Goal: Task Accomplishment & Management: Manage account settings

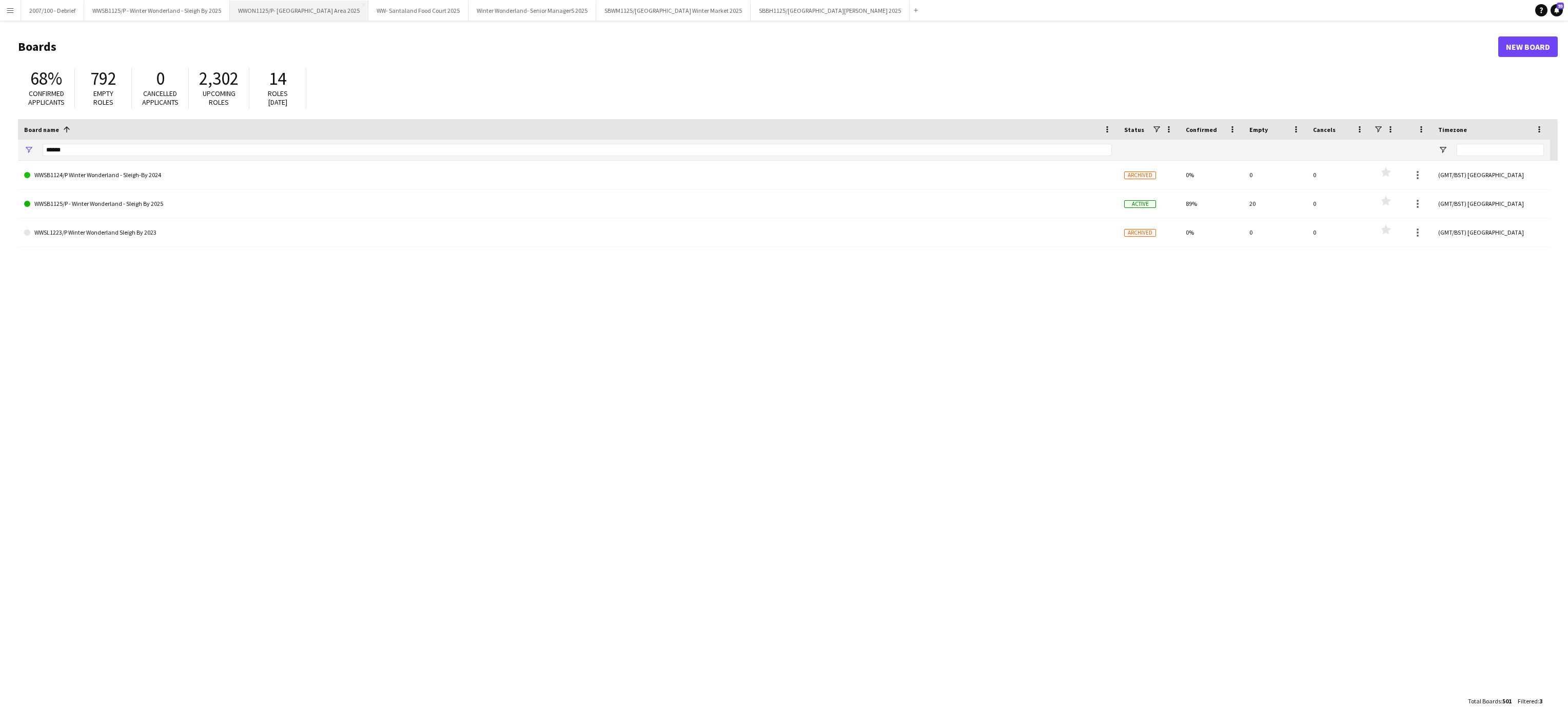
click at [318, 4] on button "WWON1125/P- Winter Wonderland- Streetfood Area 2025 Close" at bounding box center [299, 10] width 139 height 20
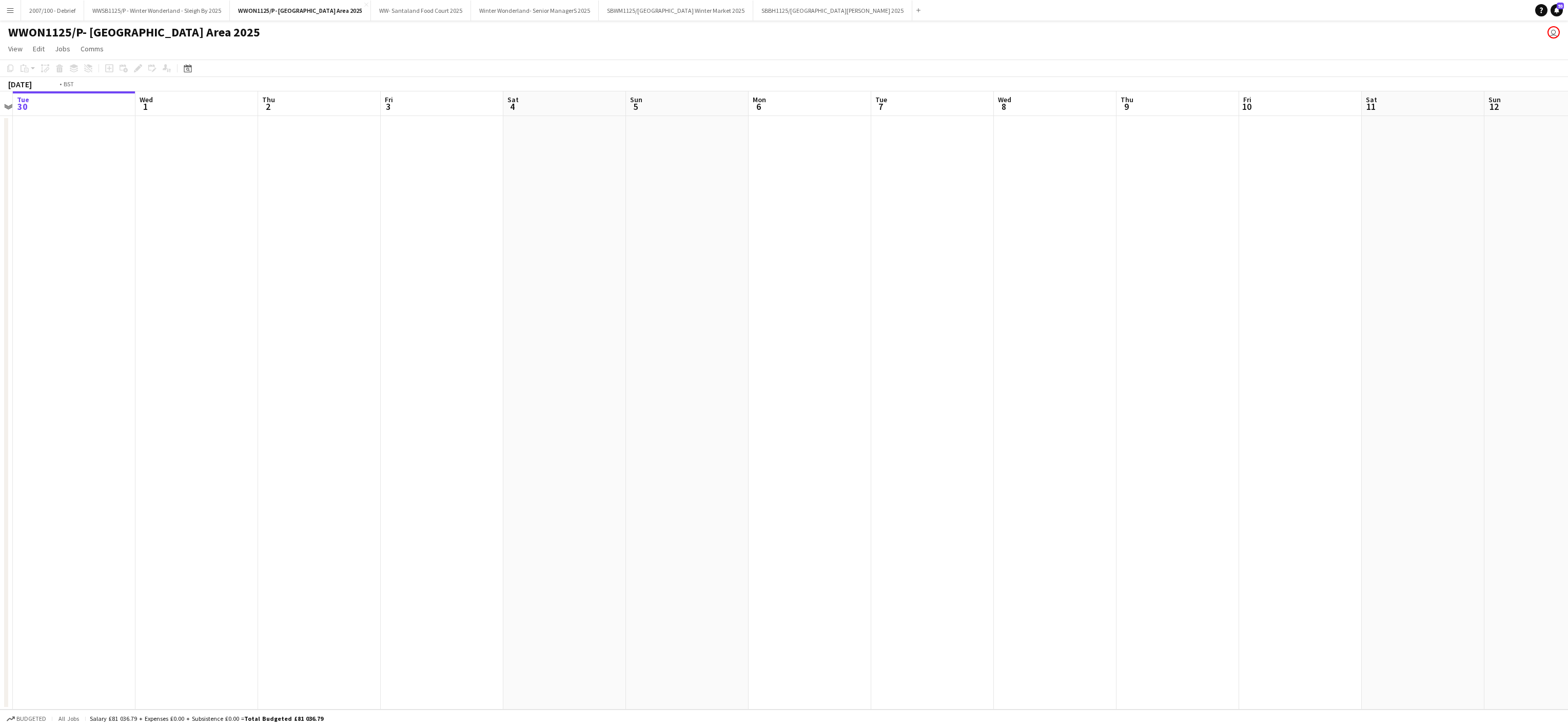
drag, startPoint x: 1235, startPoint y: 462, endPoint x: 333, endPoint y: 523, distance: 904.1
click at [333, 523] on app-calendar-viewport "Sat 27 Sun 28 Mon 29 Tue 30 Wed 1 Thu 2 Fri 3 Sat 4 Sun 5 Mon 6 Tue 7 Wed 8 Thu…" at bounding box center [784, 401] width 1568 height 618
drag, startPoint x: 1046, startPoint y: 478, endPoint x: 267, endPoint y: 514, distance: 779.8
click at [196, 511] on app-calendar-viewport "Fri 3 Sat 4 Sun 5 Mon 6 Tue 7 Wed 8 Thu 9 Fri 10 Sat 11 Sun 12 Mon 13 Tue 14 We…" at bounding box center [784, 401] width 1568 height 618
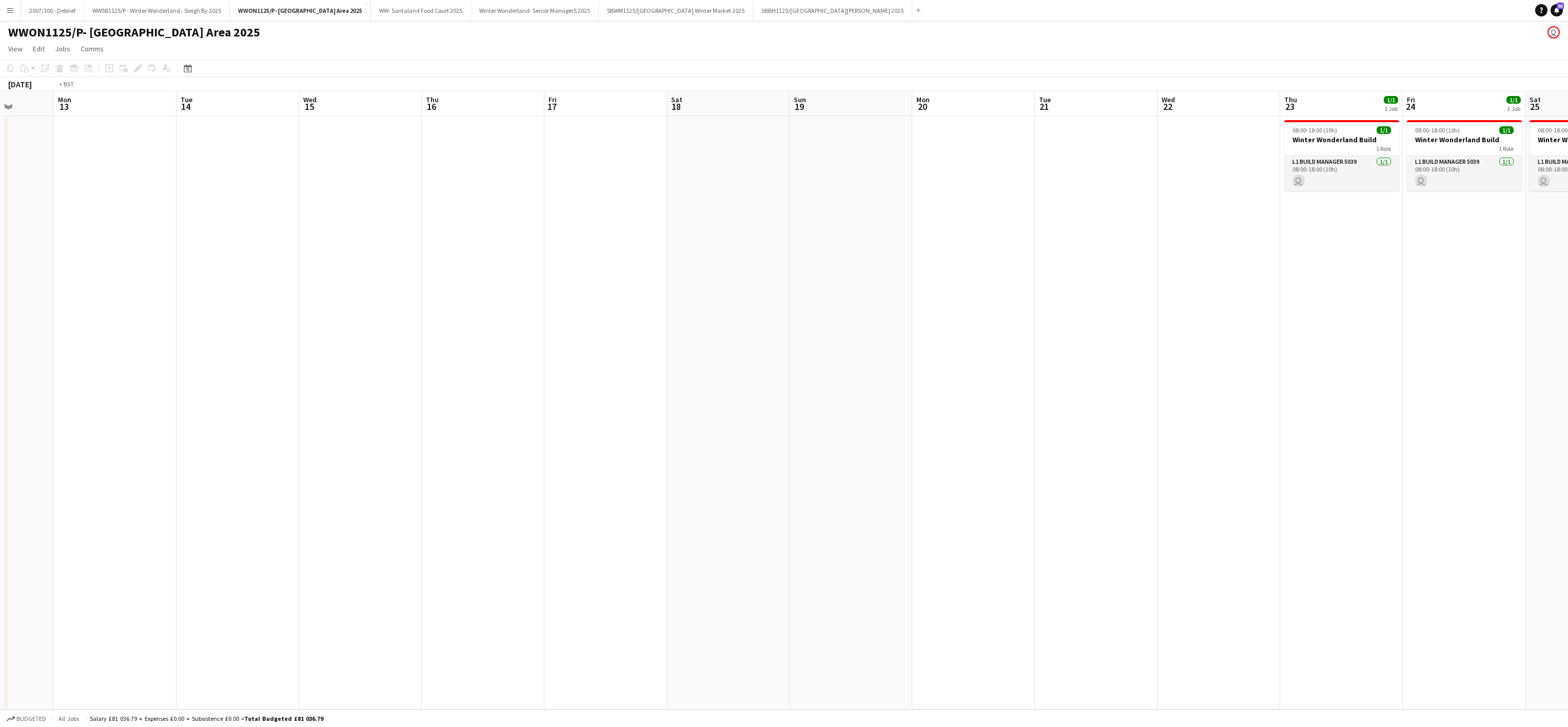
drag, startPoint x: 486, startPoint y: 554, endPoint x: 209, endPoint y: 530, distance: 278.0
click at [226, 536] on app-calendar-viewport "Fri 10 Sat 11 Sun 12 Mon 13 Tue 14 Wed 15 Thu 16 Fri 17 Sat 18 Sun 19 Mon 20 Tu…" at bounding box center [784, 401] width 1568 height 618
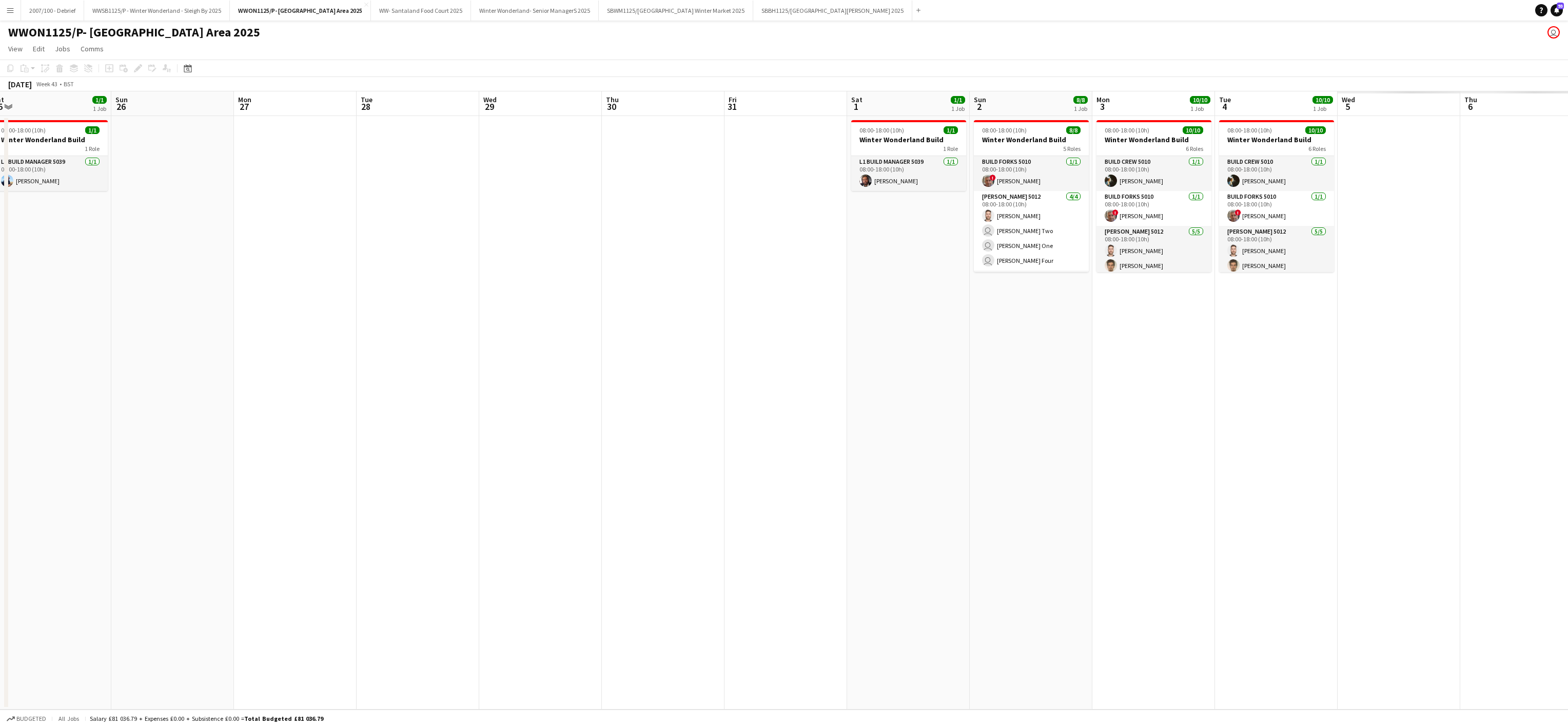
drag, startPoint x: 650, startPoint y: 590, endPoint x: 533, endPoint y: 590, distance: 117.0
click at [552, 590] on app-calendar-viewport "Wed 22 Thu 23 1/1 1 Job Fri 24 1/1 1 Job Sat 25 1/1 1 Job Sun 26 Mon 27 Tue 28 …" at bounding box center [784, 401] width 1568 height 618
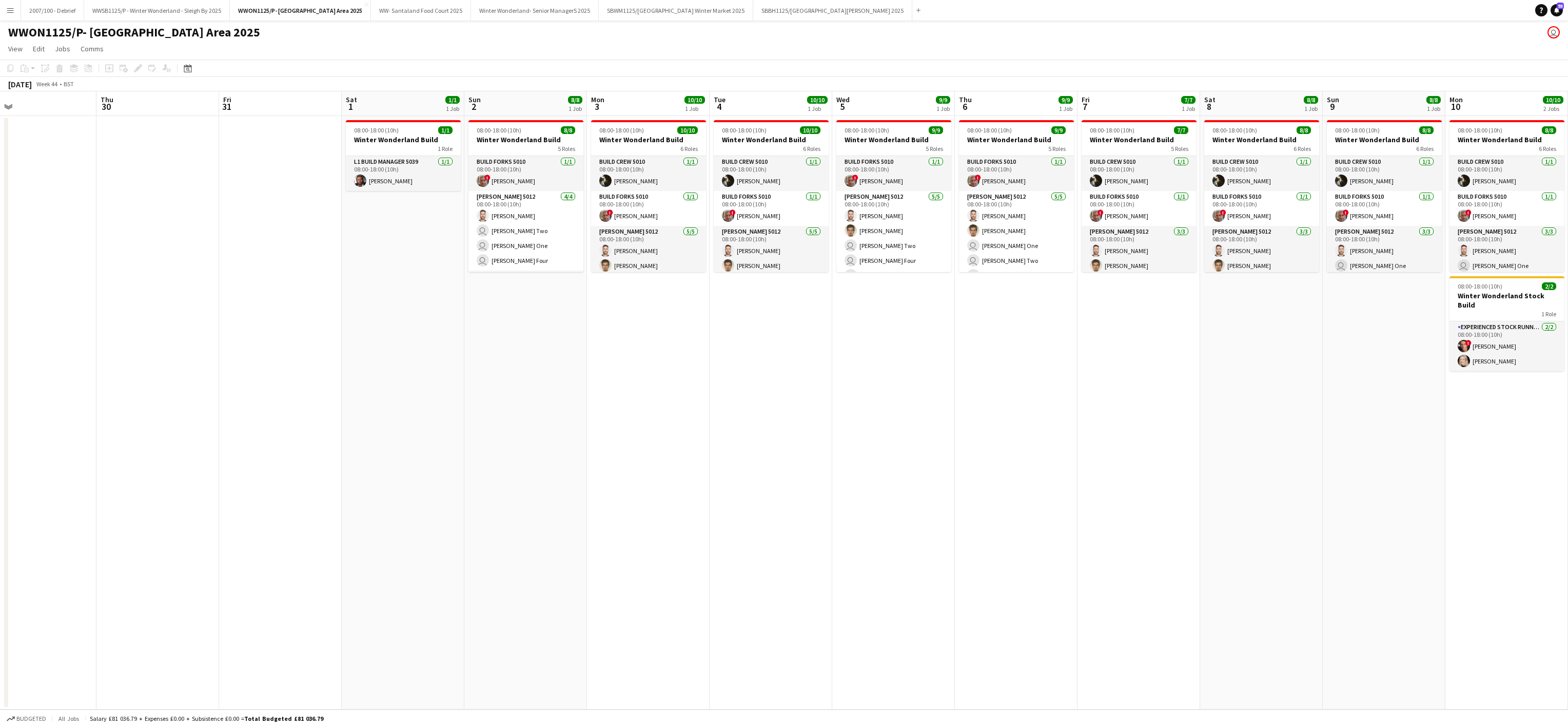
drag, startPoint x: 533, startPoint y: 590, endPoint x: 1217, endPoint y: 559, distance: 684.7
click at [721, 542] on app-calendar-viewport "Sun 26 Mon 27 Tue 28 Wed 29 Thu 30 Fri 31 Sat 1 1/1 1 Job Sun 2 8/8 1 Job Mon 3…" at bounding box center [784, 401] width 1568 height 618
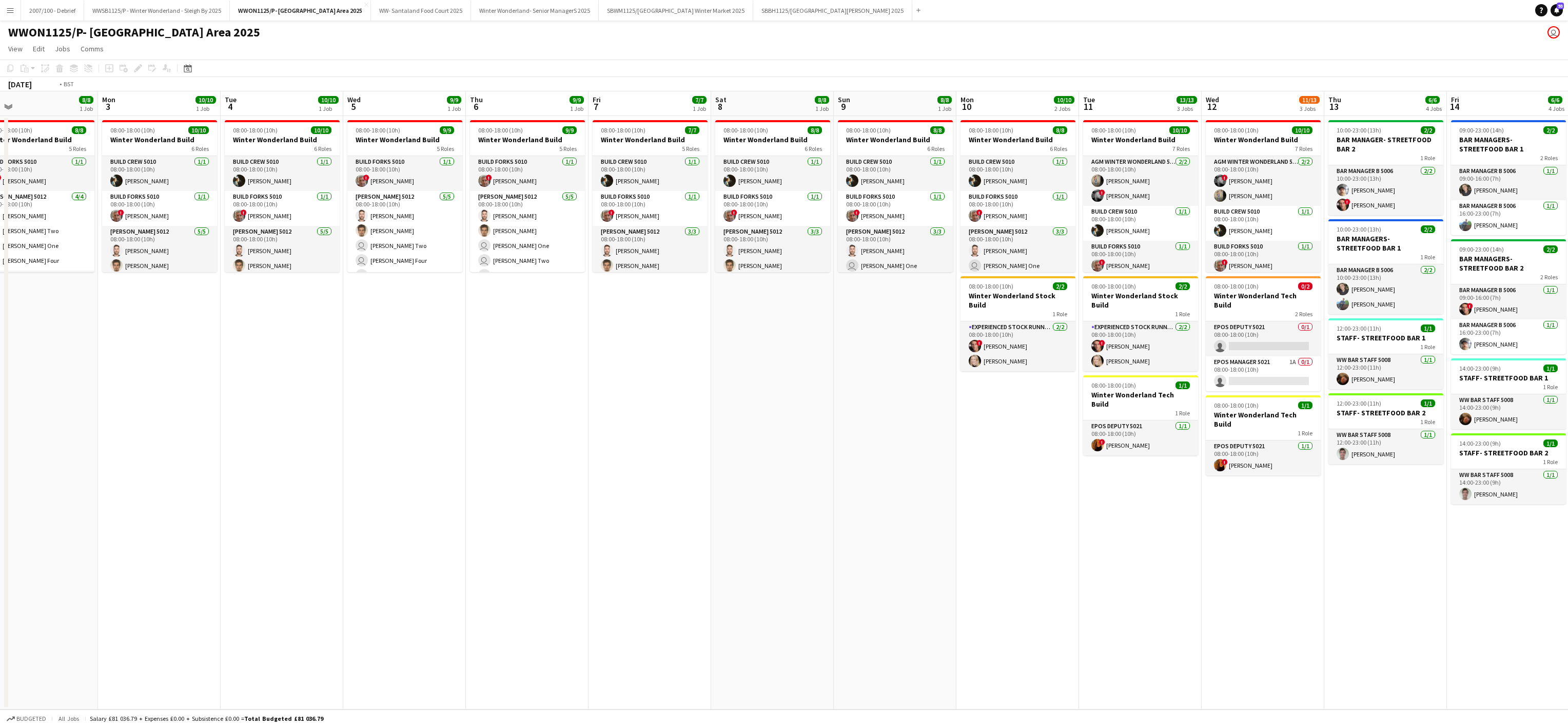
drag, startPoint x: 1134, startPoint y: 559, endPoint x: 778, endPoint y: 568, distance: 356.1
click at [593, 553] on app-calendar-viewport "Thu 30 Fri 31 Sat 1 1/1 1 Job Sun 2 8/8 1 Job Mon 3 10/10 1 Job Tue 4 10/10 1 J…" at bounding box center [784, 401] width 1568 height 618
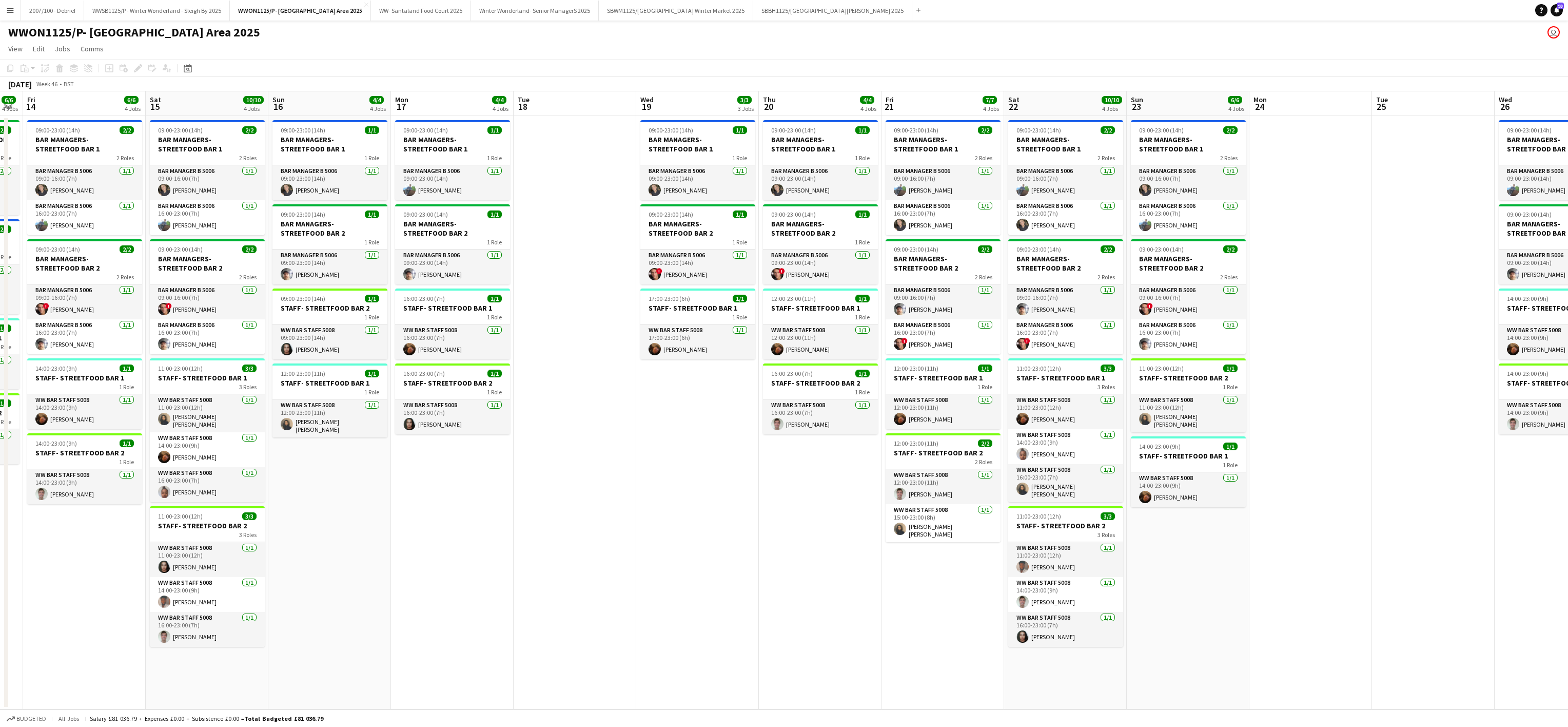
drag, startPoint x: 1368, startPoint y: 531, endPoint x: 499, endPoint y: 540, distance: 869.0
click at [499, 540] on app-calendar-viewport "Tue 11 13/13 3 Jobs Wed 12 11/13 3 Jobs Thu 13 6/6 4 Jobs Fri 14 6/6 4 Jobs Sat…" at bounding box center [784, 401] width 1568 height 618
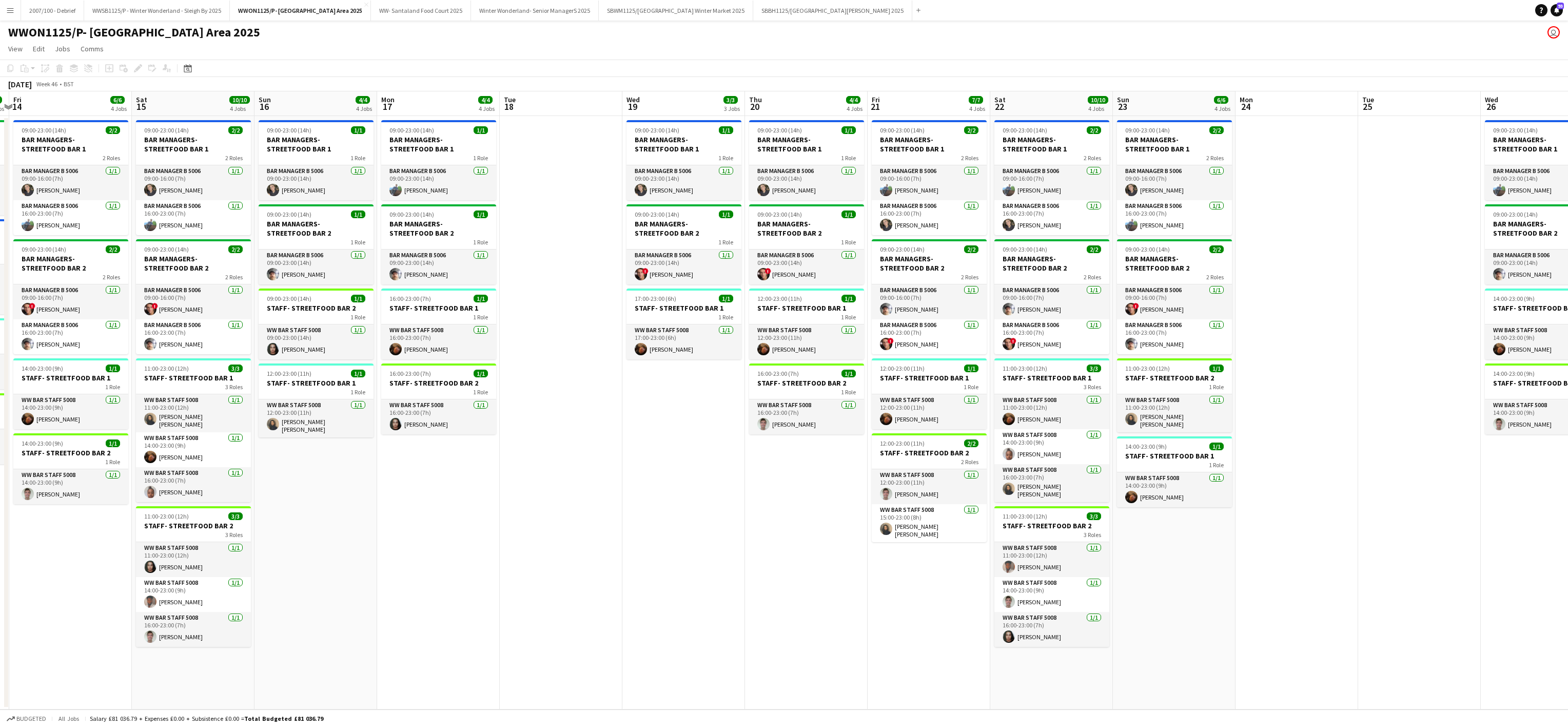
scroll to position [0, 361]
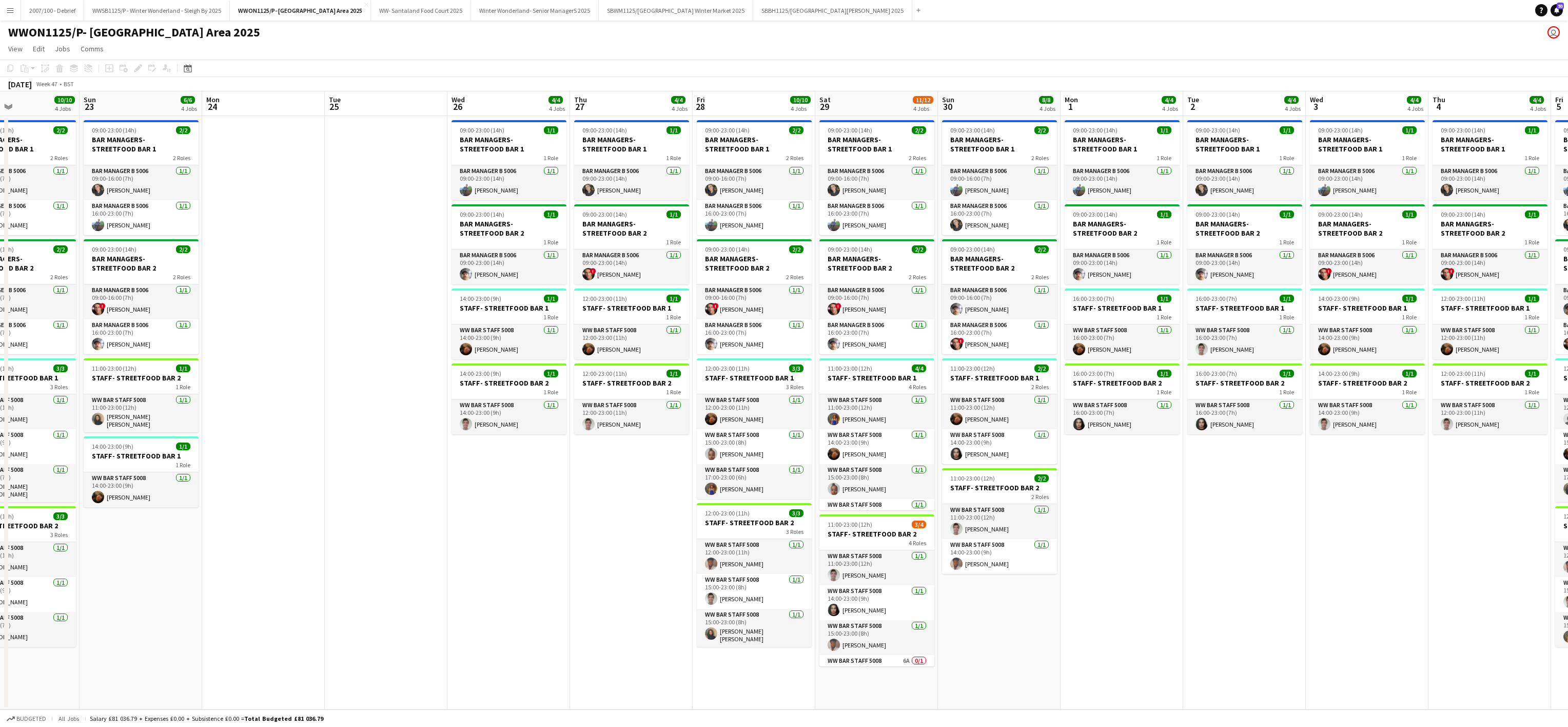
drag, startPoint x: 1407, startPoint y: 521, endPoint x: 404, endPoint y: 555, distance: 1003.6
click at [351, 551] on app-calendar-viewport "Wed 19 3/3 3 Jobs Thu 20 4/4 4 Jobs Fri 21 7/7 4 Jobs Sat 22 10/10 4 Jobs Sun 2…" at bounding box center [784, 401] width 1568 height 618
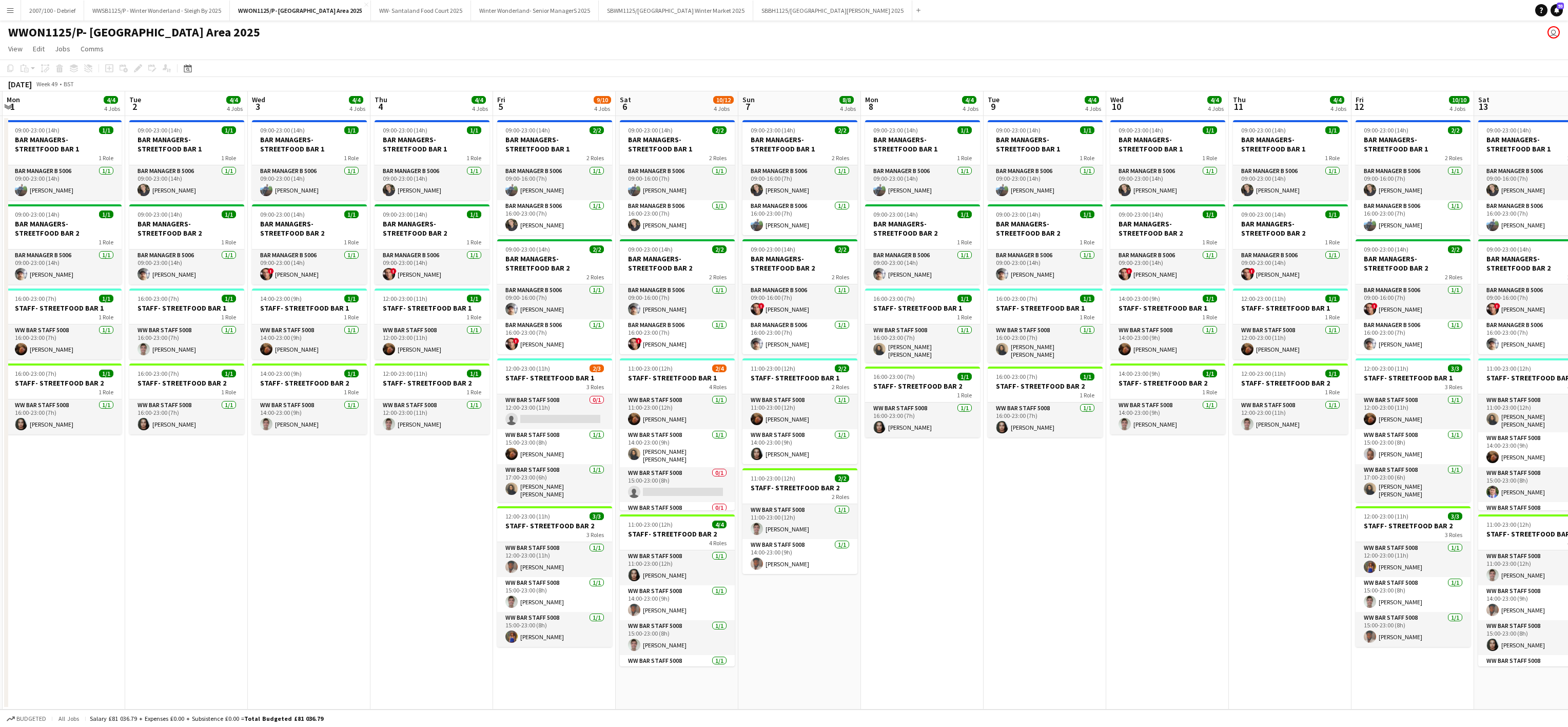
drag, startPoint x: 1416, startPoint y: 508, endPoint x: 222, endPoint y: 548, distance: 1194.7
click at [243, 558] on app-calendar-viewport "Fri 28 10/10 4 Jobs Sat 29 11/12 4 Jobs Sun 30 8/8 4 Jobs Mon 1 4/4 4 Jobs Tue …" at bounding box center [784, 401] width 1568 height 618
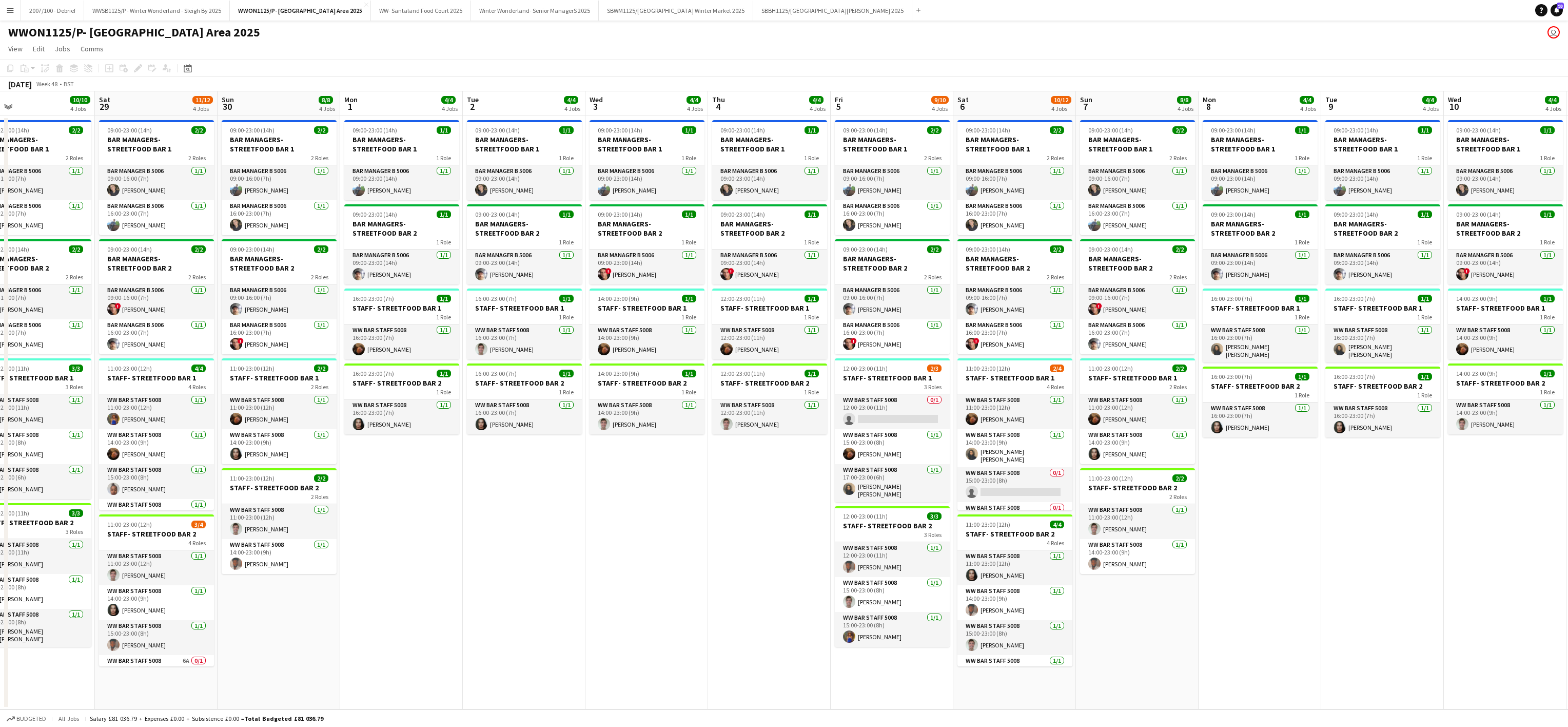
scroll to position [0, 235]
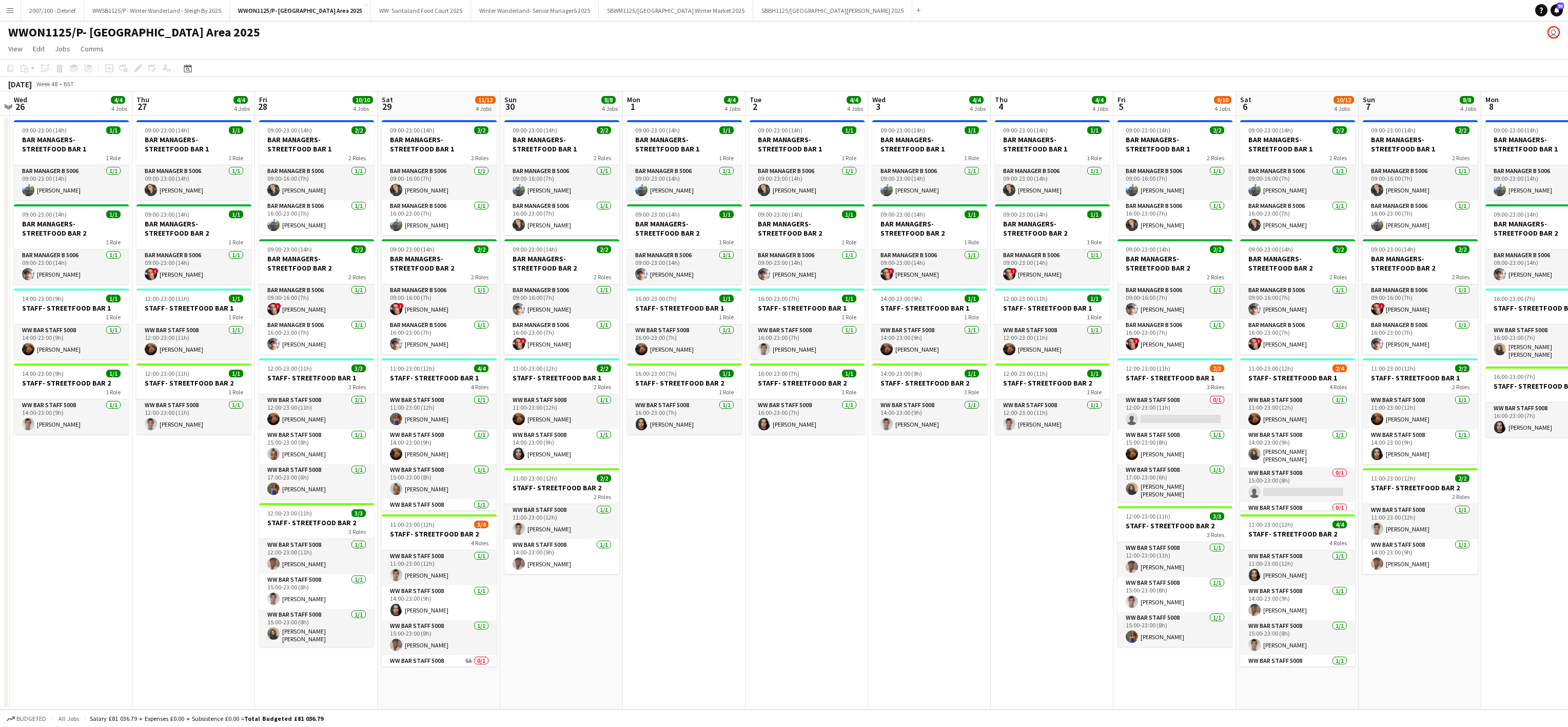
drag, startPoint x: 182, startPoint y: 533, endPoint x: 883, endPoint y: 533, distance: 701.0
click at [883, 533] on app-calendar-viewport "Mon 24 Tue 25 Wed 26 4/4 4 Jobs Thu 27 4/4 4 Jobs Fri 28 10/10 4 Jobs Sat 29 11…" at bounding box center [784, 401] width 1568 height 618
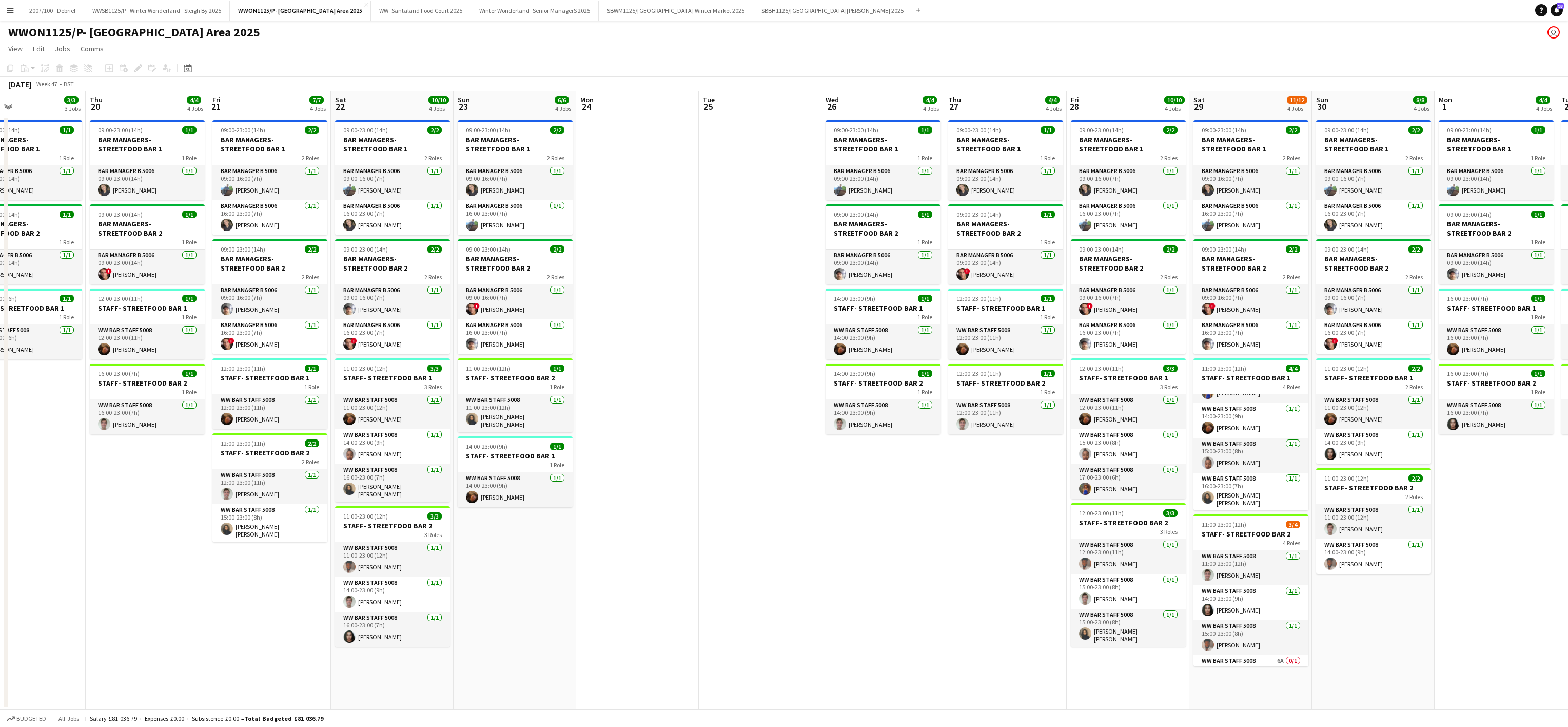
drag, startPoint x: 124, startPoint y: 525, endPoint x: 937, endPoint y: 534, distance: 813.0
click at [937, 534] on app-calendar-viewport "Mon 17 4/4 4 Jobs Tue 18 Wed 19 3/3 3 Jobs Thu 20 4/4 4 Jobs Fri 21 7/7 4 Jobs …" at bounding box center [784, 401] width 1568 height 618
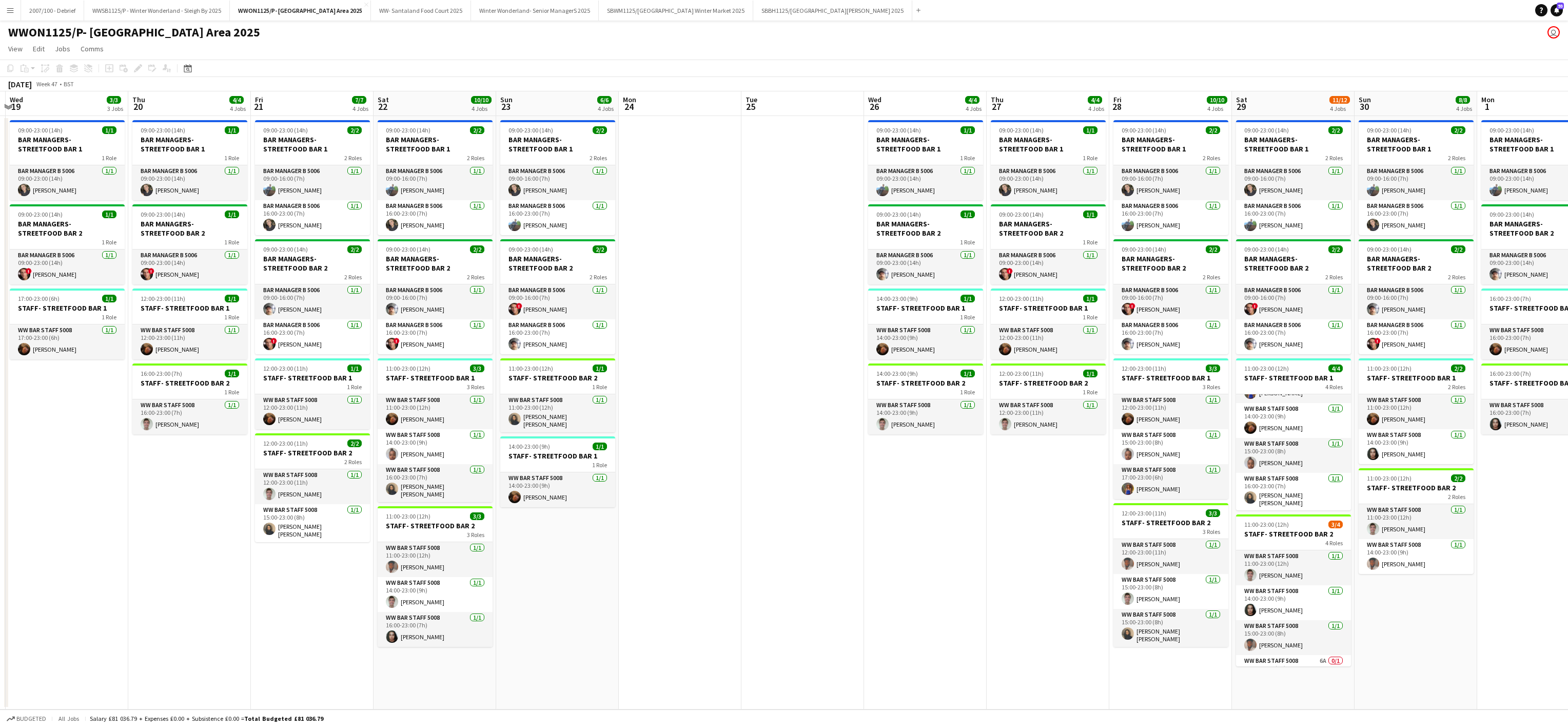
scroll to position [0, 289]
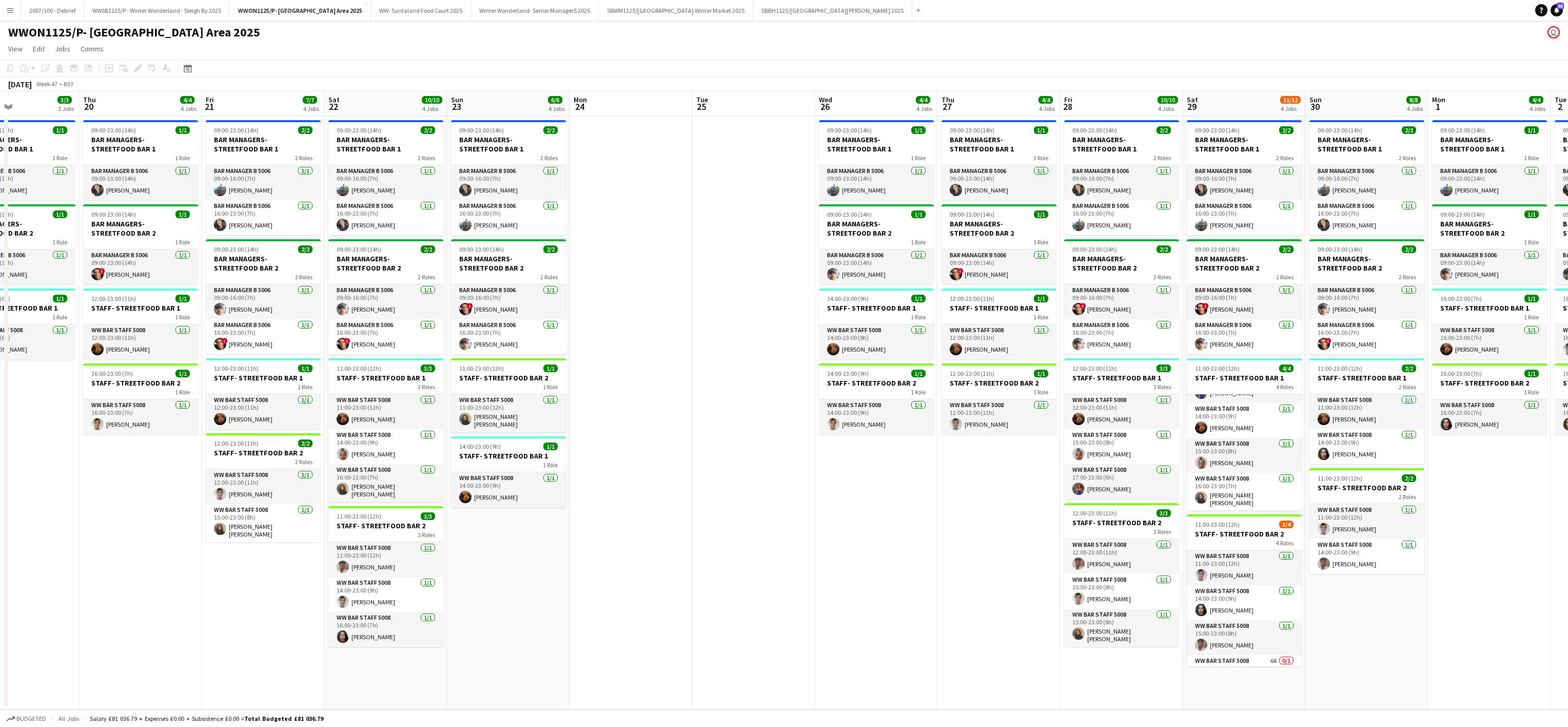
drag, startPoint x: 522, startPoint y: 601, endPoint x: 638, endPoint y: 596, distance: 116.1
click at [638, 596] on app-calendar-viewport "Mon 17 4/4 4 Jobs Tue 18 Wed 19 3/3 3 Jobs Thu 20 4/4 4 Jobs Fri 21 7/7 4 Jobs …" at bounding box center [784, 401] width 1568 height 618
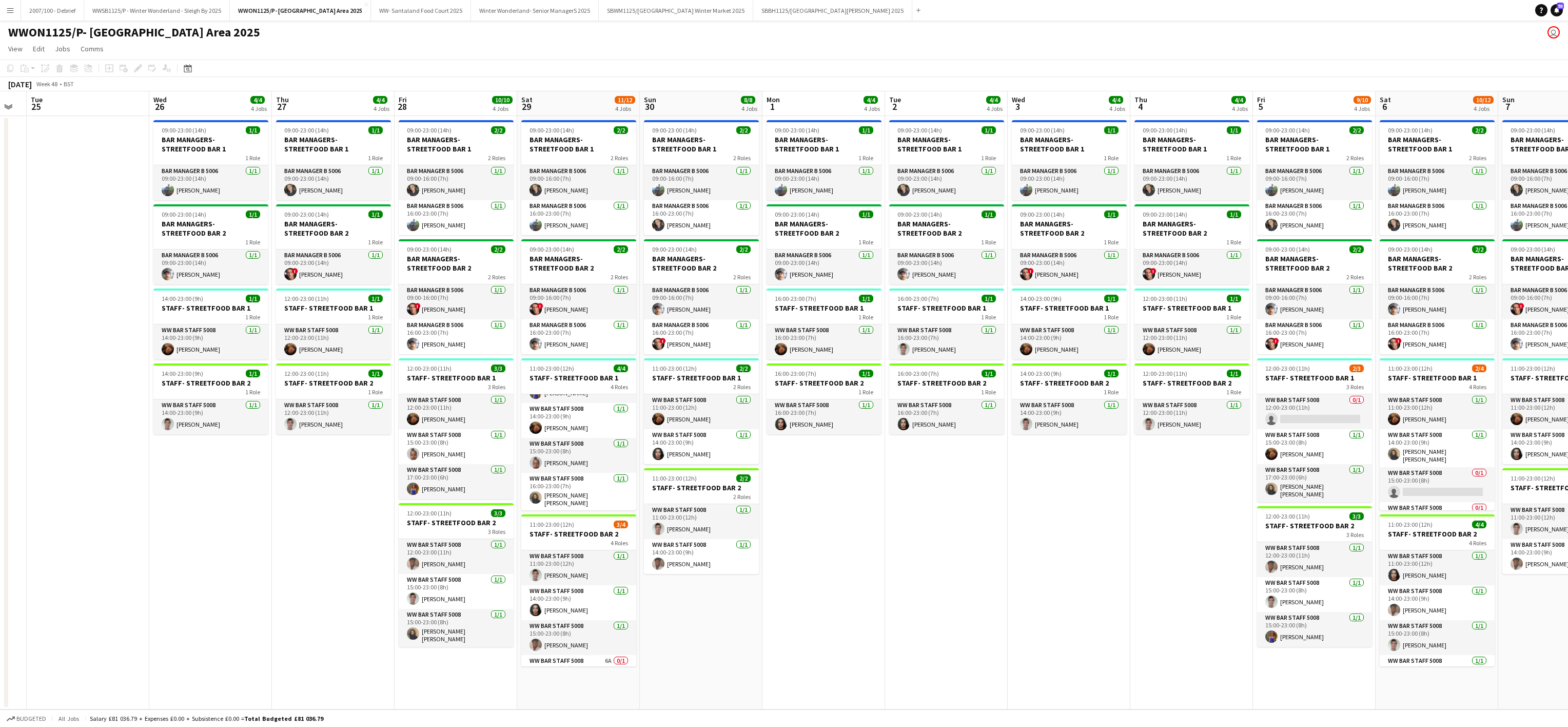
scroll to position [0, 345]
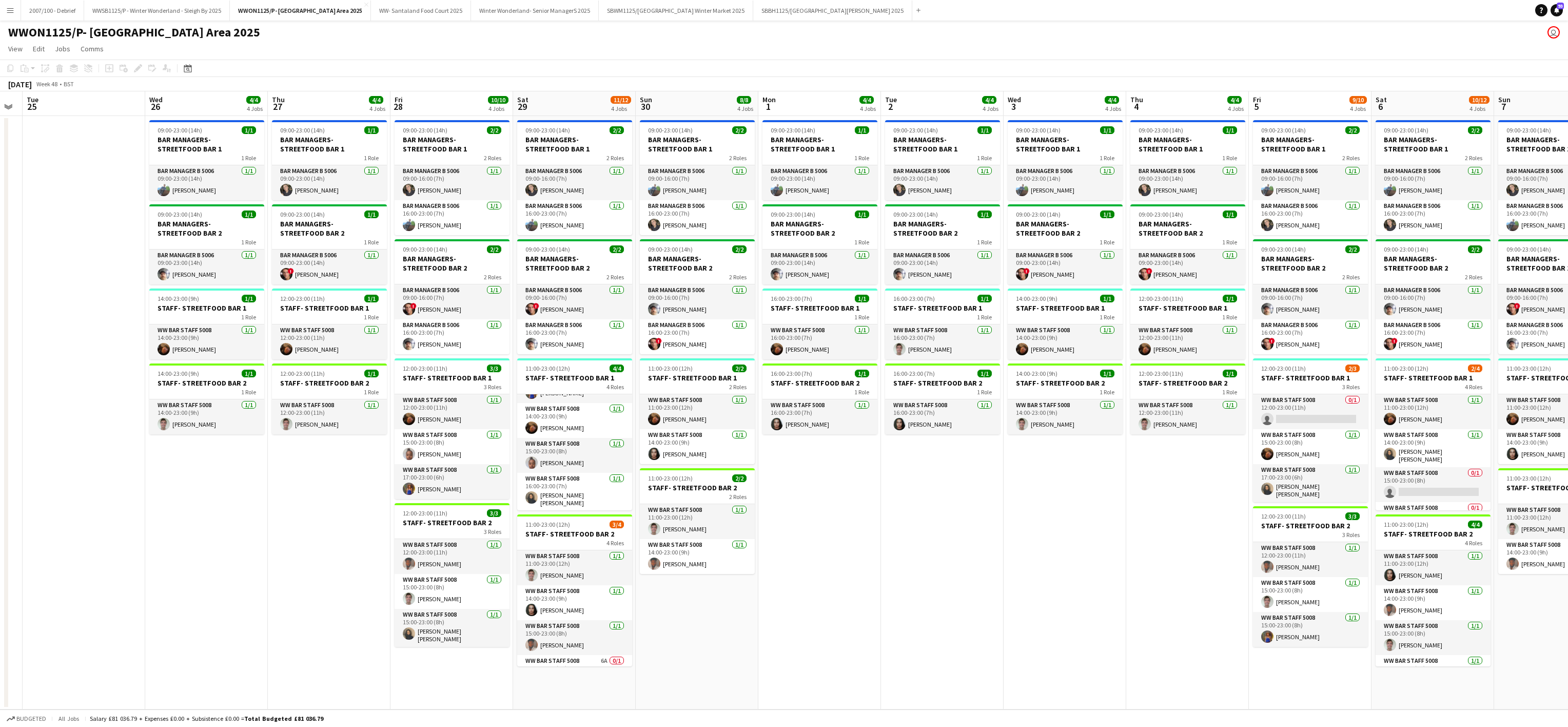
drag, startPoint x: 1002, startPoint y: 559, endPoint x: 209, endPoint y: 579, distance: 793.3
click at [209, 579] on app-calendar-viewport "Sat 22 10/10 4 Jobs Sun 23 6/6 4 Jobs Mon 24 Tue 25 Wed 26 4/4 4 Jobs Thu 27 4/…" at bounding box center [784, 401] width 1568 height 618
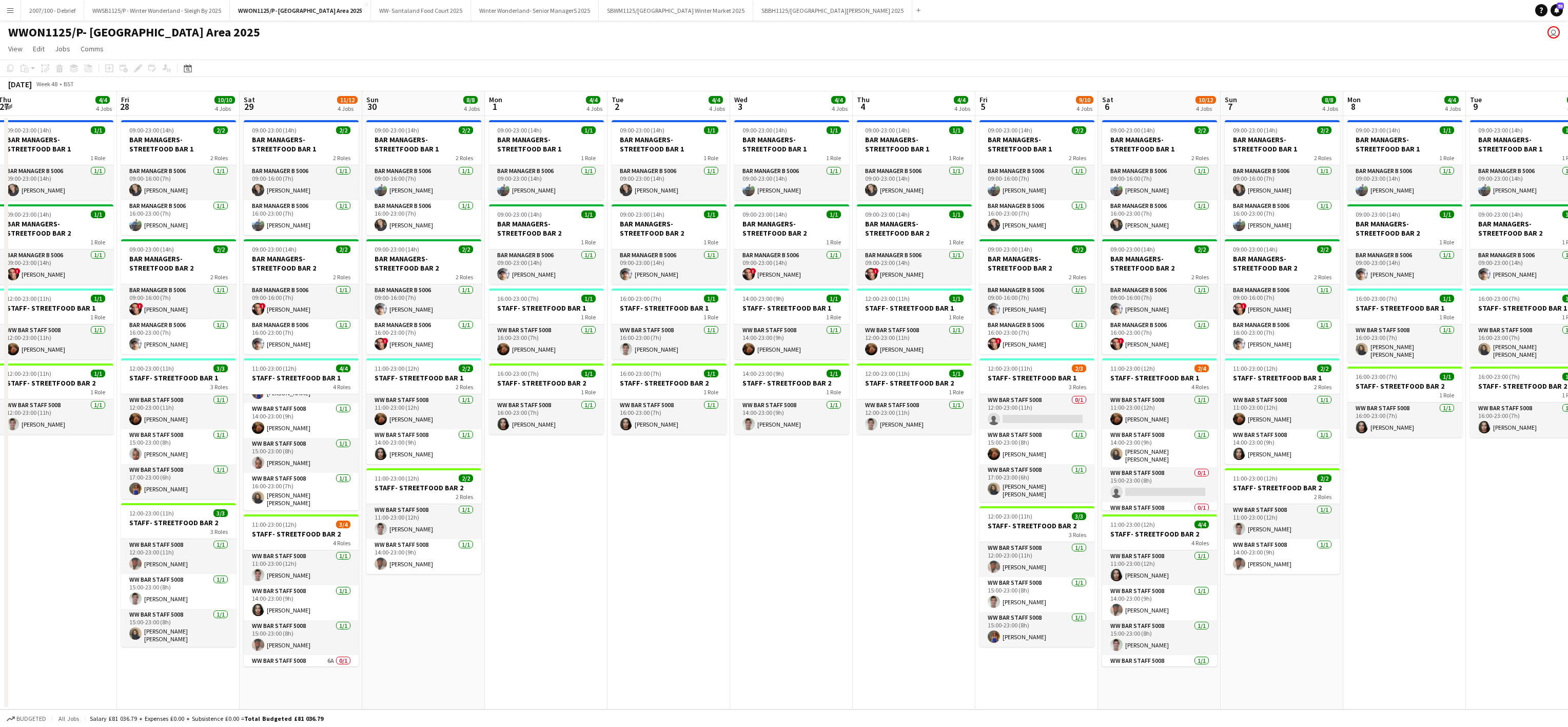
scroll to position [0, 377]
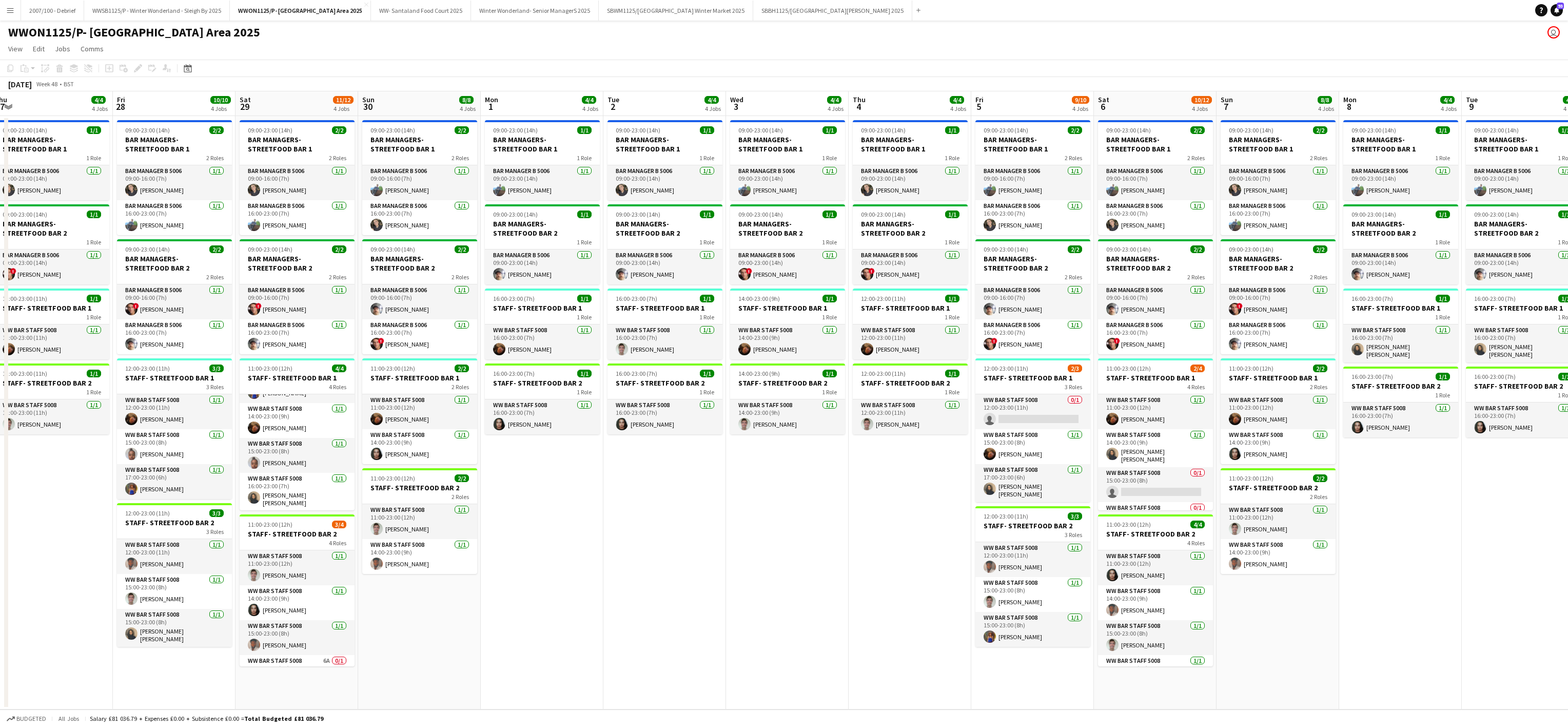
drag, startPoint x: 1076, startPoint y: 560, endPoint x: 799, endPoint y: 544, distance: 277.5
click at [799, 544] on app-calendar-viewport "Mon 24 Tue 25 Wed 26 4/4 4 Jobs Thu 27 4/4 4 Jobs Fri 28 10/10 4 Jobs Sat 29 11…" at bounding box center [784, 401] width 1568 height 618
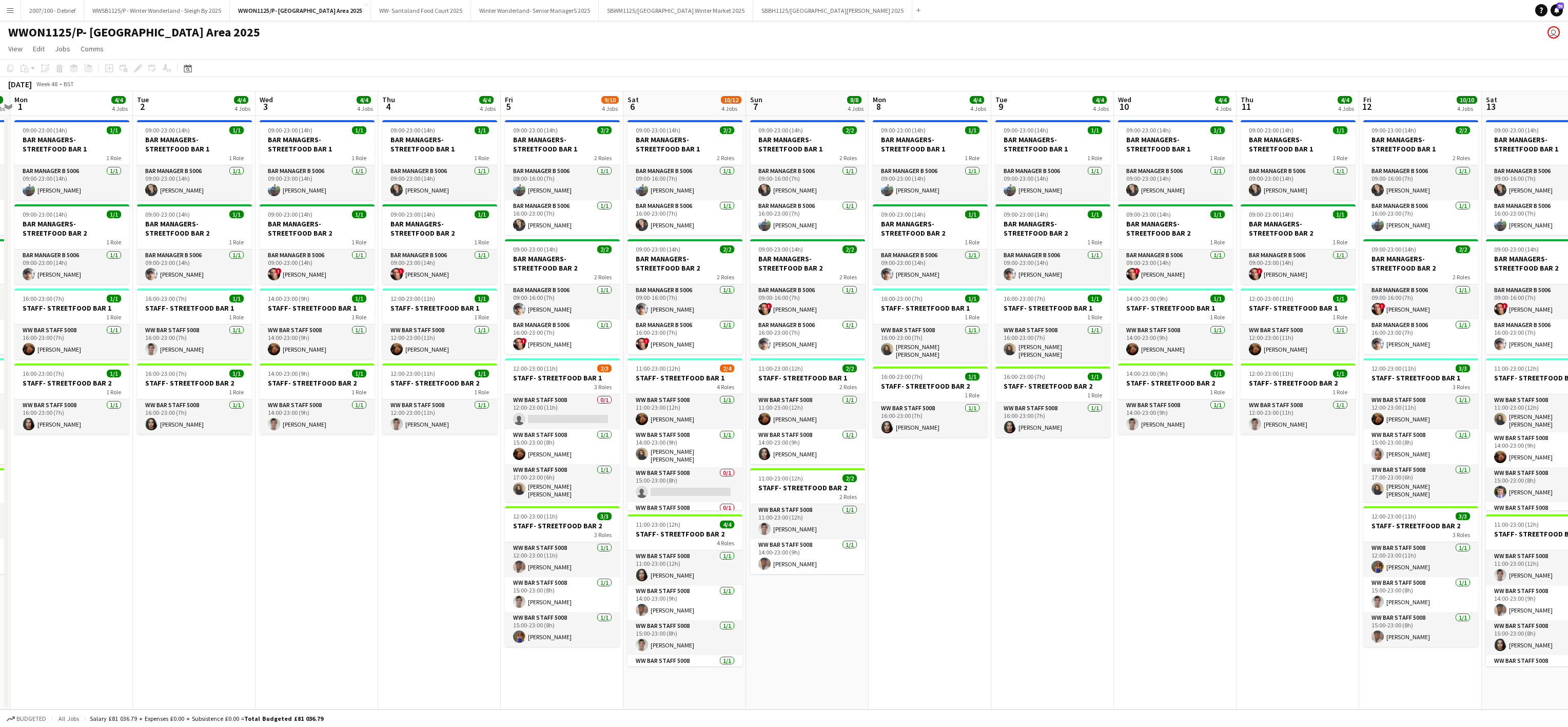
drag, startPoint x: 787, startPoint y: 513, endPoint x: 304, endPoint y: 458, distance: 486.1
click at [314, 458] on app-calendar-viewport "Fri 28 10/10 4 Jobs Sat 29 11/12 4 Jobs Sun 30 8/8 4 Jobs Mon 1 4/4 4 Jobs Tue …" at bounding box center [784, 401] width 1568 height 618
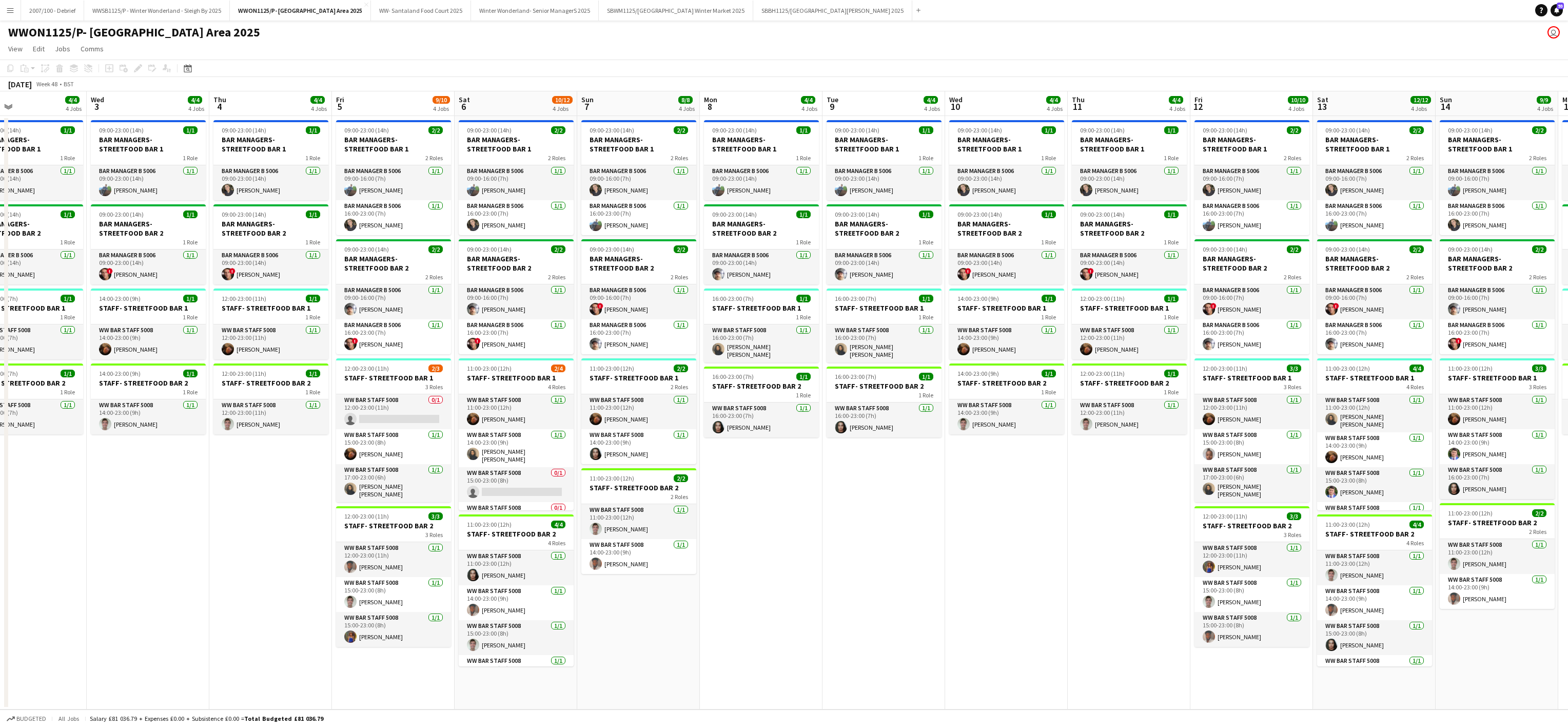
scroll to position [0, 324]
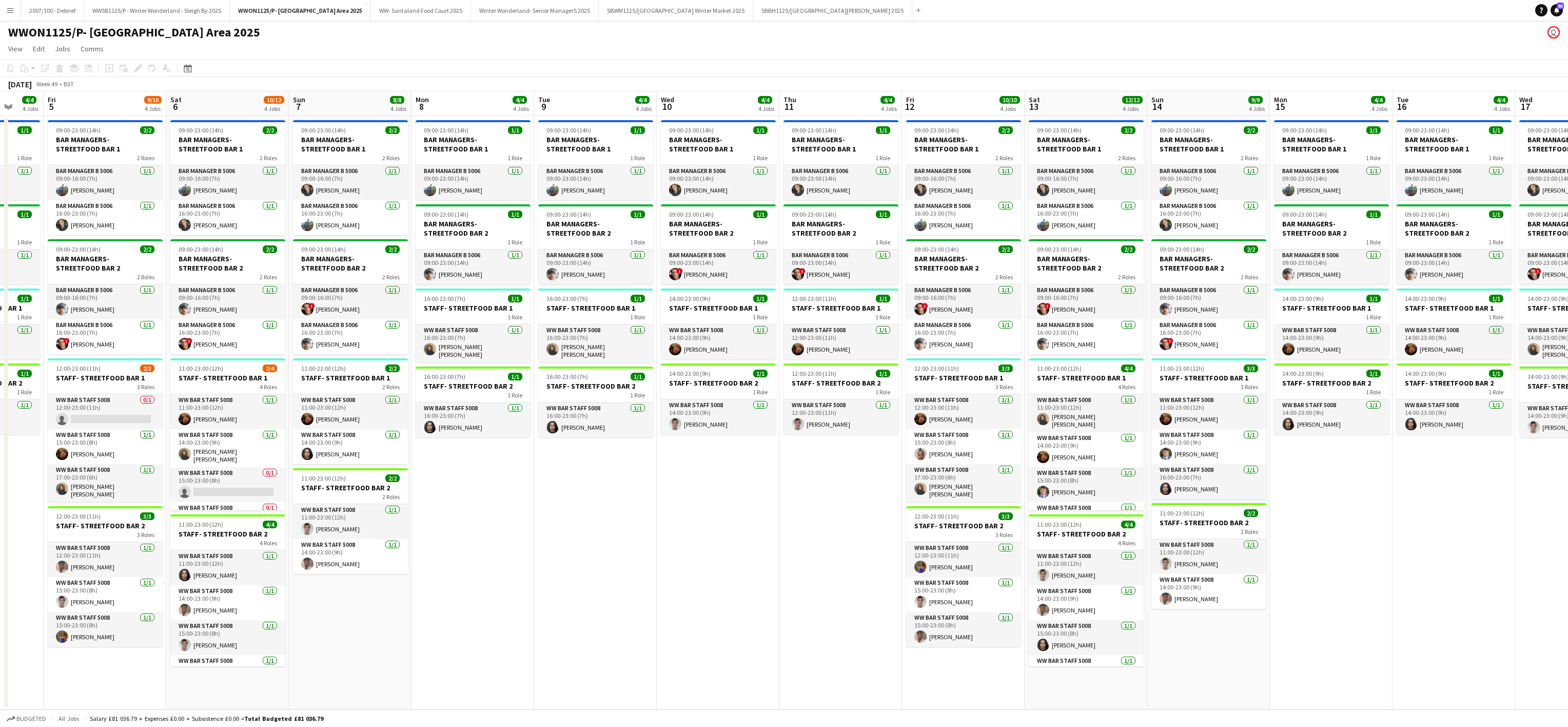
drag, startPoint x: 1125, startPoint y: 523, endPoint x: 682, endPoint y: 486, distance: 444.5
click at [682, 486] on app-calendar-viewport "Tue 2 4/4 4 Jobs Wed 3 4/4 4 Jobs Thu 4 4/4 4 Jobs Fri 5 9/10 4 Jobs Sat 6 10/1…" at bounding box center [784, 401] width 1568 height 618
click at [485, 341] on app-card-role "WW Bar Staff 5008 [DATE] 16:00-23:00 (7h) [PERSON_NAME] [PERSON_NAME]" at bounding box center [473, 343] width 115 height 38
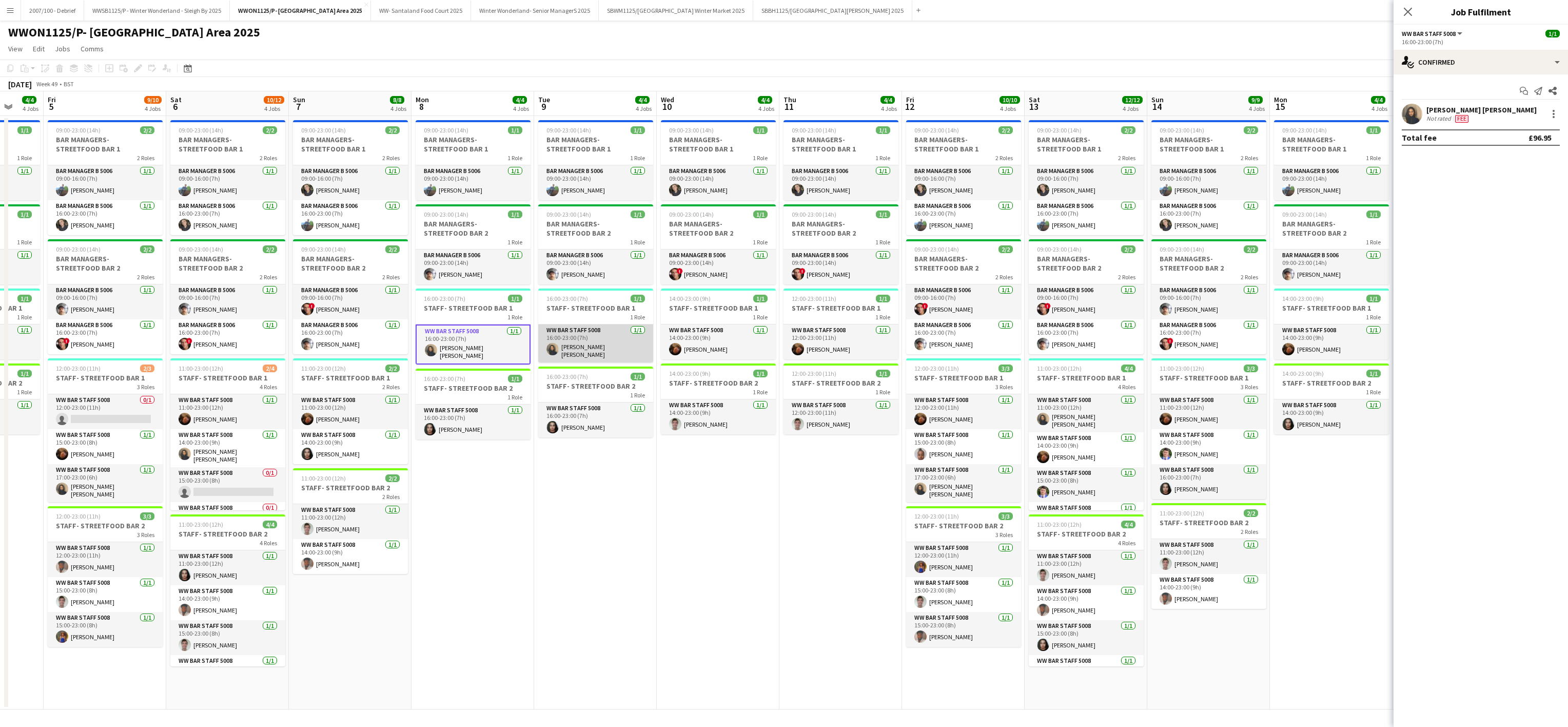
click at [587, 343] on app-card-role "WW Bar Staff 5008 [DATE] 16:00-23:00 (7h) [PERSON_NAME] [PERSON_NAME]" at bounding box center [596, 343] width 115 height 38
click at [1550, 113] on div at bounding box center [1554, 114] width 12 height 12
click at [1511, 209] on span "Remove" at bounding box center [1503, 207] width 31 height 9
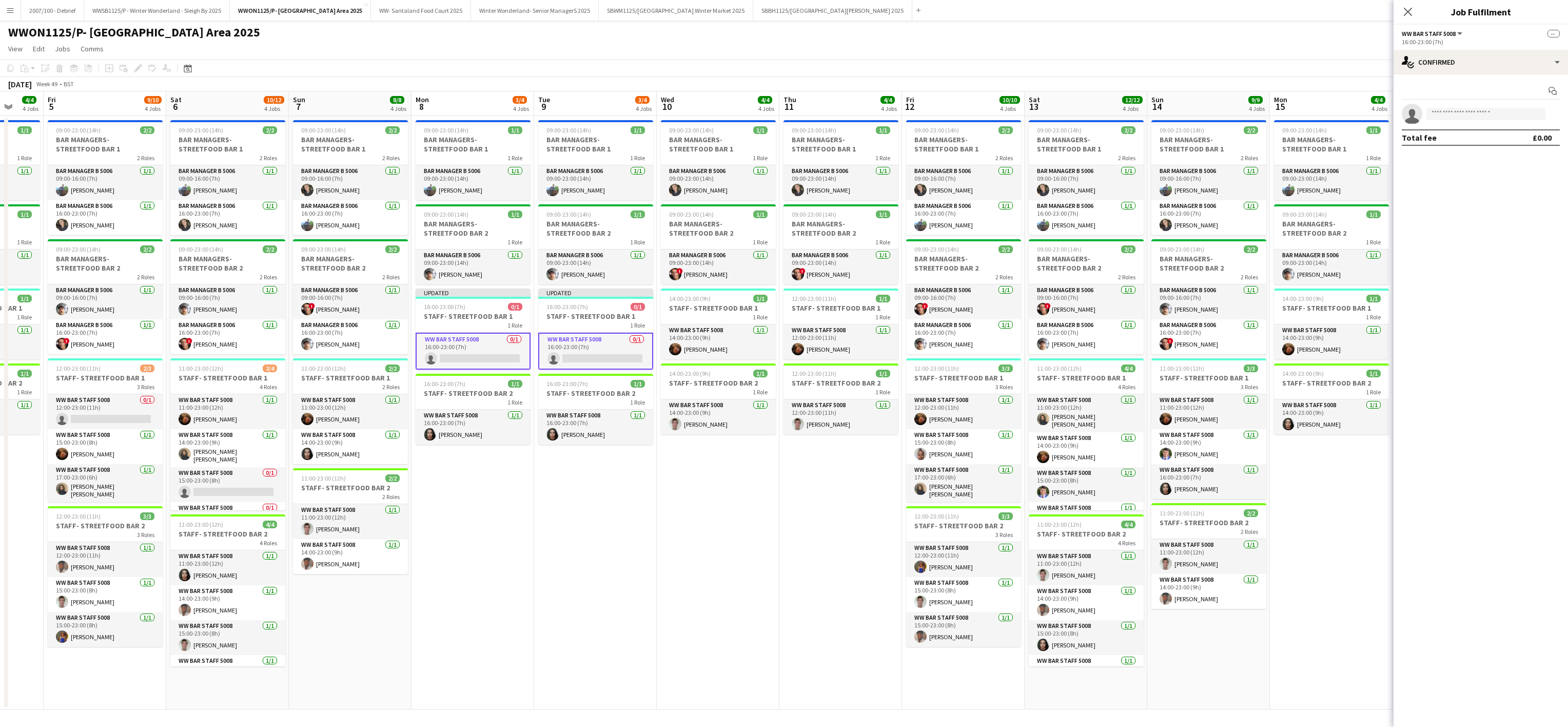
click at [756, 551] on app-date-cell "09:00-23:00 (14h) 1/1 BAR MANAGERS- STREETFOOD BAR 1 1 Role Bar Manager B 5006 …" at bounding box center [718, 413] width 122 height 594
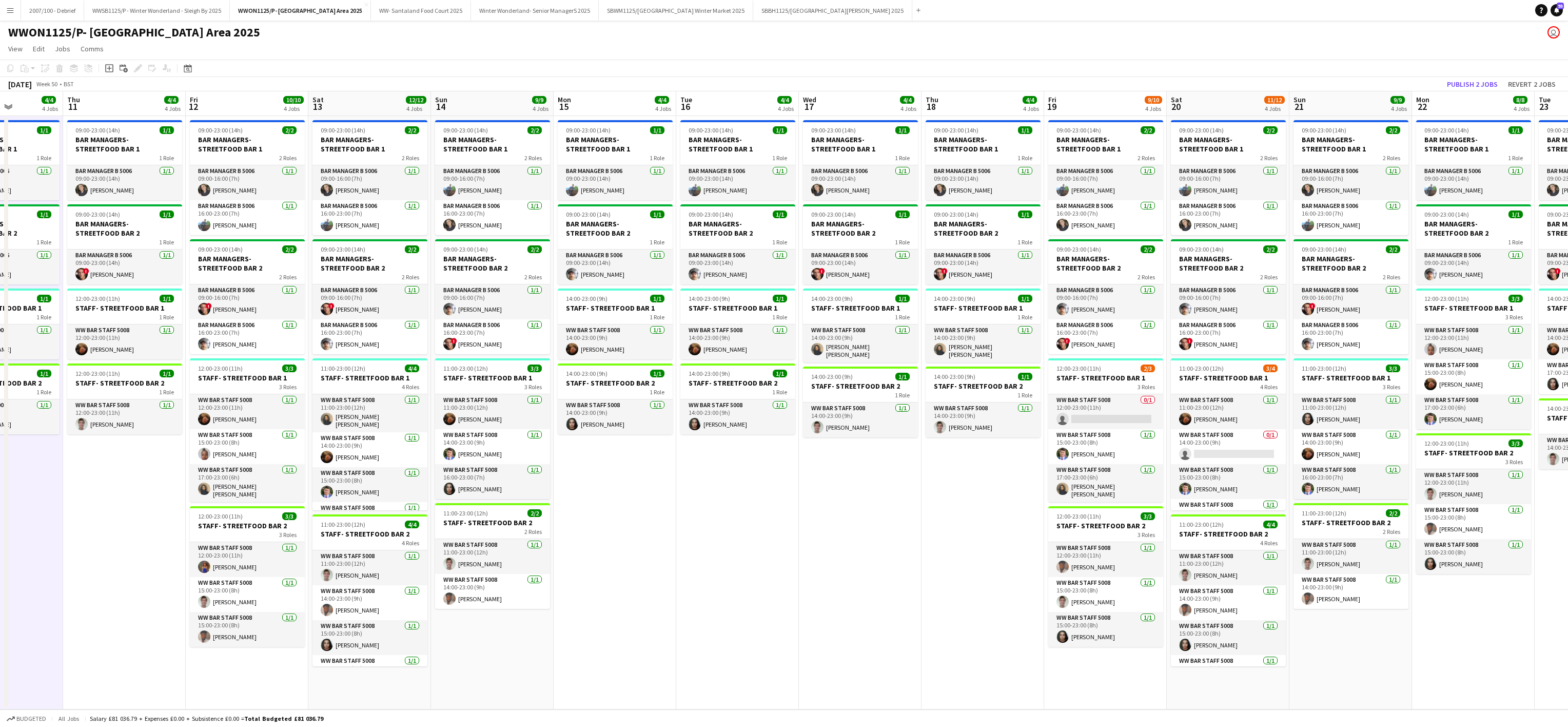
scroll to position [0, 377]
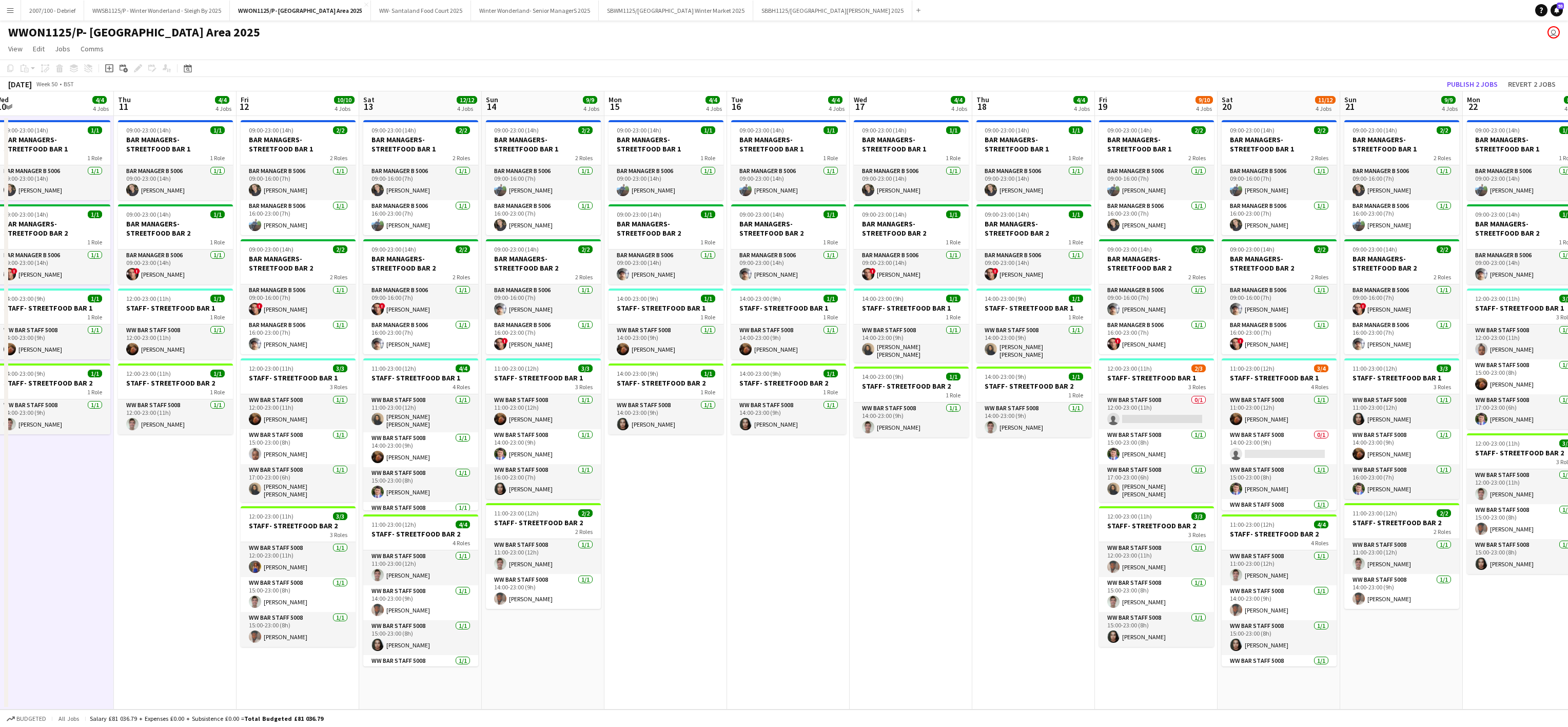
drag, startPoint x: 1428, startPoint y: 514, endPoint x: 753, endPoint y: 492, distance: 675.4
click at [762, 492] on app-calendar-viewport "Sun 7 8/8 4 Jobs Mon 8 3/4 4 Jobs Tue 9 3/4 4 Jobs Wed 10 4/4 4 Jobs Thu 11 4/4…" at bounding box center [784, 401] width 1568 height 618
drag, startPoint x: 897, startPoint y: 336, endPoint x: 976, endPoint y: 343, distance: 79.3
click at [896, 336] on app-card-role "WW Bar Staff 5008 [DATE] 14:00-23:00 (9h) [PERSON_NAME] [PERSON_NAME]" at bounding box center [912, 343] width 115 height 38
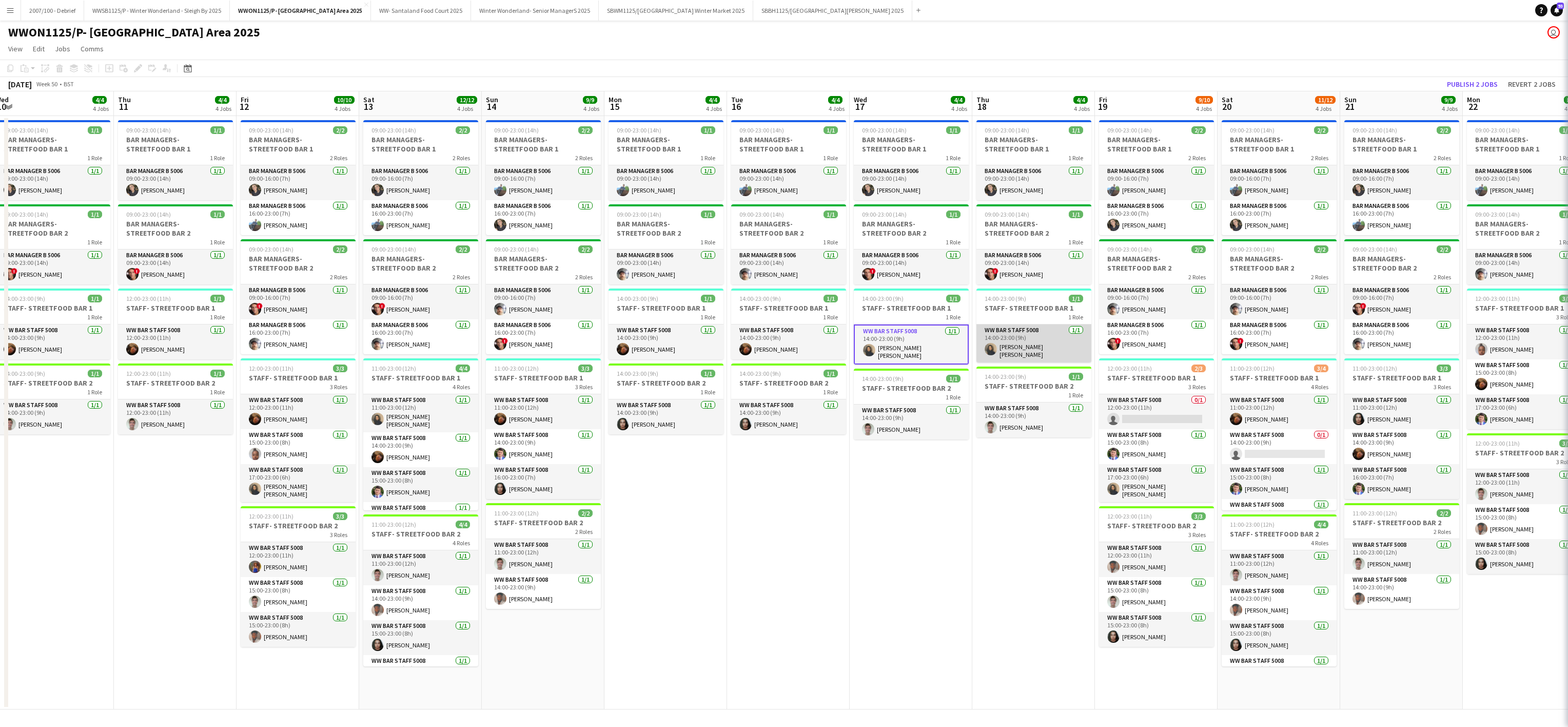
scroll to position [0, 378]
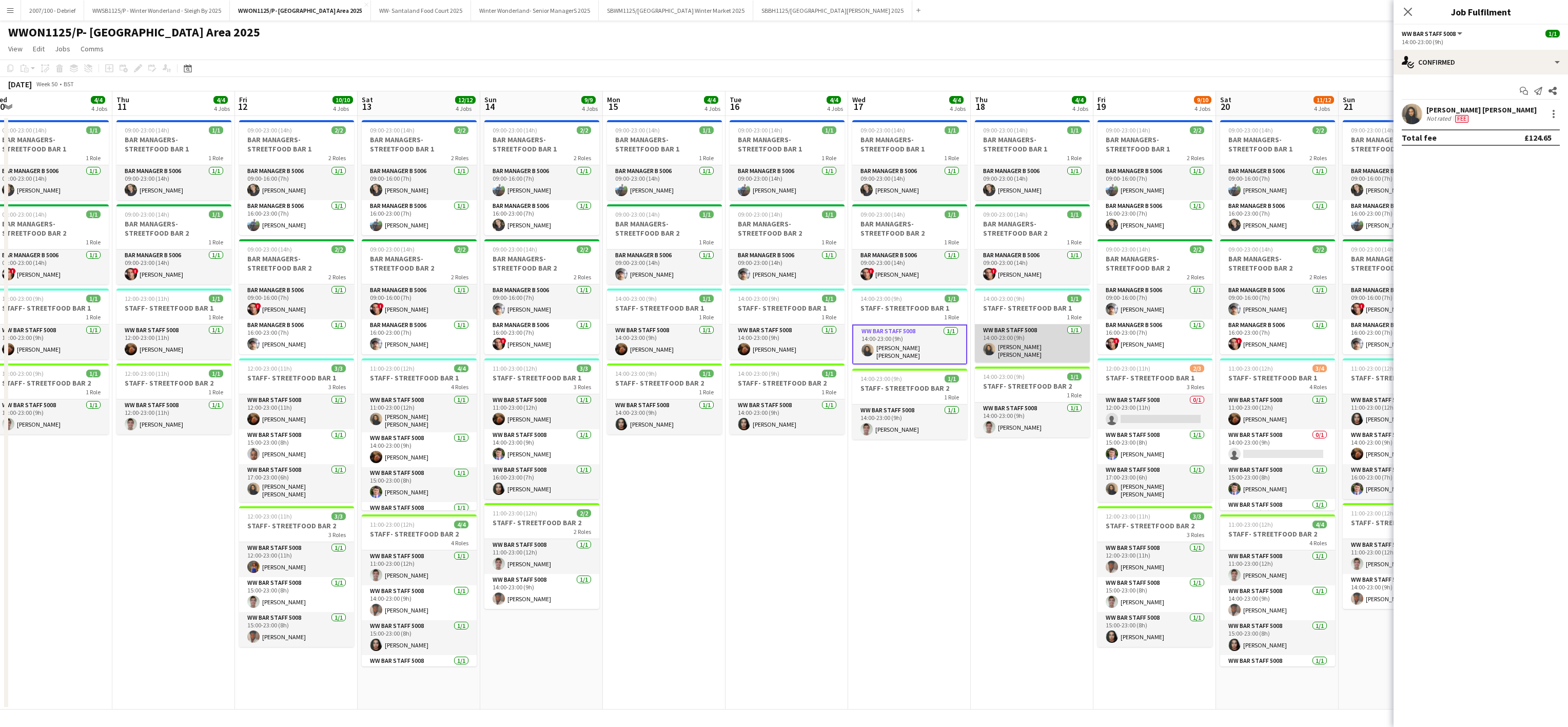
click at [1026, 341] on app-card-role "WW Bar Staff 5008 [DATE] 14:00-23:00 (9h) [PERSON_NAME] [PERSON_NAME]" at bounding box center [1033, 343] width 115 height 38
click at [1559, 113] on div at bounding box center [1554, 114] width 12 height 12
click at [1507, 200] on button "Remove" at bounding box center [1519, 208] width 80 height 25
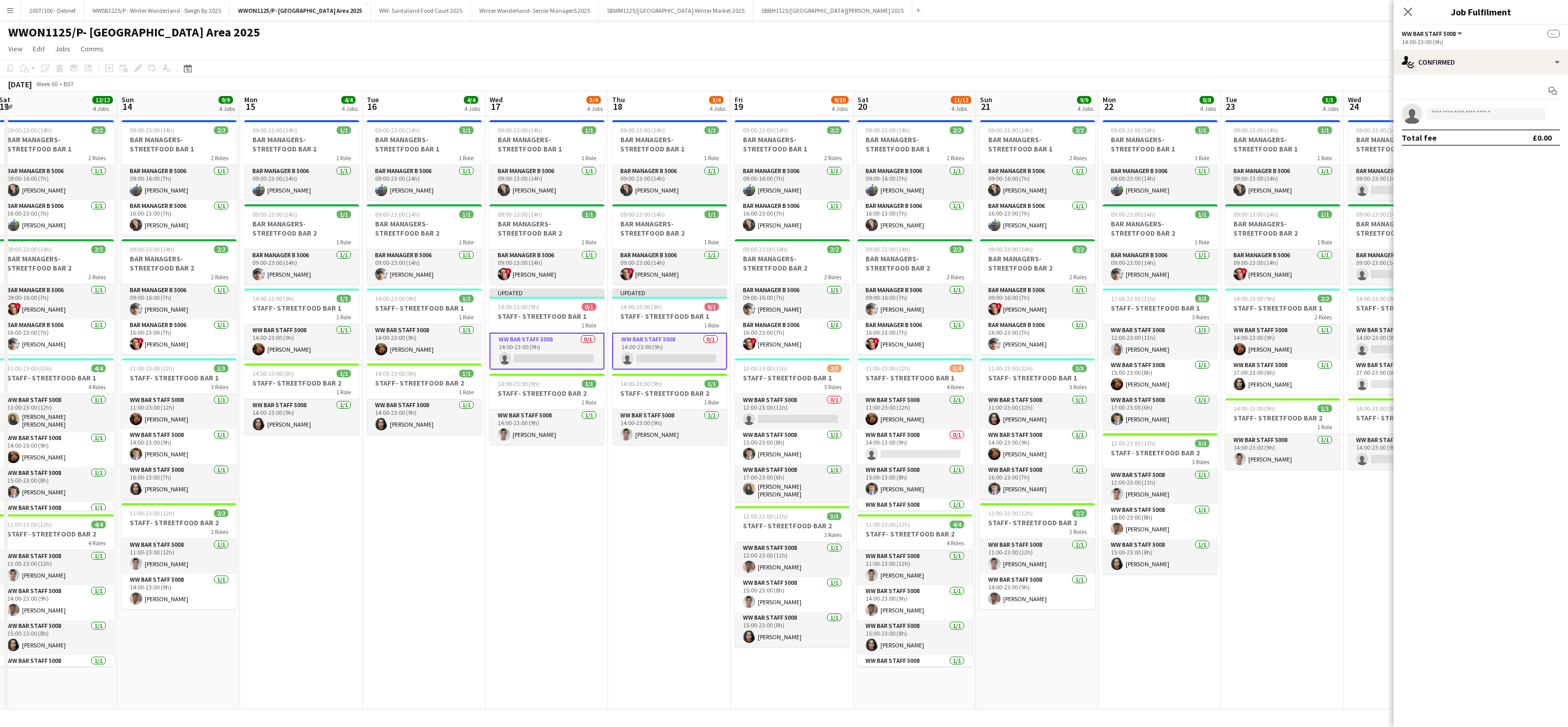
scroll to position [0, 269]
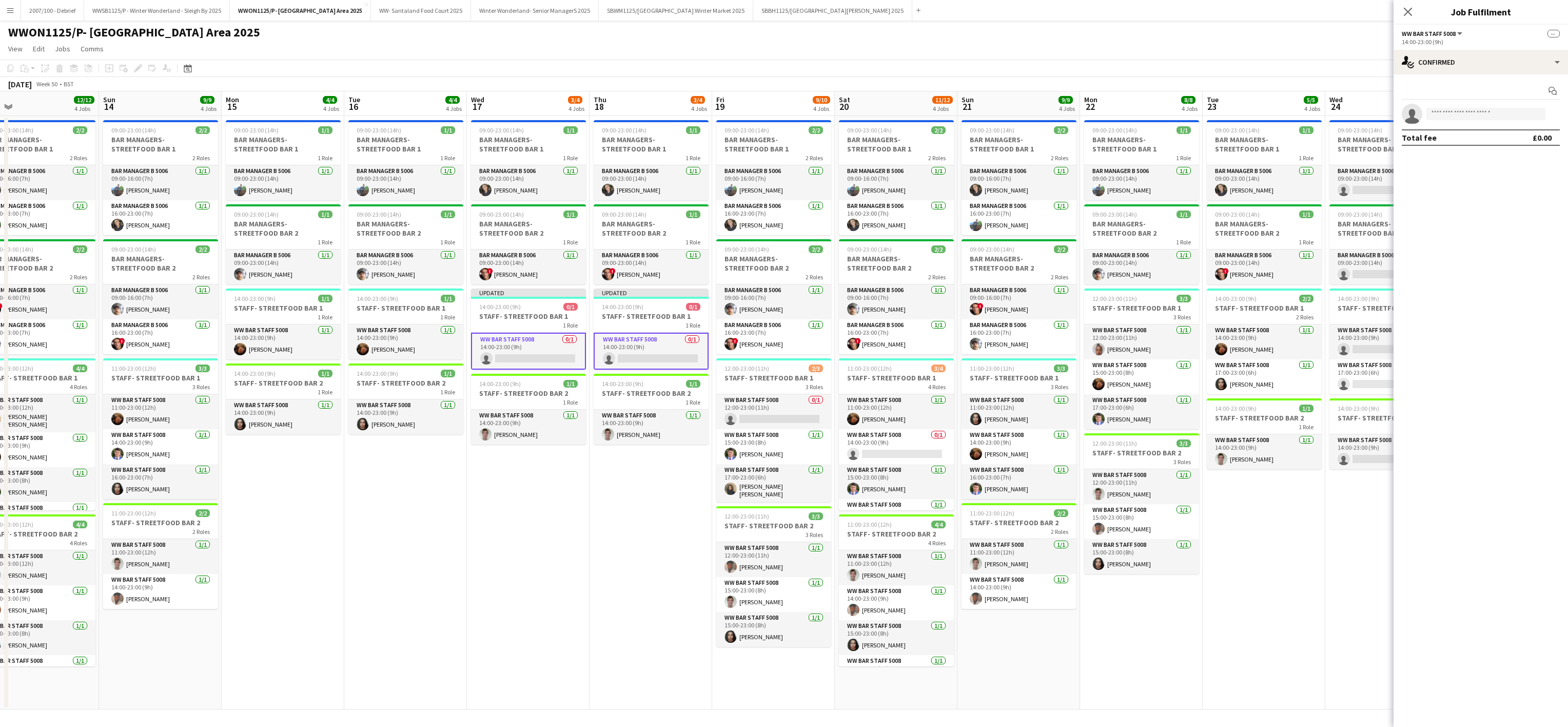
drag, startPoint x: 977, startPoint y: 564, endPoint x: 596, endPoint y: 568, distance: 381.0
click at [596, 568] on app-calendar-viewport "Thu 11 4/4 4 Jobs Fri 12 10/10 4 Jobs Sat 13 12/12 4 Jobs Sun 14 9/9 4 Jobs Mon…" at bounding box center [784, 401] width 1568 height 618
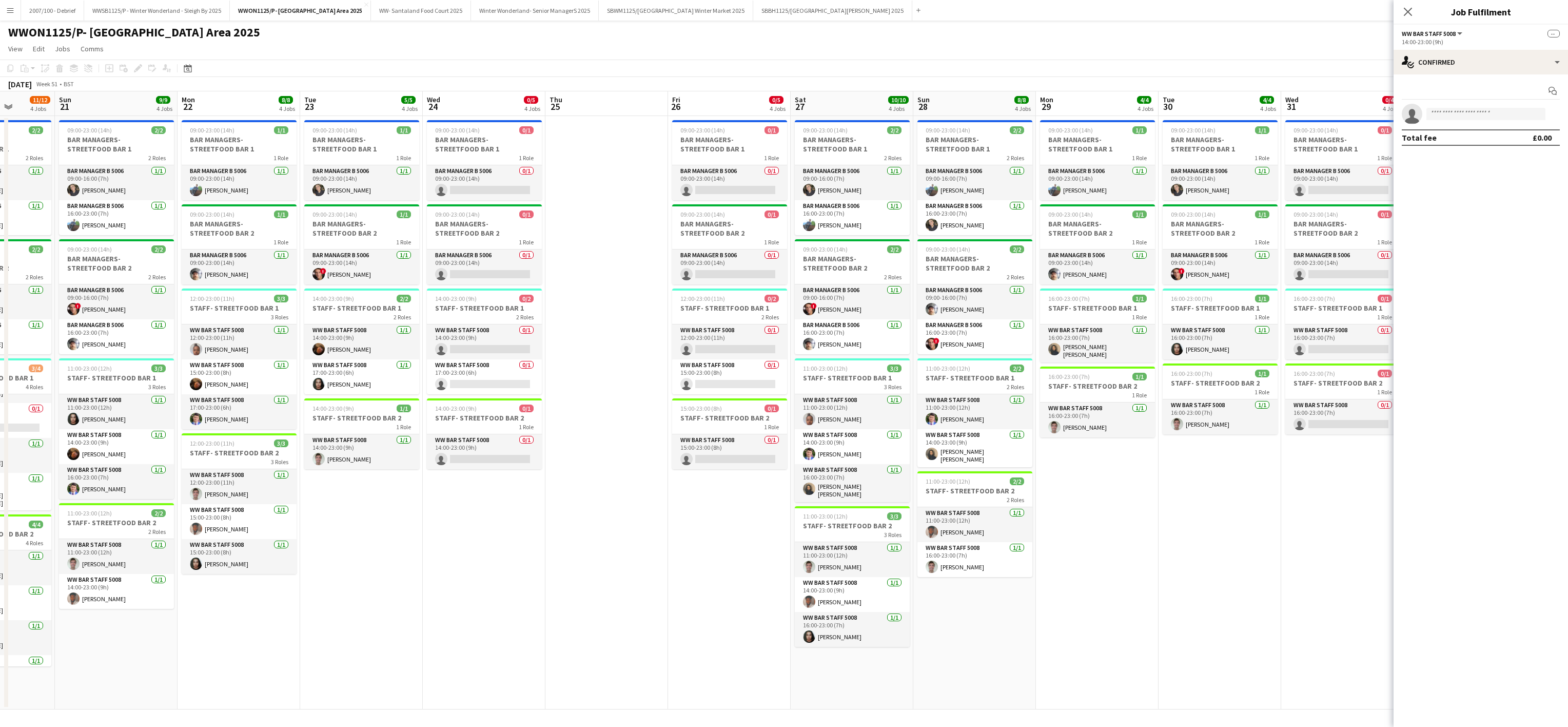
scroll to position [0, 441]
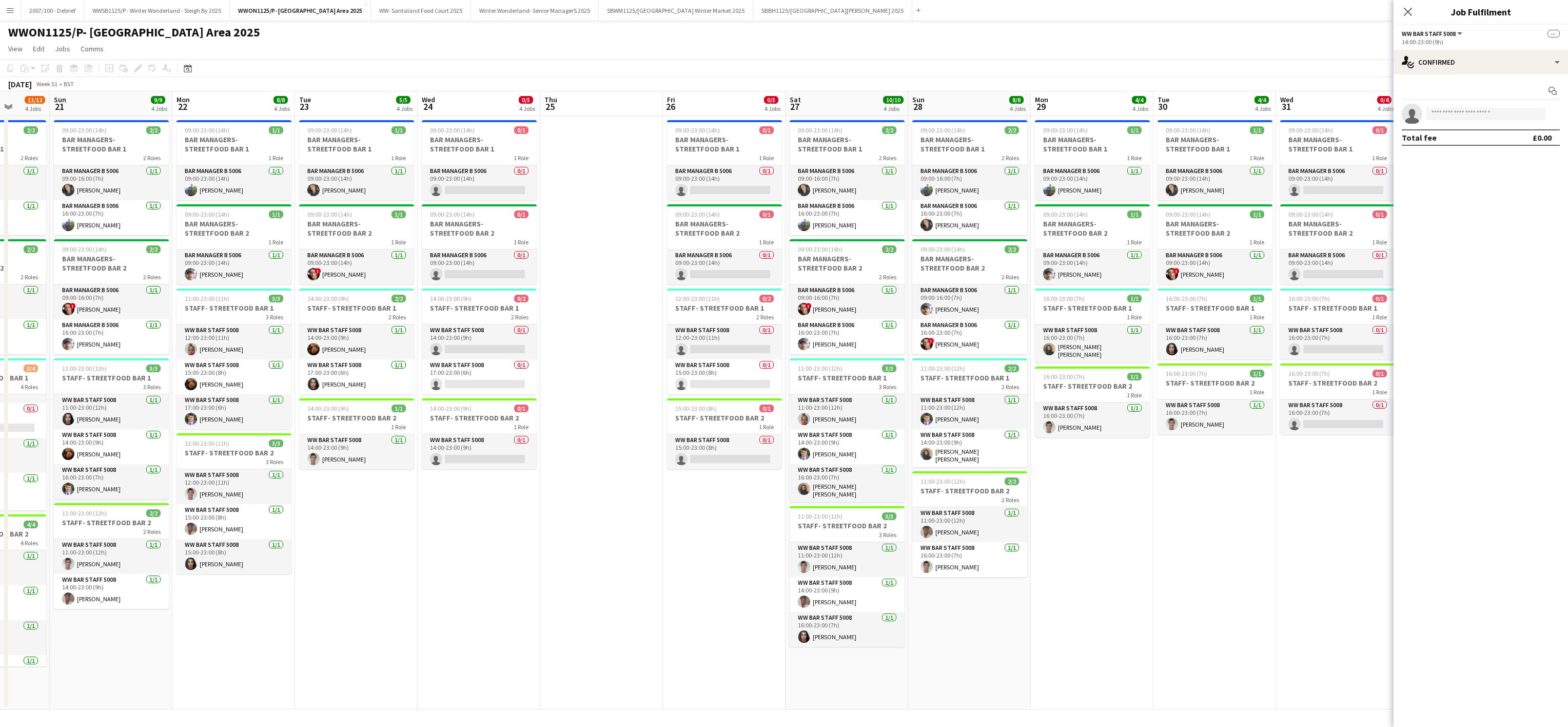
drag, startPoint x: 1302, startPoint y: 551, endPoint x: 394, endPoint y: 592, distance: 908.9
click at [394, 592] on app-calendar-viewport "Wed 17 3/4 4 Jobs Thu 18 3/4 4 Jobs Fri 19 9/10 4 Jobs Sat 20 11/12 4 Jobs Sun …" at bounding box center [784, 401] width 1568 height 618
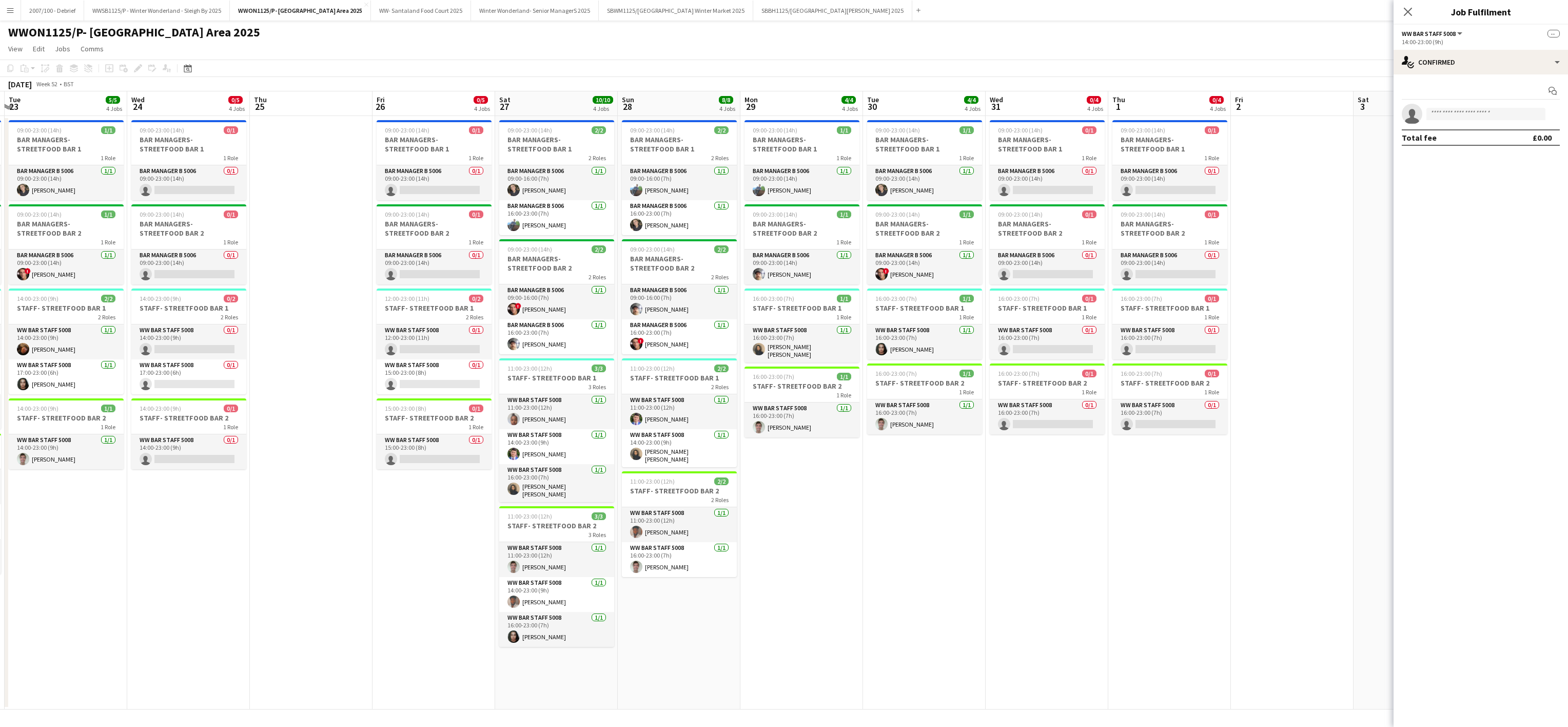
scroll to position [0, 373]
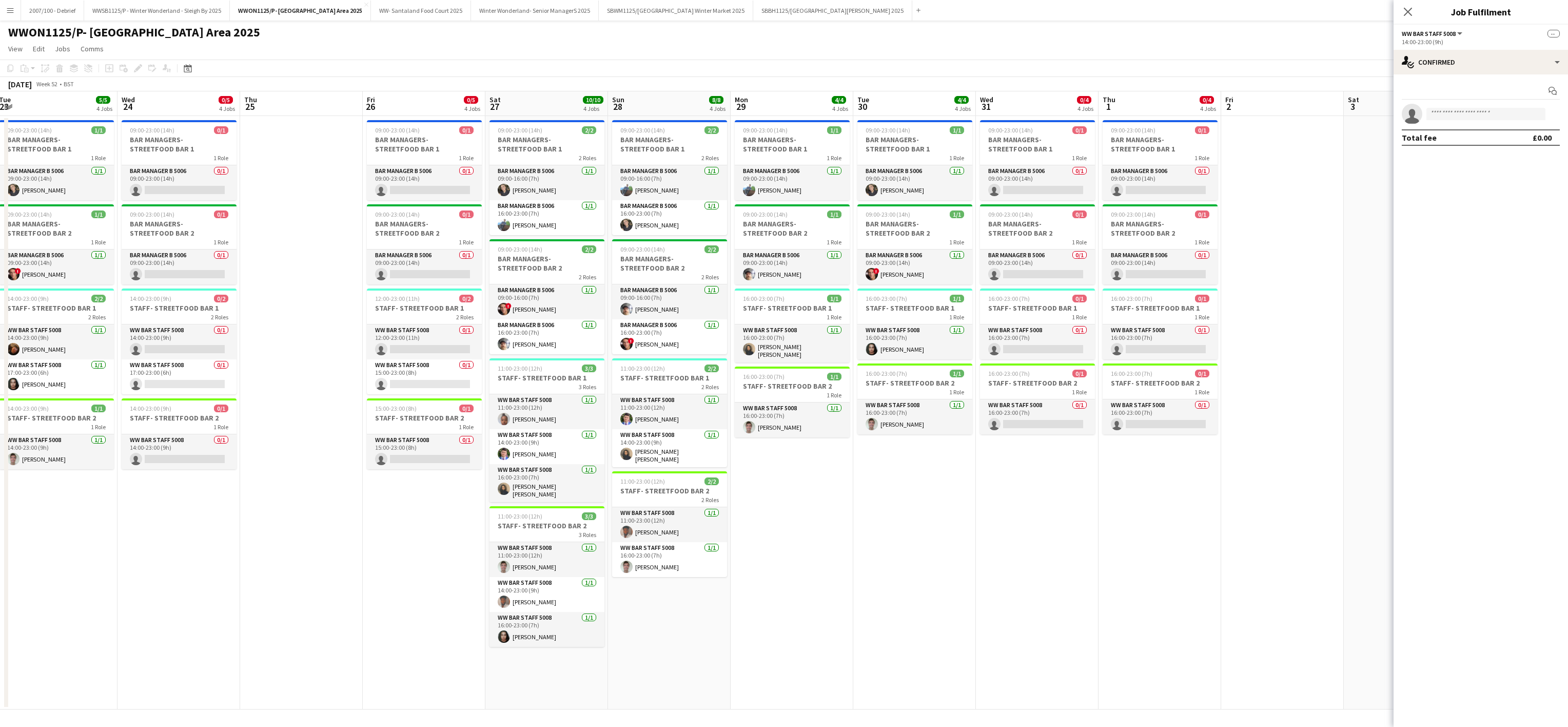
drag, startPoint x: 1209, startPoint y: 470, endPoint x: 824, endPoint y: 453, distance: 385.4
click at [909, 470] on app-calendar-viewport "Sat 20 11/12 4 Jobs Sun 21 9/9 4 Jobs Mon 22 8/8 4 Jobs Tue 23 5/5 4 Jobs Wed 2…" at bounding box center [784, 401] width 1568 height 618
click at [790, 349] on app-card-role "WW Bar Staff 5008 [DATE] 16:00-23:00 (7h) [PERSON_NAME] [PERSON_NAME]" at bounding box center [792, 343] width 115 height 38
click at [1554, 115] on div at bounding box center [1554, 114] width 2 height 2
click at [1496, 235] on span "Remove" at bounding box center [1503, 232] width 31 height 9
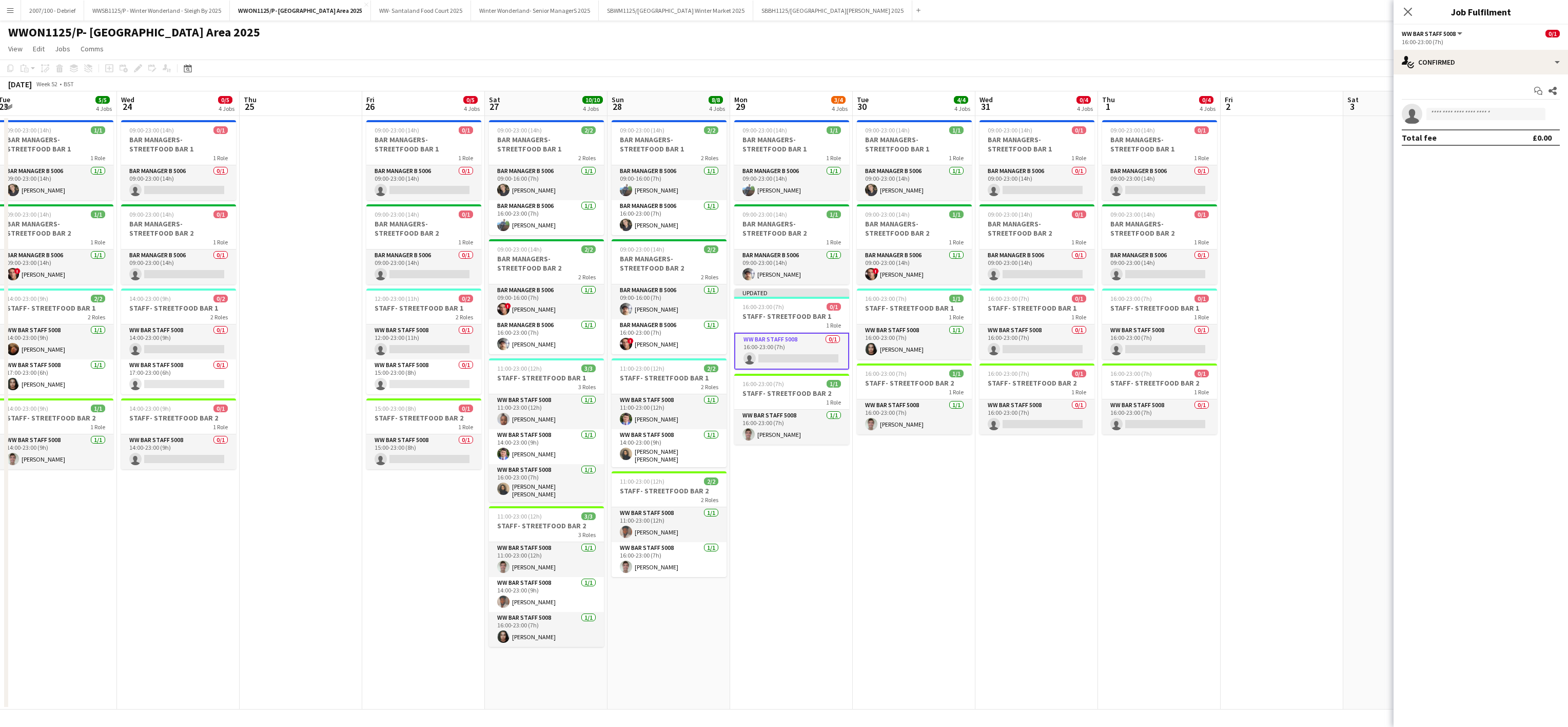
click at [1040, 509] on app-date-cell "09:00-23:00 (14h) 0/1 BAR MANAGERS- STREETFOOD BAR 1 1 Role Bar Manager B 5006 …" at bounding box center [1037, 413] width 122 height 594
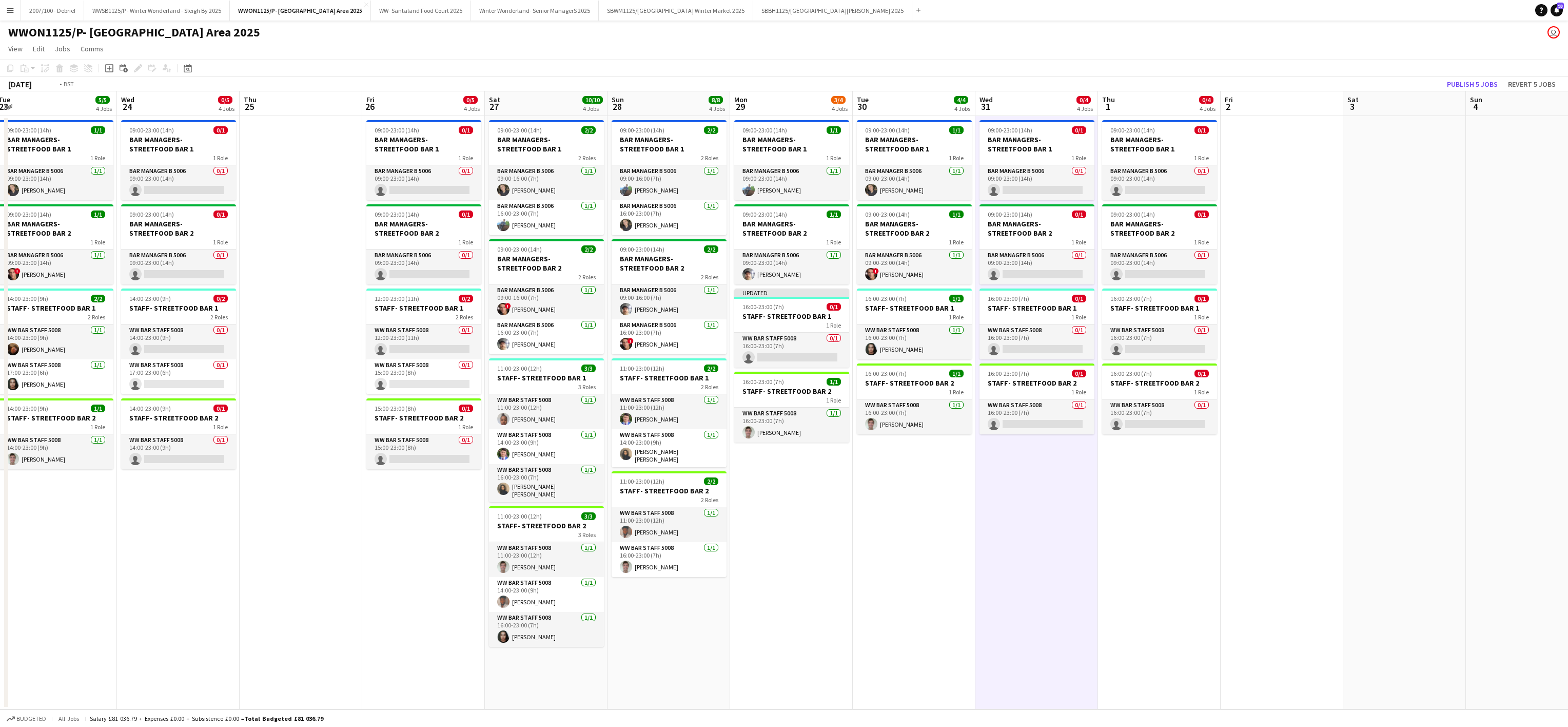
scroll to position [0, 0]
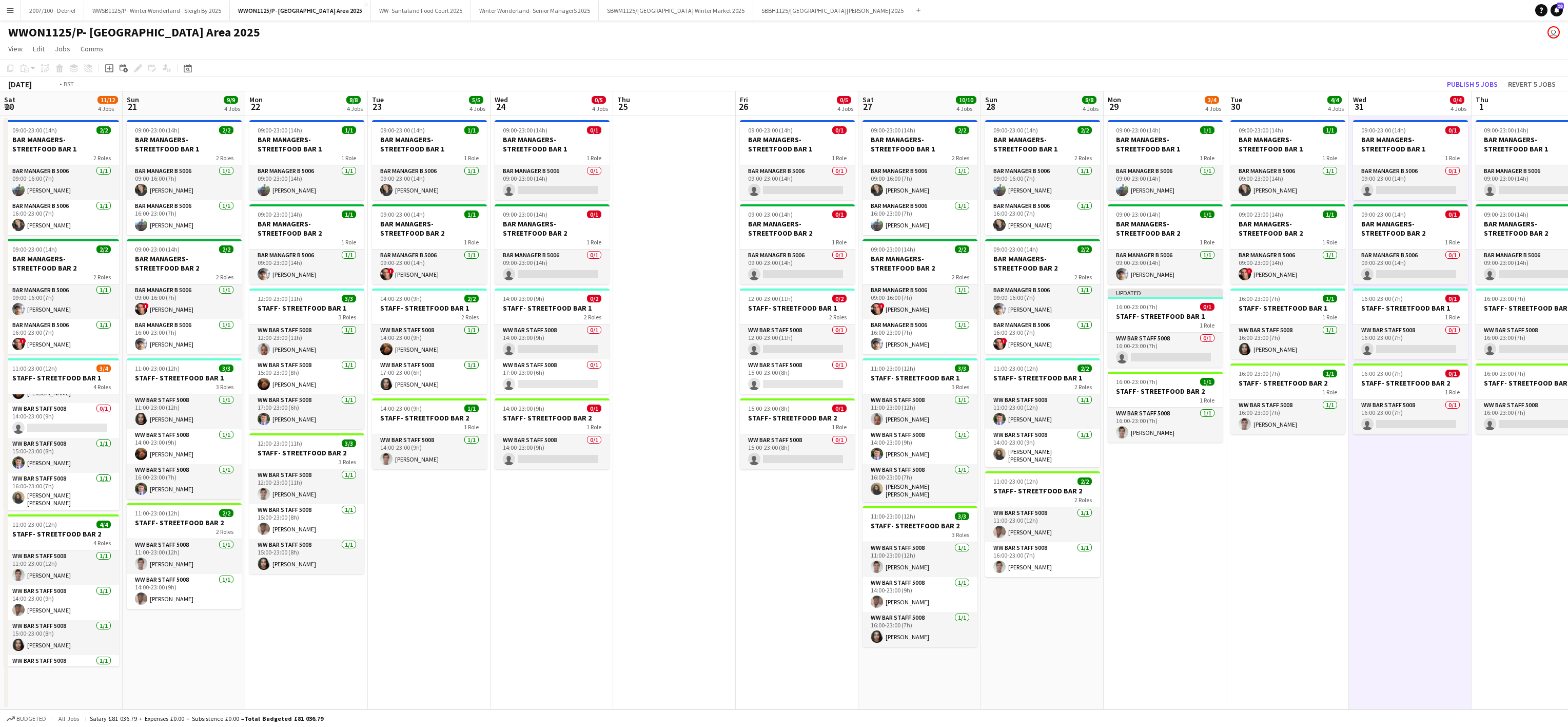
drag, startPoint x: 276, startPoint y: 596, endPoint x: 1385, endPoint y: 574, distance: 1109.2
click at [1440, 581] on app-calendar-viewport "Sat 20 11/12 4 Jobs Sun 21 9/9 4 Jobs Mon 22 8/8 4 Jobs Tue 23 5/5 4 Jobs Wed 2…" at bounding box center [784, 401] width 1568 height 618
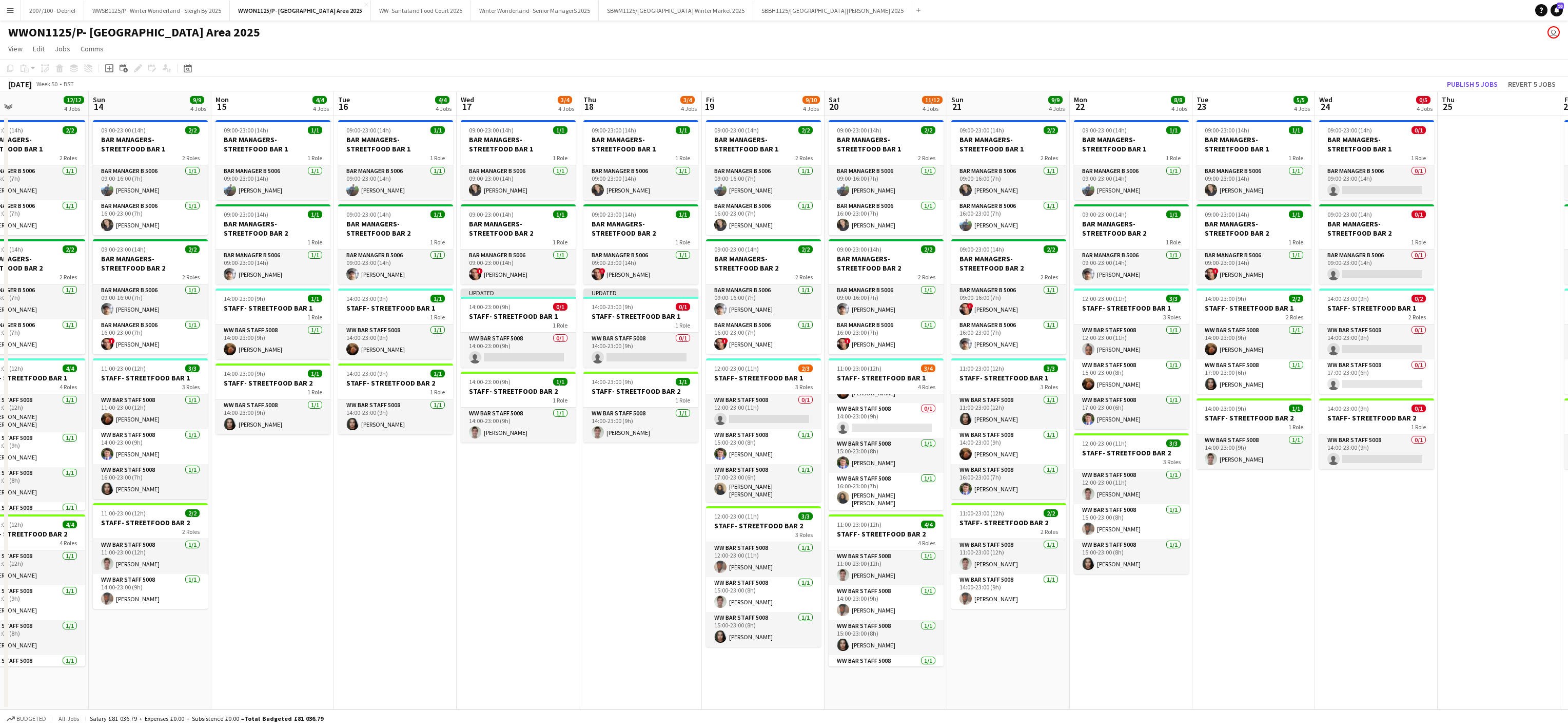
drag, startPoint x: 478, startPoint y: 606, endPoint x: 920, endPoint y: 600, distance: 442.0
click at [1024, 564] on app-calendar-viewport "Thu 11 4/4 4 Jobs Fri 12 10/10 4 Jobs Sat 13 12/12 4 Jobs Sun 14 9/9 4 Jobs Mon…" at bounding box center [784, 401] width 1568 height 618
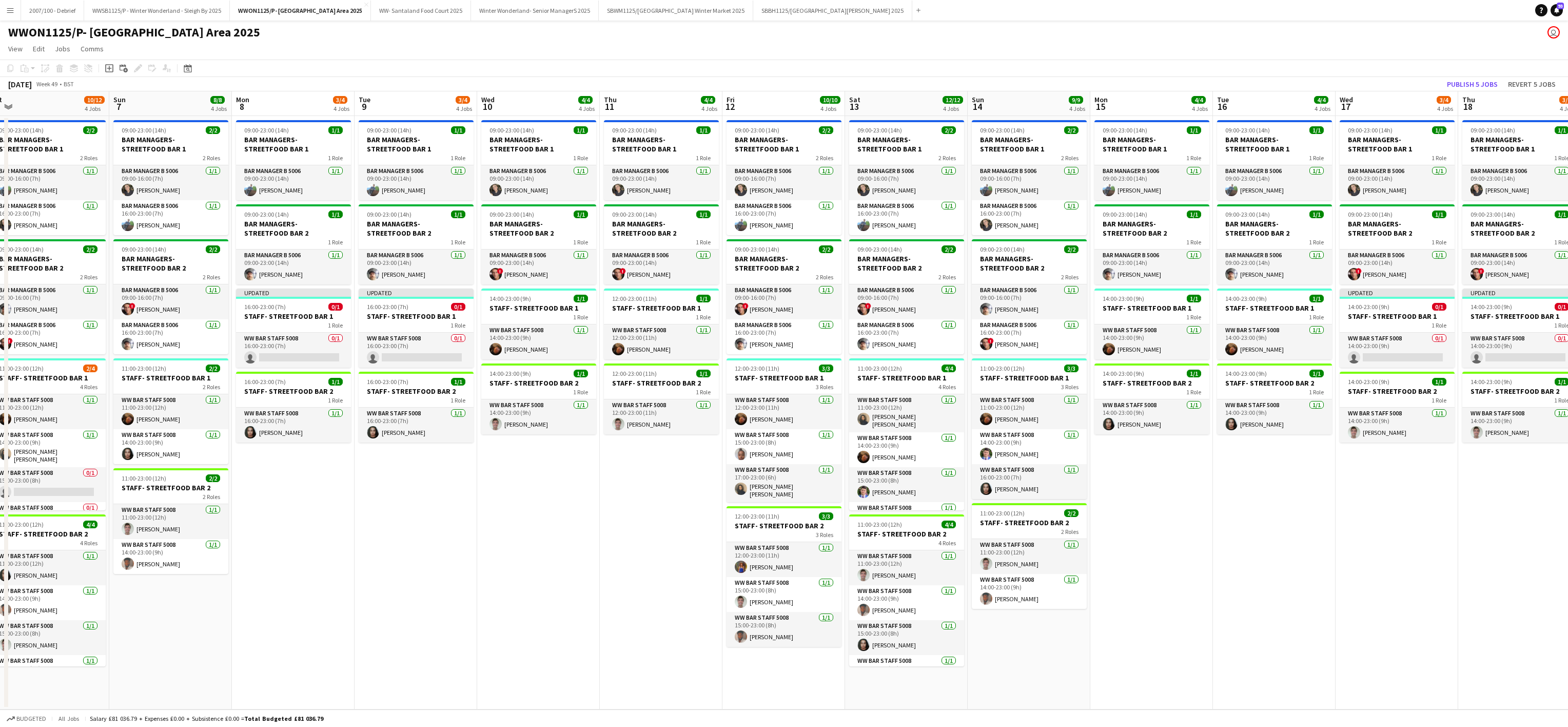
scroll to position [0, 357]
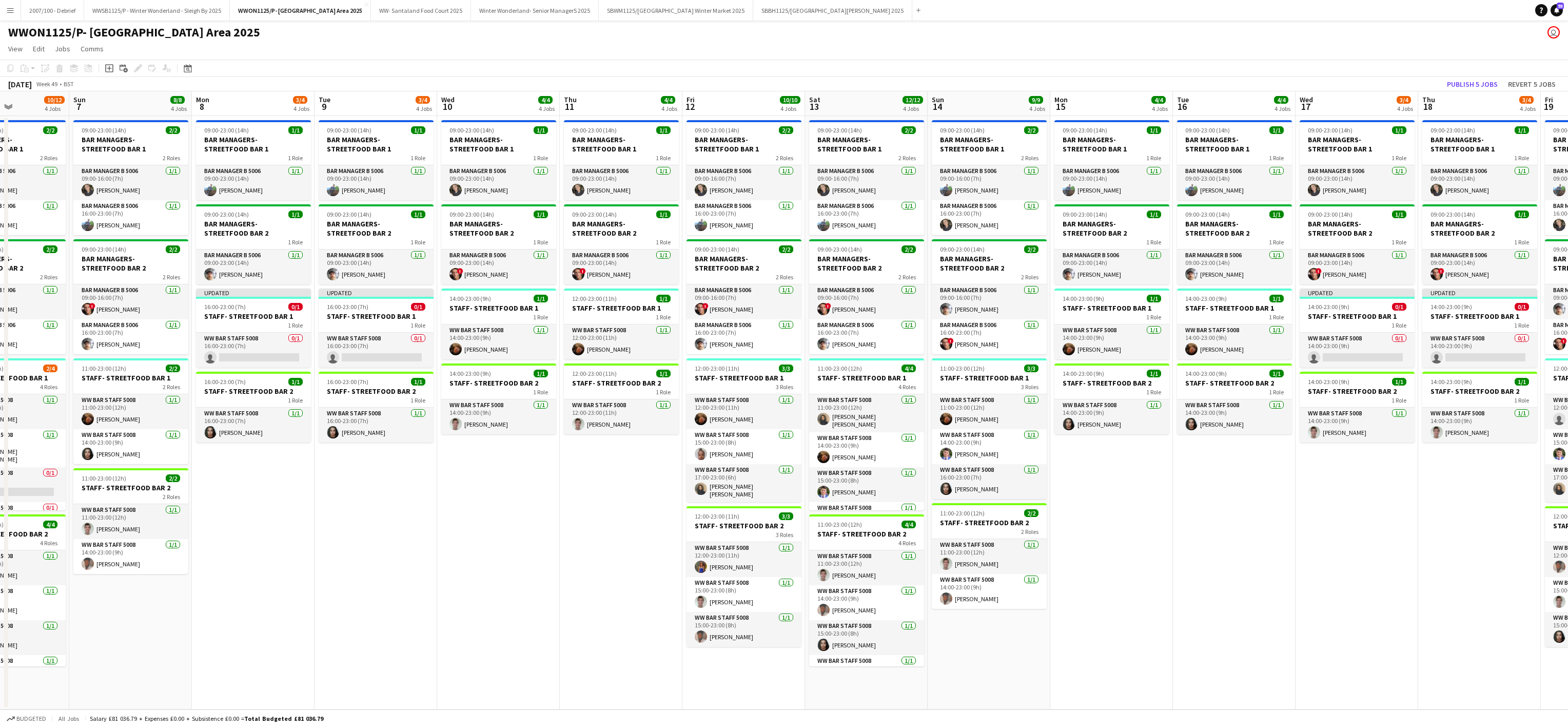
drag, startPoint x: 274, startPoint y: 603, endPoint x: 784, endPoint y: 581, distance: 510.5
click at [788, 577] on app-calendar-viewport "Thu 4 4/4 4 Jobs Fri 5 9/10 4 Jobs Sat 6 10/12 4 Jobs Sun 7 8/8 4 Jobs Mon 8 3/…" at bounding box center [784, 401] width 1568 height 618
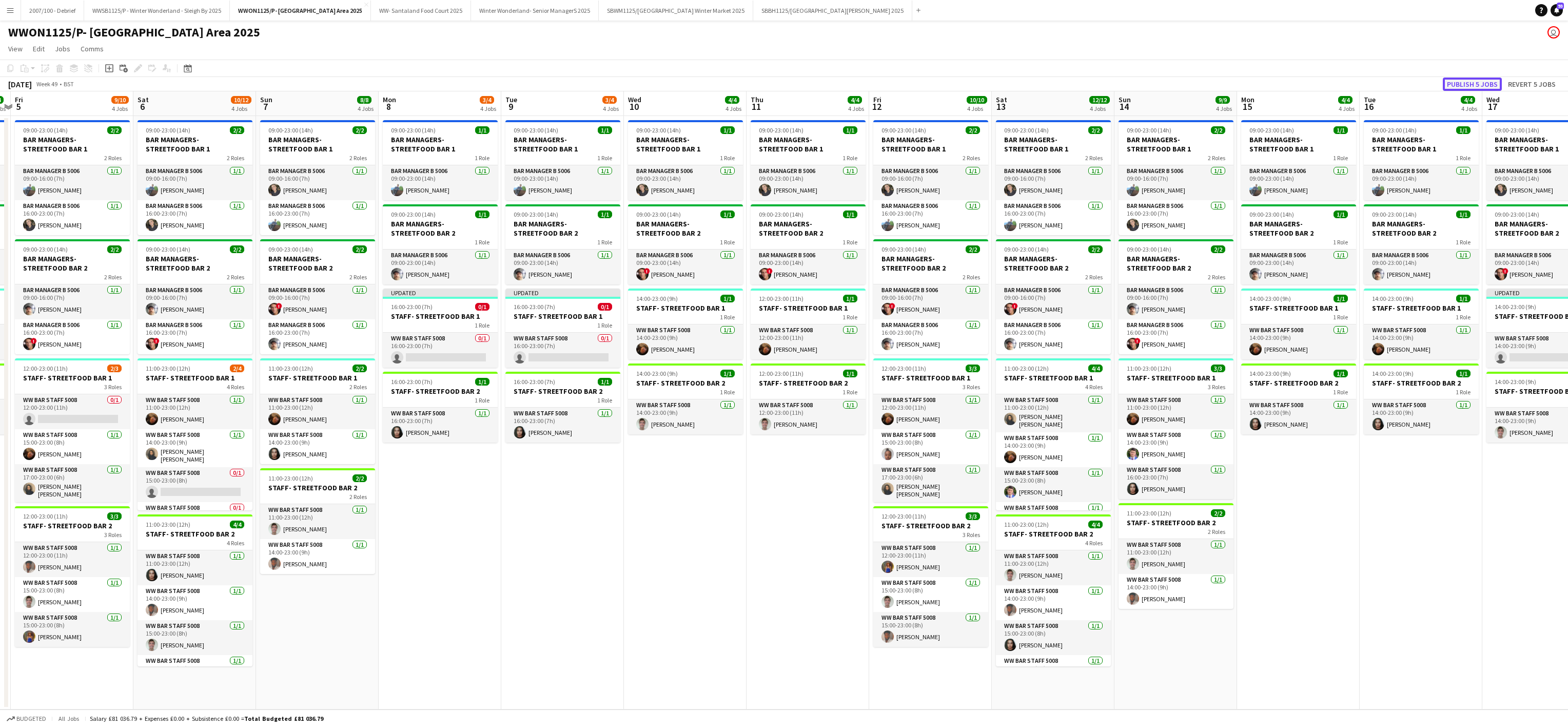
click at [1467, 85] on button "Publish 5 jobs" at bounding box center [1472, 84] width 59 height 14
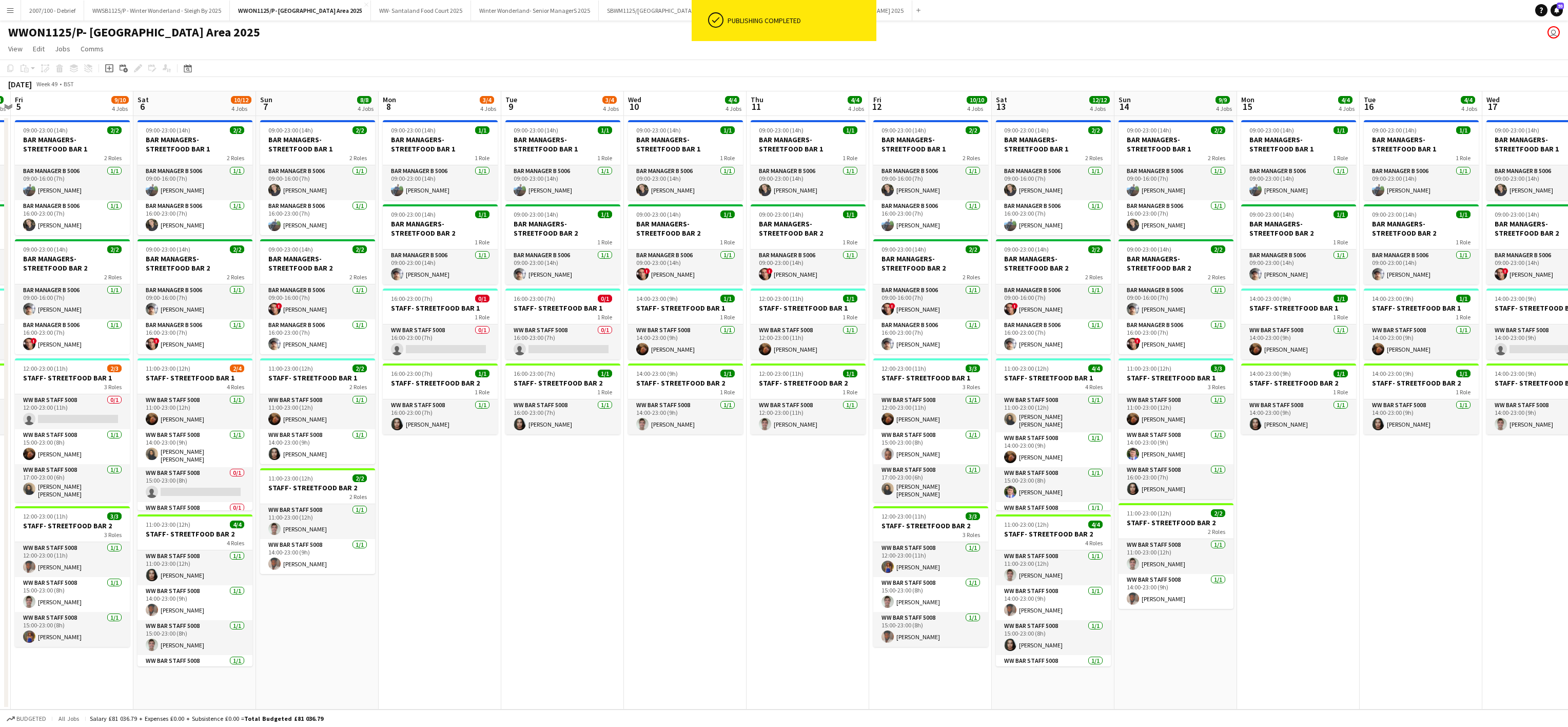
click at [16, 12] on button "Menu" at bounding box center [10, 10] width 21 height 21
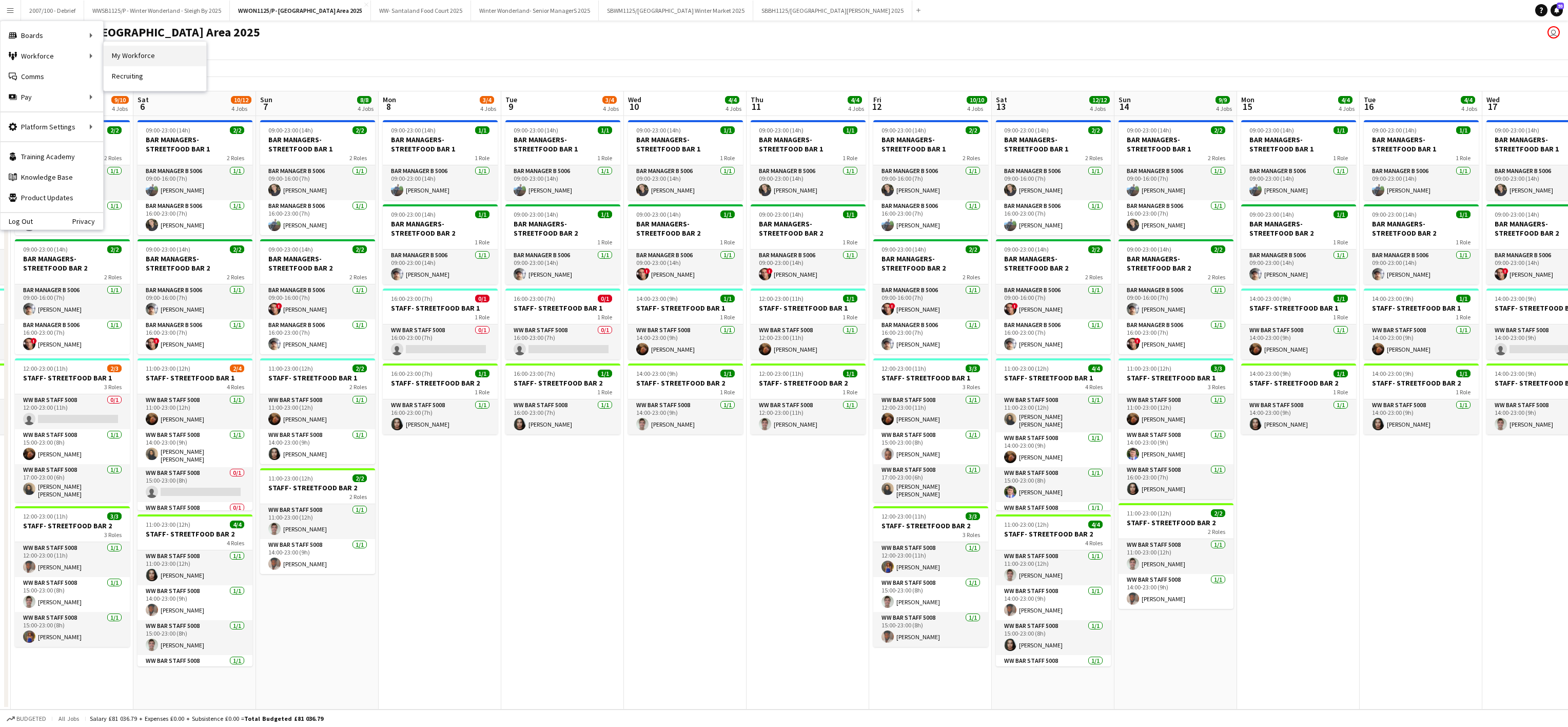
click at [118, 58] on link "My Workforce" at bounding box center [155, 56] width 103 height 21
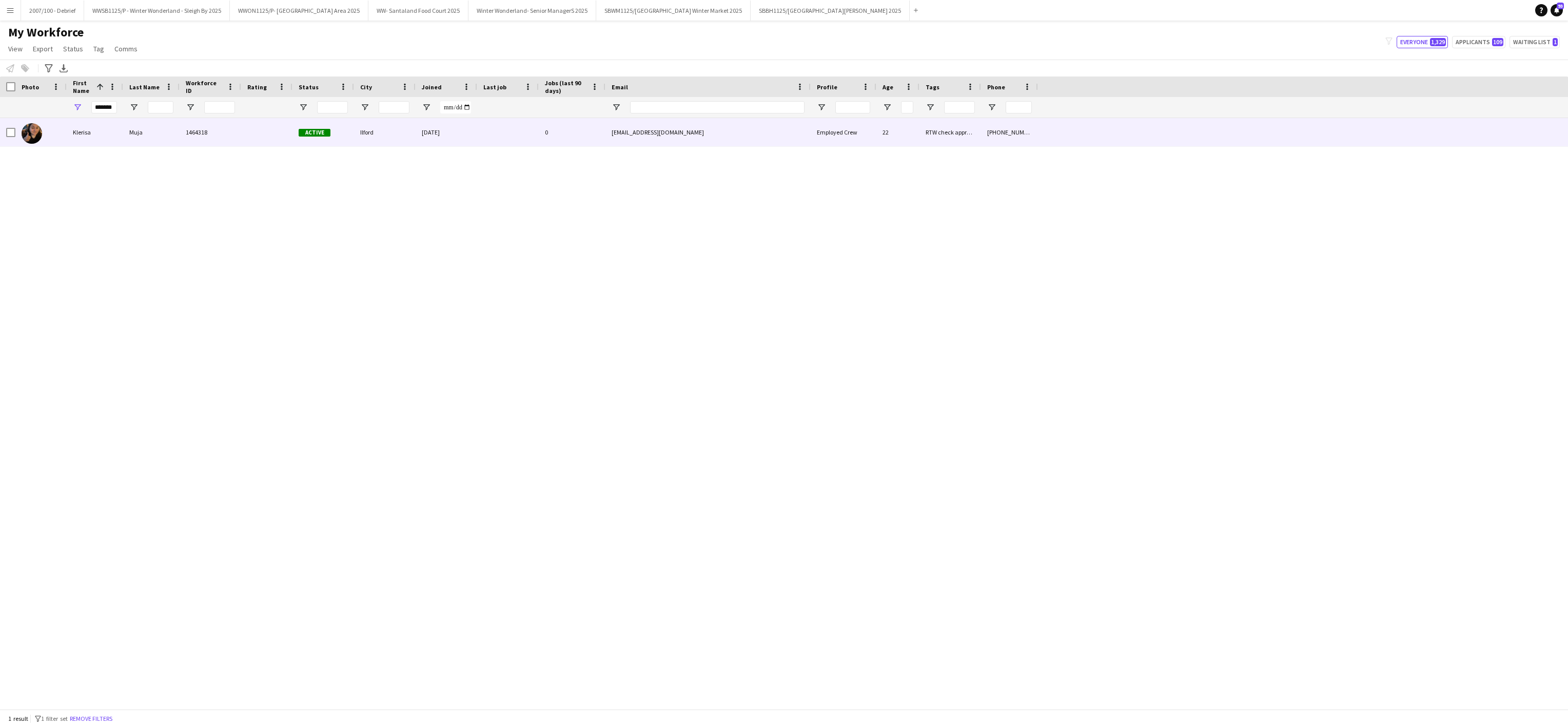
click at [116, 127] on div "Klerisa" at bounding box center [95, 132] width 57 height 28
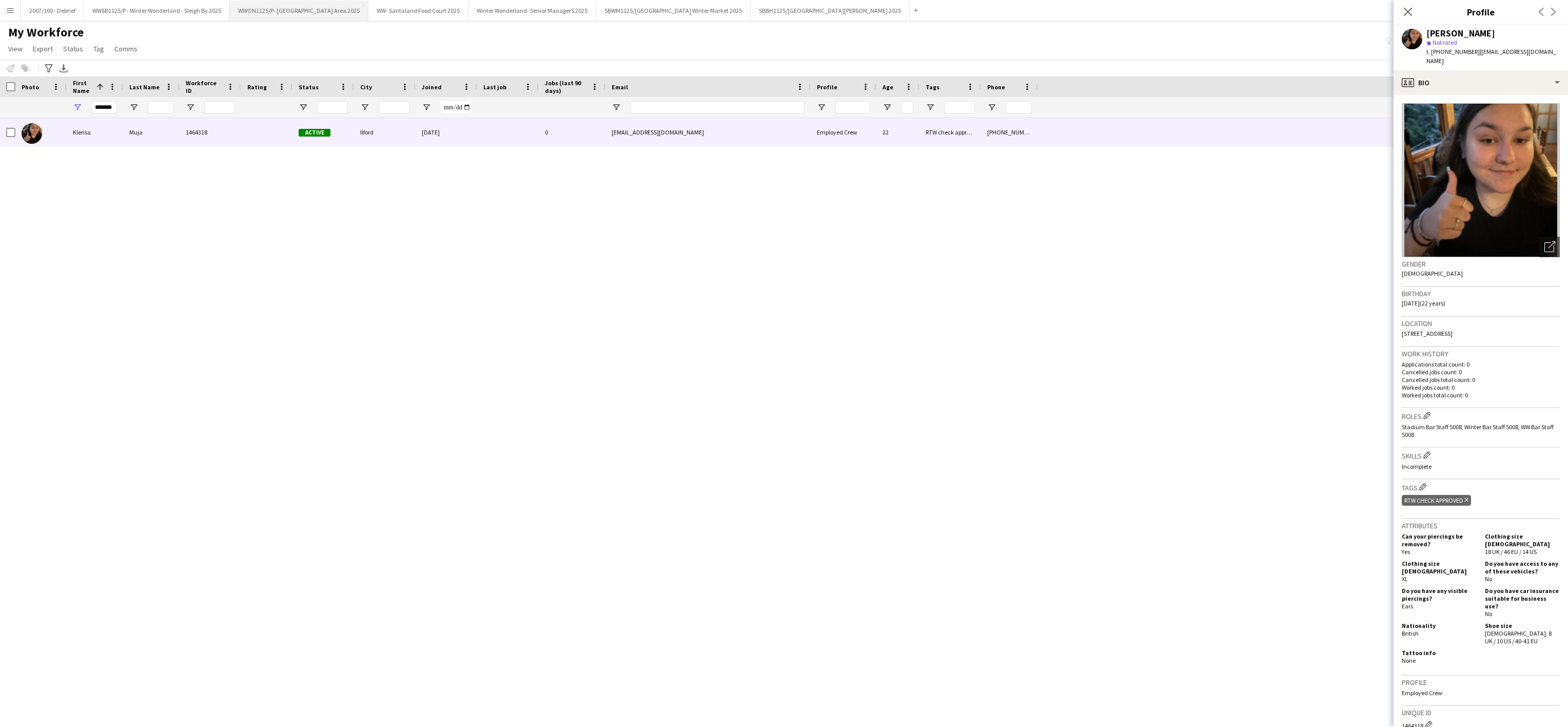
click at [322, 17] on button "WWON1125/P- Winter Wonderland- Streetfood Area 2025 Close" at bounding box center [299, 10] width 139 height 20
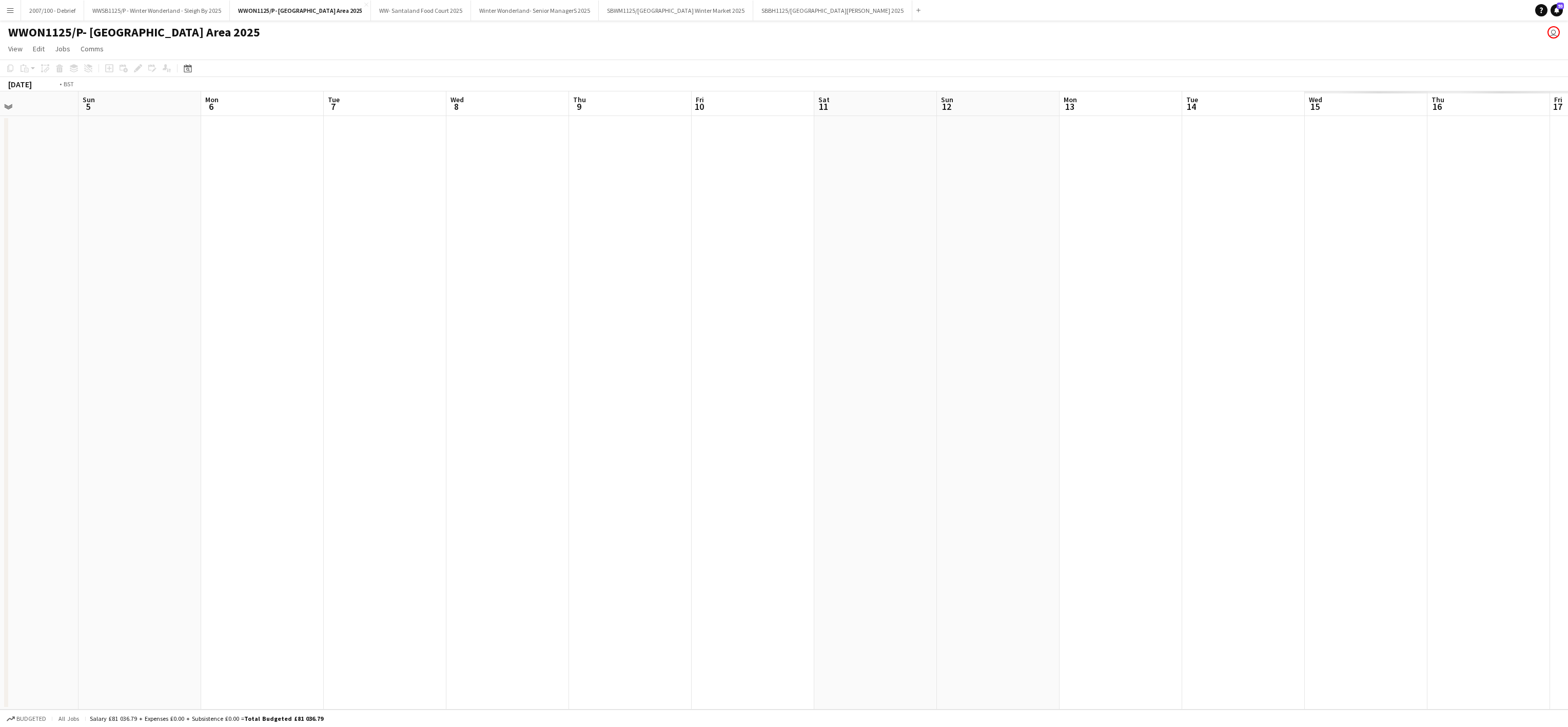
drag, startPoint x: 1193, startPoint y: 400, endPoint x: 998, endPoint y: 545, distance: 243.0
click at [0, 523] on html "Menu Boards Boards Boards All jobs Status Workforce Workforce My Workforce Recr…" at bounding box center [784, 363] width 1568 height 727
drag, startPoint x: 998, startPoint y: 545, endPoint x: 269, endPoint y: 519, distance: 729.5
click at [276, 519] on app-calendar-viewport "Sat 4 Sun 5 Mon 6 Tue 7 Wed 8 Thu 9 Fri 10 Sat 11 Sun 12 Mon 13 Tue 14 Wed 15 T…" at bounding box center [784, 401] width 1568 height 618
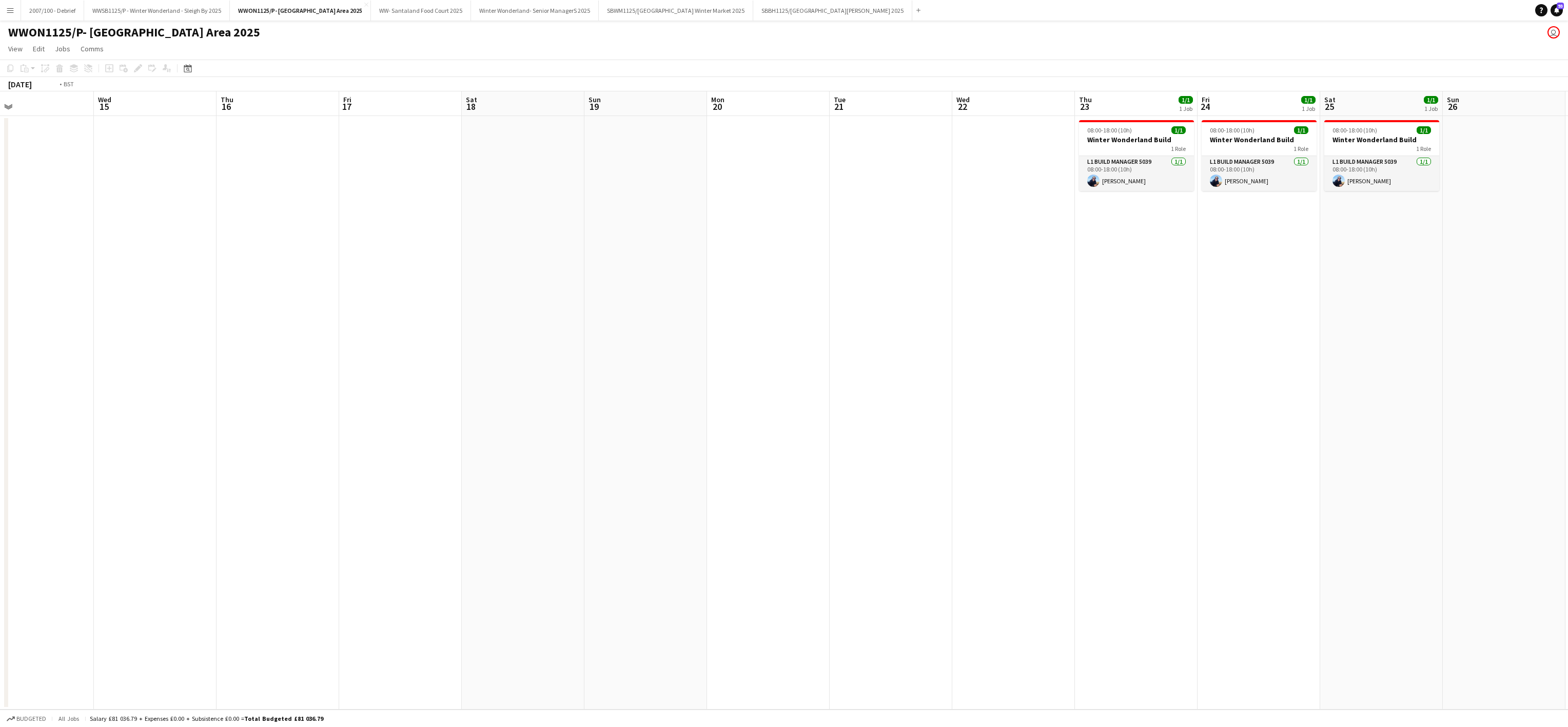
click at [166, 378] on app-calendar-viewport "Fri 10 Sat 11 Sun 12 Mon 13 Tue 14 Wed 15 Thu 16 Fri 17 Sat 18 Sun 19 Mon 20 Tu…" at bounding box center [784, 401] width 1568 height 618
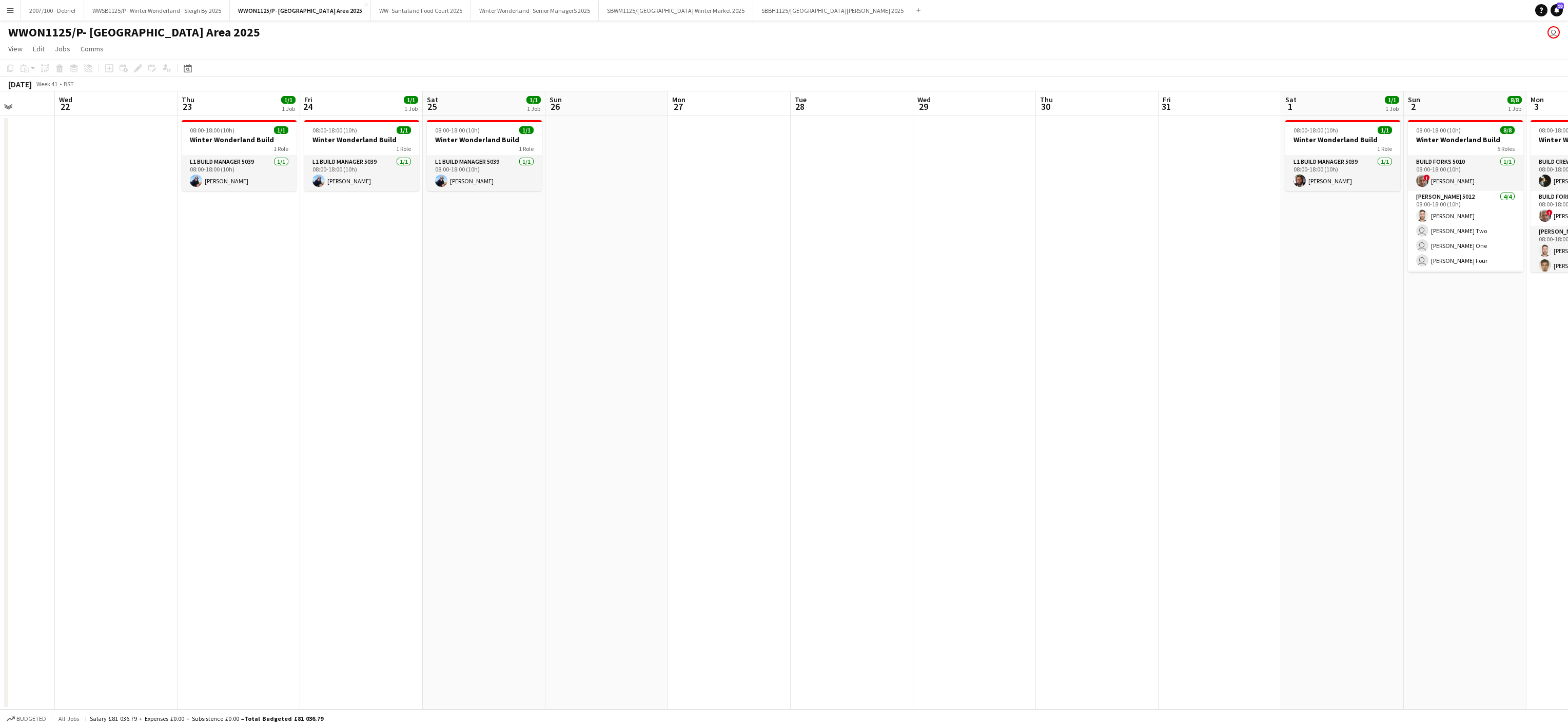
drag, startPoint x: 1081, startPoint y: 451, endPoint x: 576, endPoint y: 419, distance: 506.0
click at [88, 367] on app-calendar-viewport "Sat 18 Sun 19 Mon 20 Tue 21 Wed 22 Thu 23 1/1 1 Job Fri 24 1/1 1 Job Sat 25 1/1…" at bounding box center [784, 401] width 1568 height 618
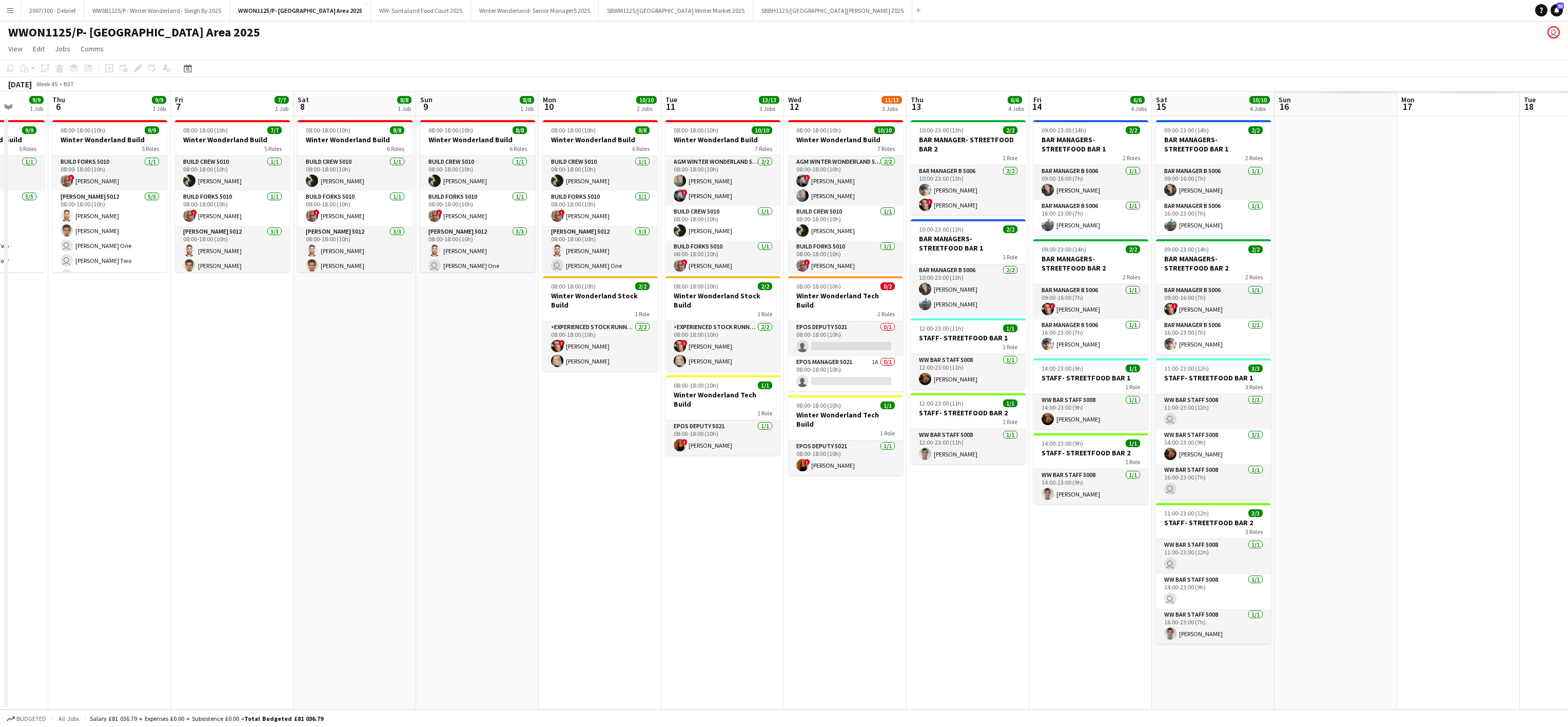
drag, startPoint x: 1148, startPoint y: 439, endPoint x: 20, endPoint y: 427, distance: 1128.1
click at [20, 427] on app-calendar-viewport "Sun 2 8/8 1 Job Mon 3 10/10 1 Job Tue 4 10/10 1 Job Wed 5 9/9 1 Job Thu 6 9/9 1…" at bounding box center [784, 401] width 1568 height 618
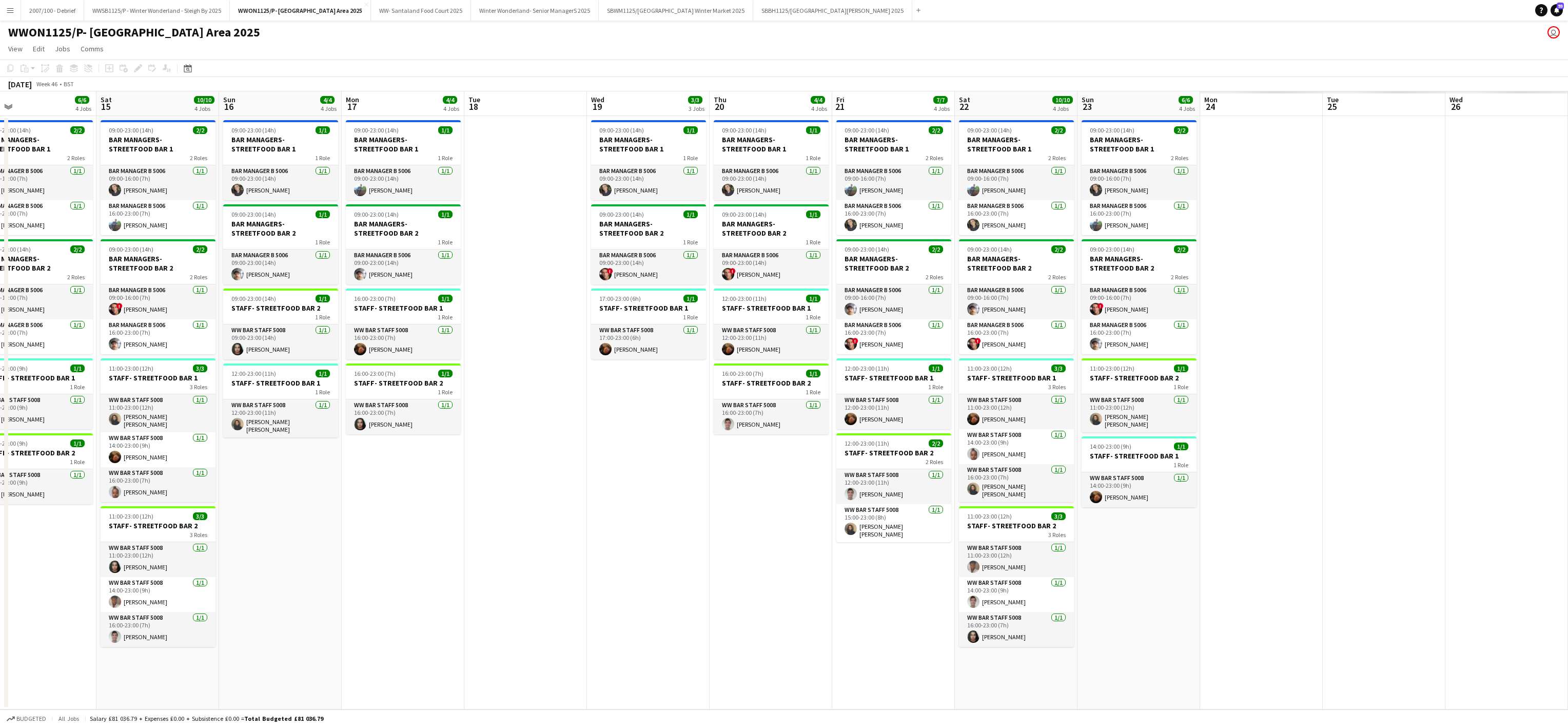
scroll to position [0, 271]
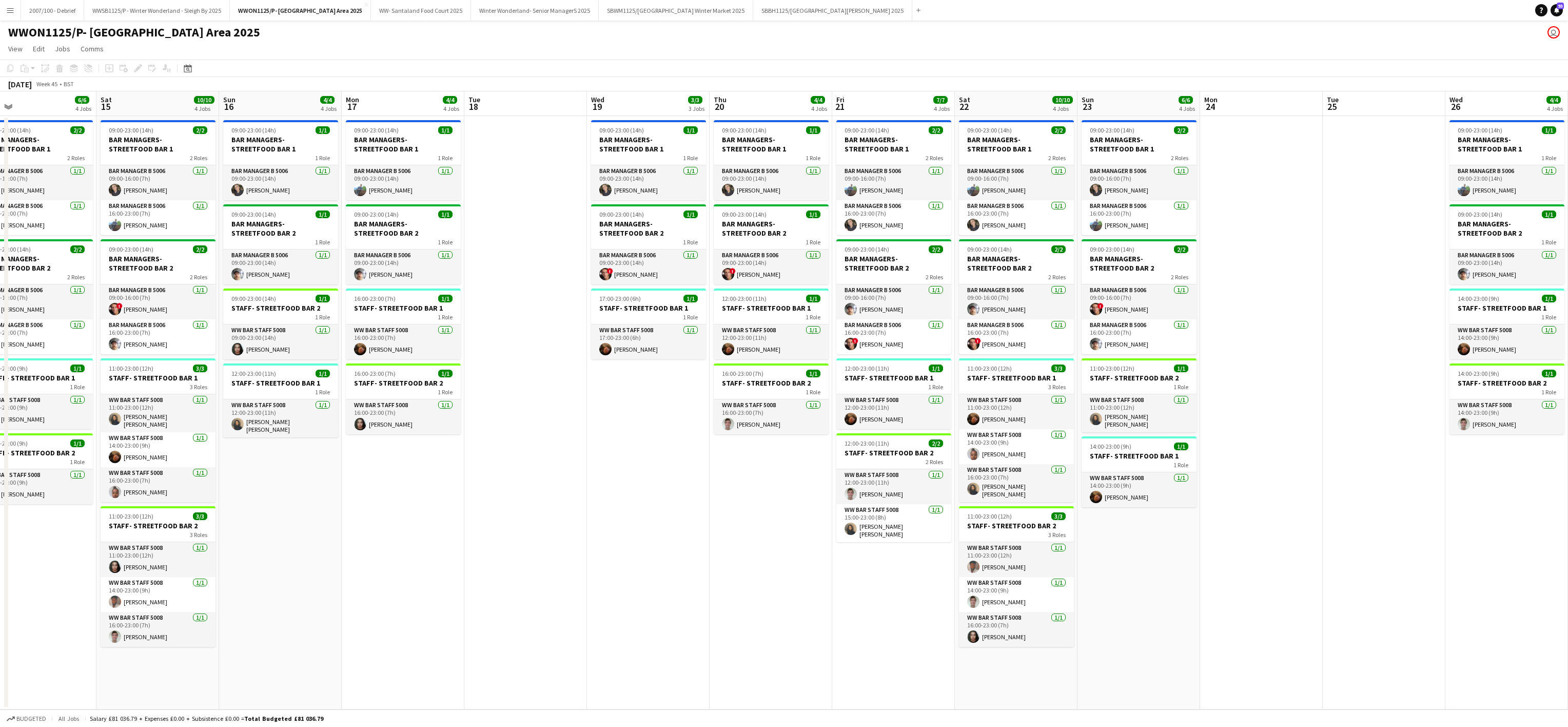
drag, startPoint x: 1364, startPoint y: 552, endPoint x: -4, endPoint y: 499, distance: 1369.0
click at [0, 499] on html "Menu Boards Boards Boards All jobs Status Workforce Workforce My Workforce Recr…" at bounding box center [784, 363] width 1568 height 727
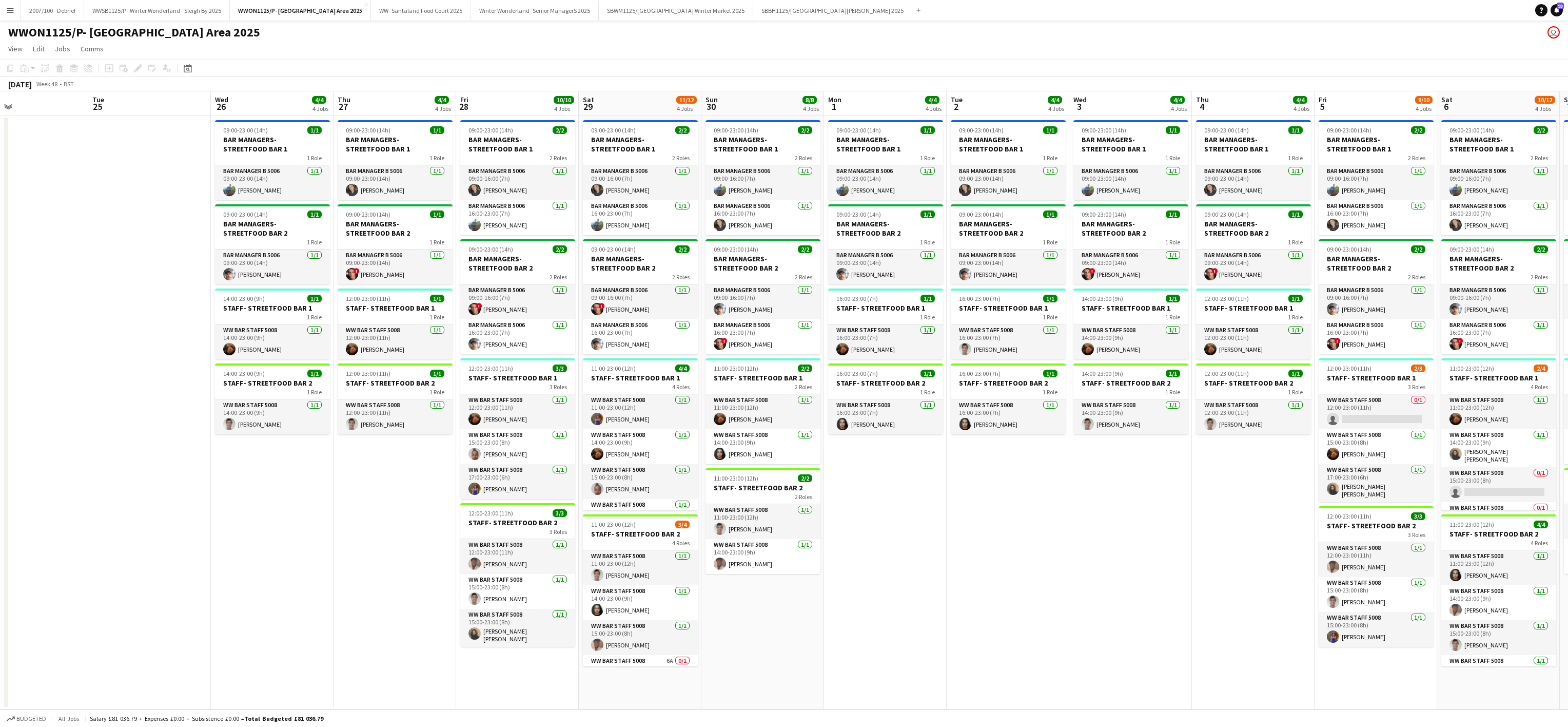
drag, startPoint x: 1367, startPoint y: 527, endPoint x: 151, endPoint y: 496, distance: 1216.4
click at [162, 507] on app-calendar-viewport "Fri 21 7/7 4 Jobs Sat 22 10/10 4 Jobs Sun 23 6/6 4 Jobs Mon 24 Tue 25 Wed 26 4/…" at bounding box center [784, 401] width 1568 height 618
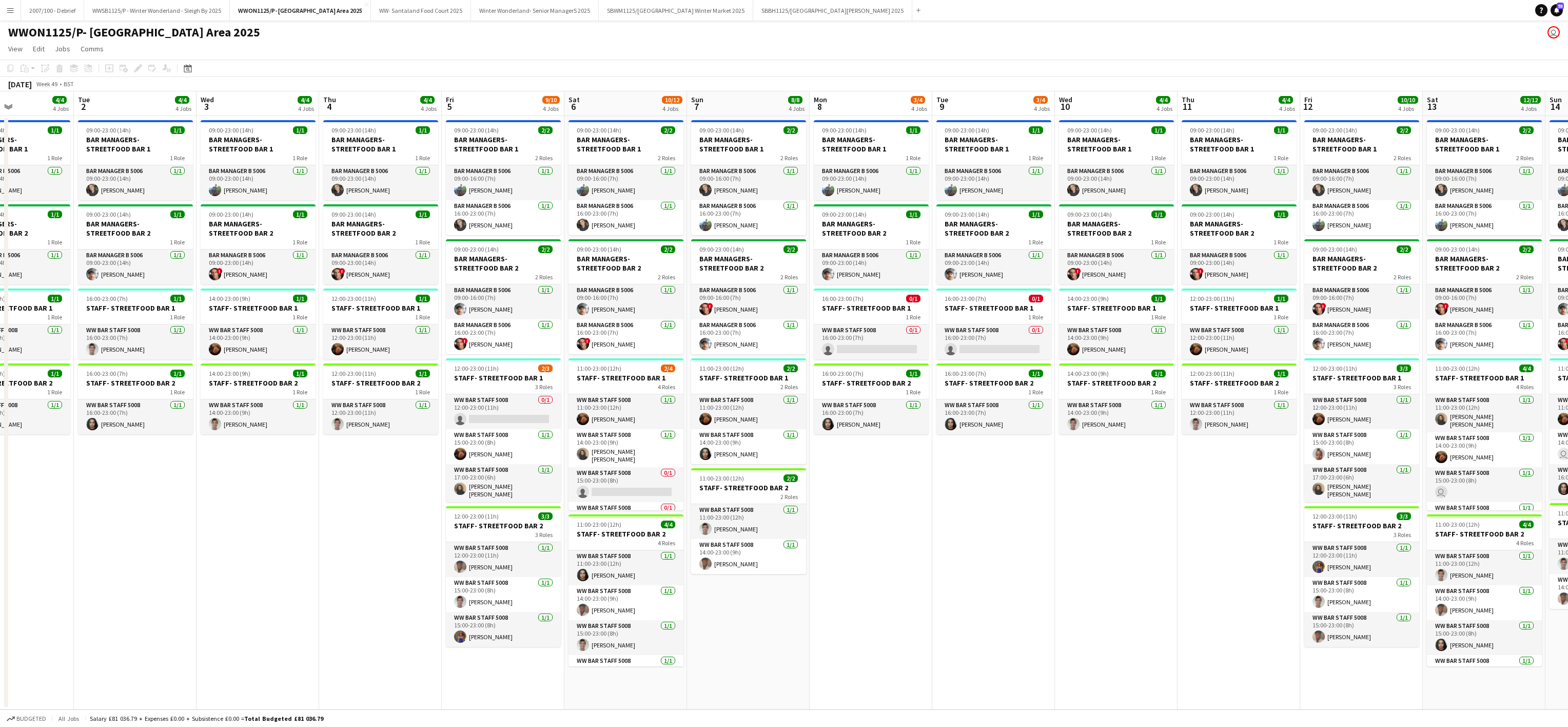
scroll to position [0, 371]
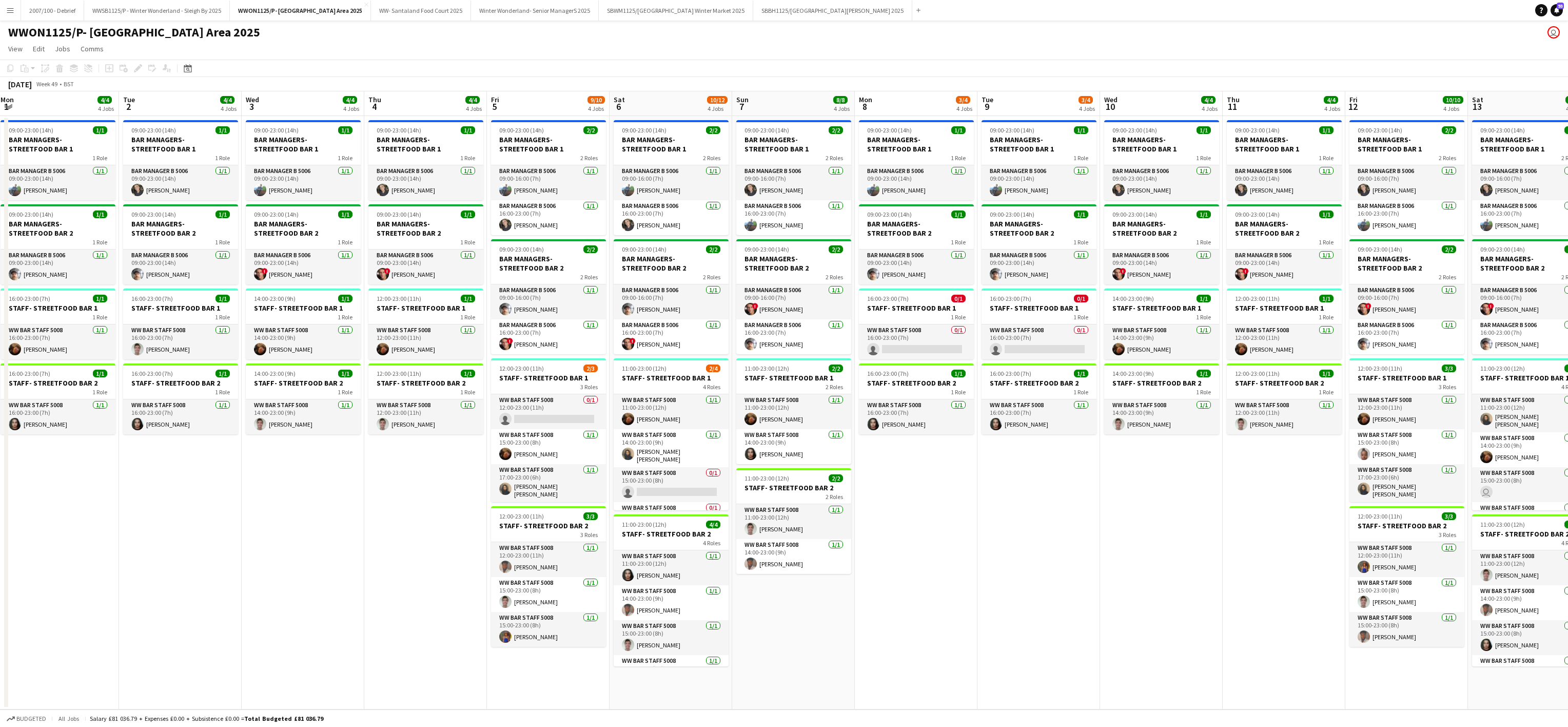
drag, startPoint x: 985, startPoint y: 541, endPoint x: 250, endPoint y: 529, distance: 735.1
click at [250, 529] on app-calendar-viewport "Fri 28 10/10 4 Jobs Sat 29 11/12 4 Jobs Sun 30 8/8 4 Jobs Mon 1 4/4 4 Jobs Tue …" at bounding box center [784, 401] width 1568 height 618
click at [929, 347] on app-card-role "WW Bar Staff 5008 0/1 16:00-23:00 (7h) single-neutral-actions" at bounding box center [916, 341] width 115 height 35
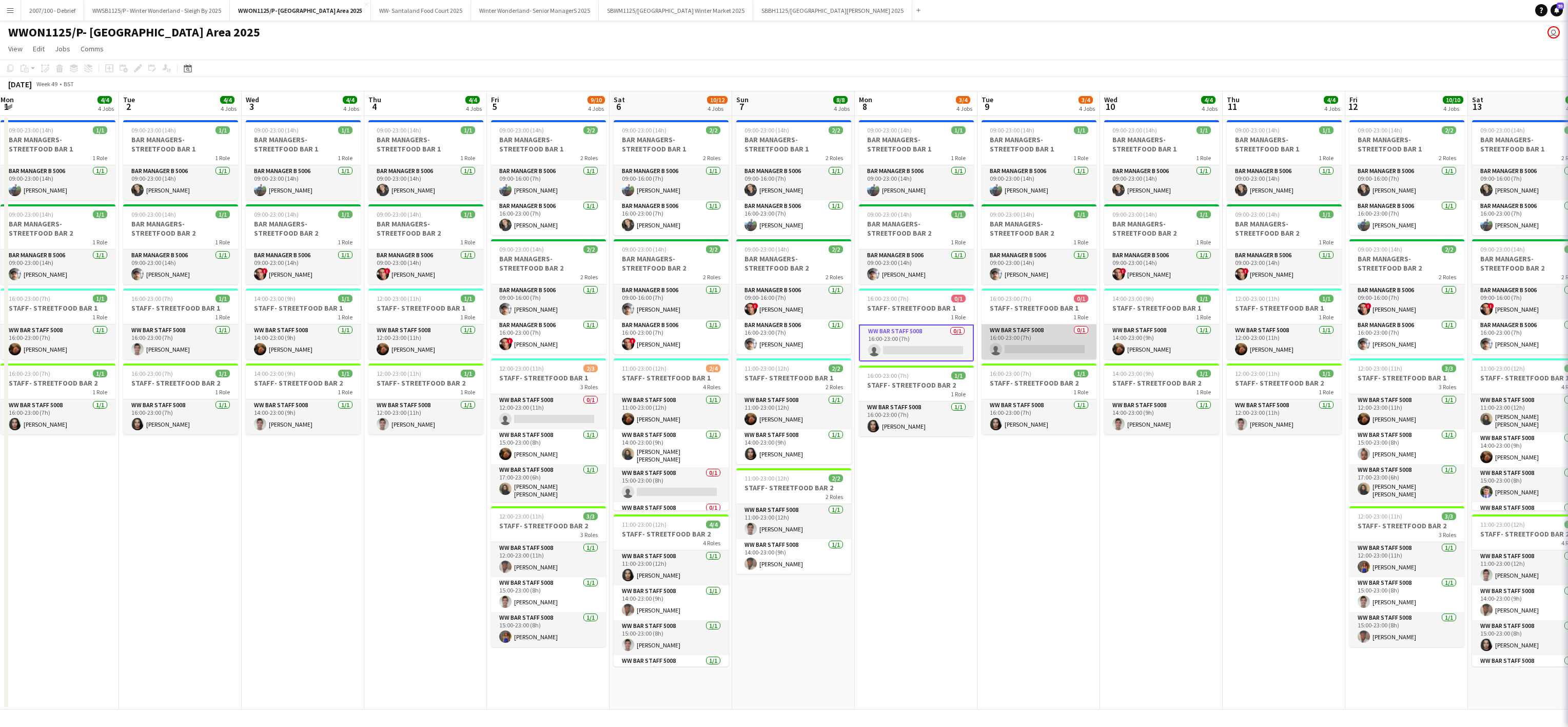
click at [1006, 348] on app-card-role "WW Bar Staff 5008 0/1 16:00-23:00 (7h) single-neutral-actions" at bounding box center [1039, 341] width 115 height 35
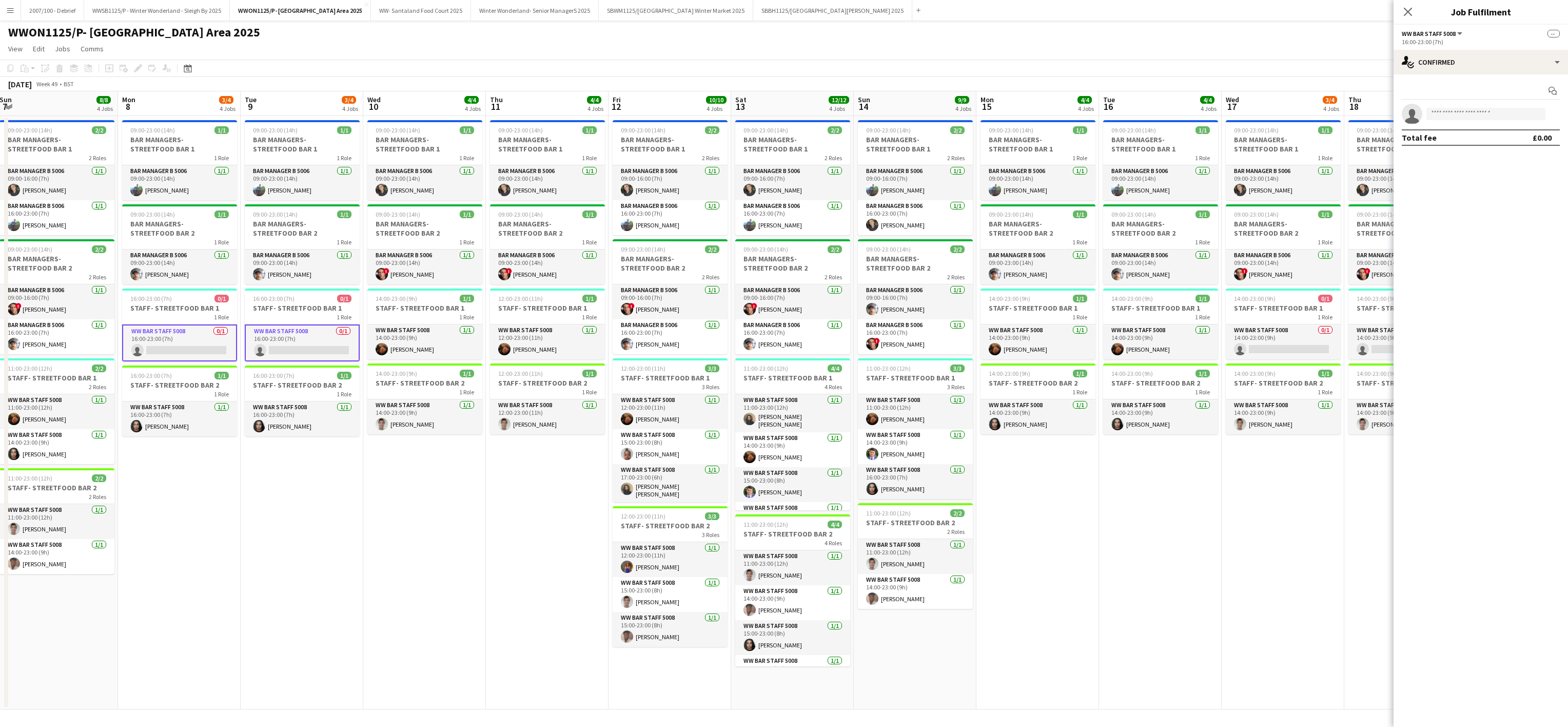
drag, startPoint x: 1234, startPoint y: 548, endPoint x: 989, endPoint y: 544, distance: 245.0
click at [493, 494] on app-calendar-viewport "Thu 4 4/4 4 Jobs Fri 5 9/10 4 Jobs Sat 6 10/12 4 Jobs Sun 7 8/8 4 Jobs Mon 8 3/…" at bounding box center [784, 401] width 1568 height 618
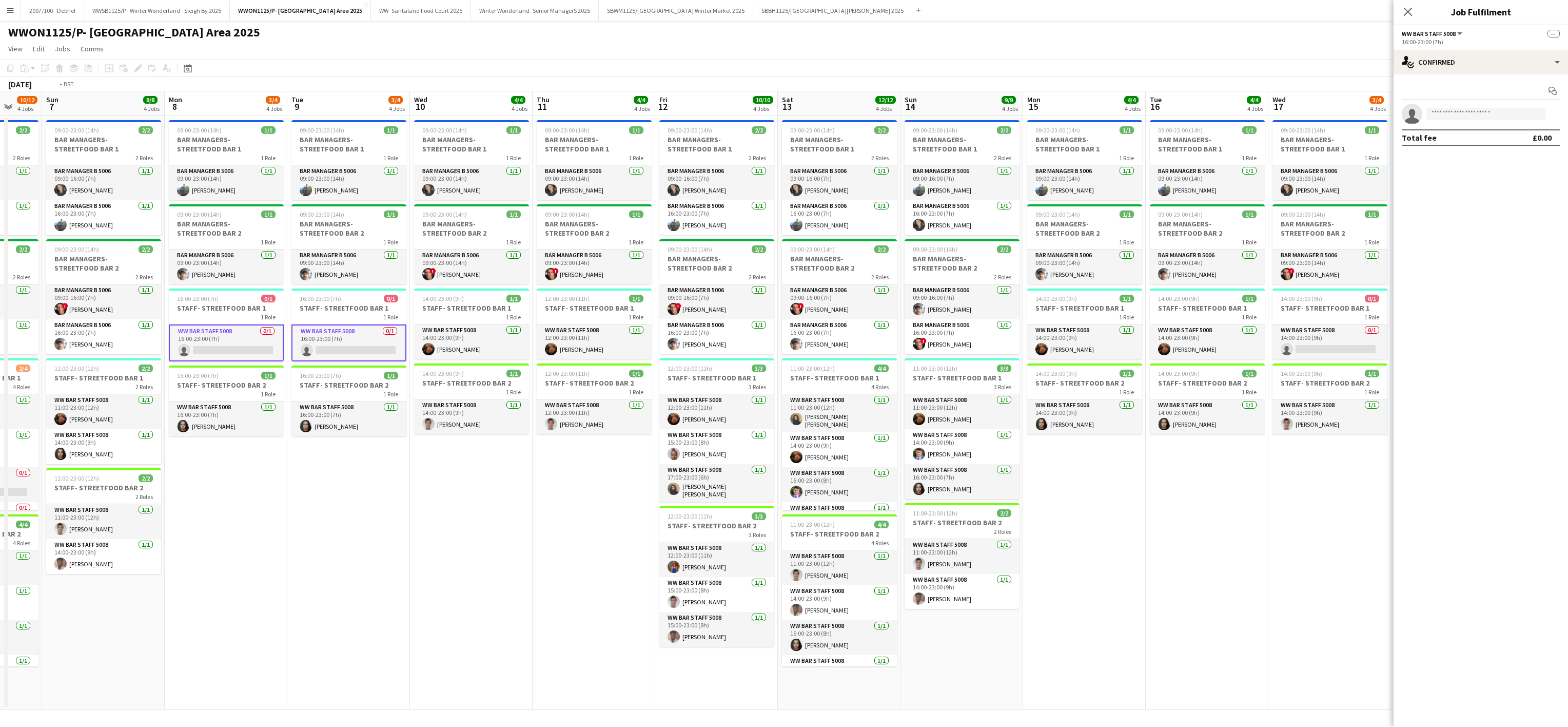
drag, startPoint x: 1192, startPoint y: 566, endPoint x: 622, endPoint y: 510, distance: 572.7
click at [626, 512] on app-calendar-viewport "Thu 4 4/4 4 Jobs Fri 5 9/10 4 Jobs Sat 6 10/12 4 Jobs Sun 7 8/8 4 Jobs Mon 8 3/…" at bounding box center [784, 401] width 1568 height 618
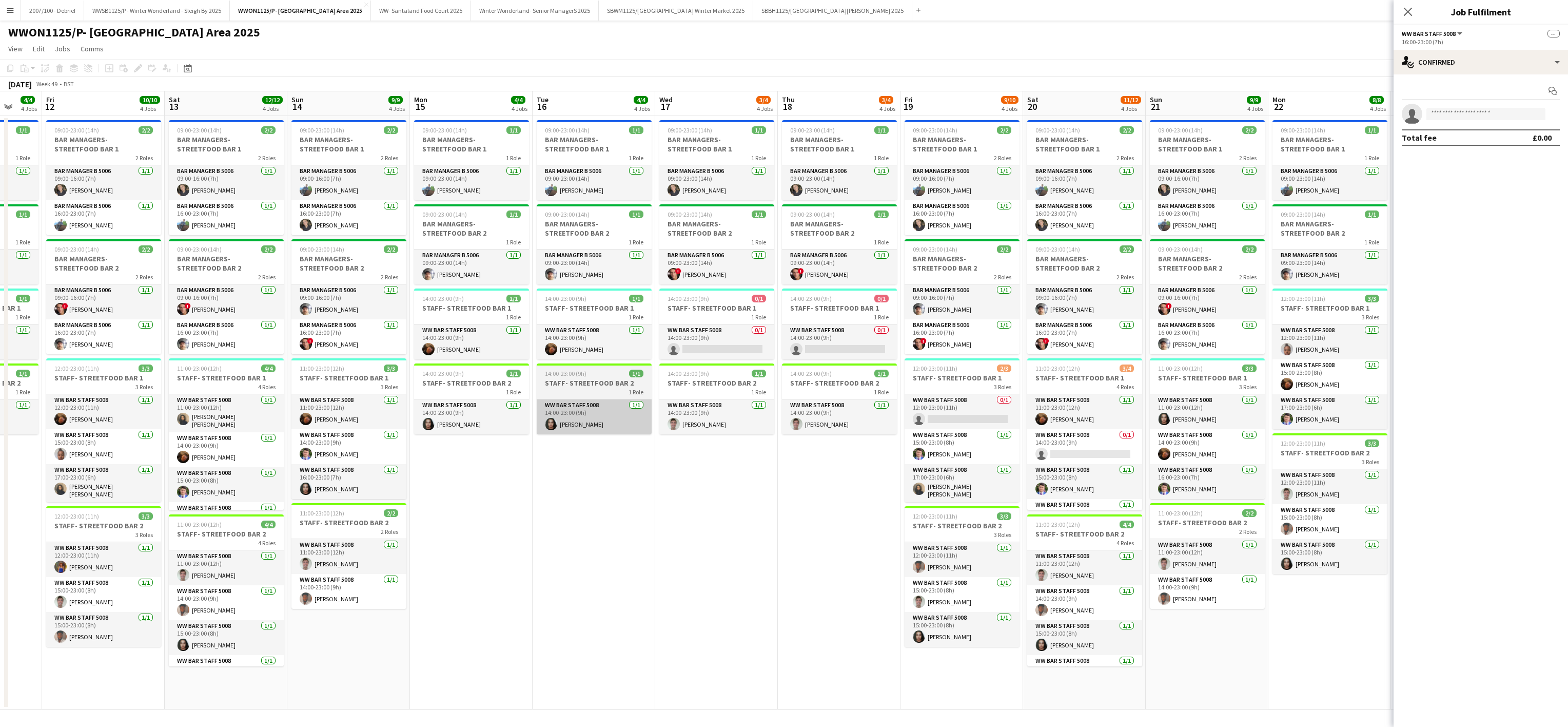
scroll to position [0, 330]
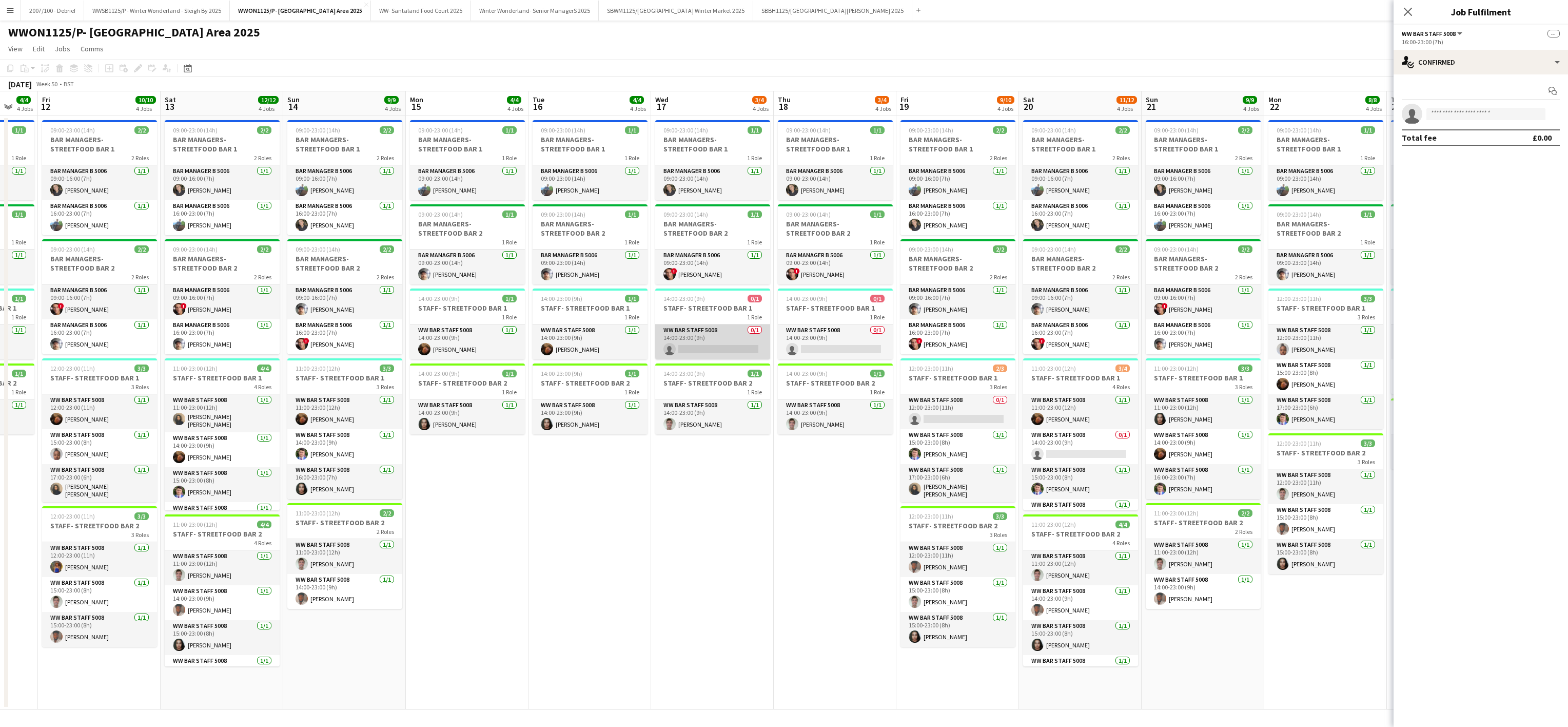
click at [730, 348] on app-card-role "WW Bar Staff 5008 0/1 14:00-23:00 (9h) single-neutral-actions" at bounding box center [713, 341] width 115 height 35
click at [810, 347] on app-card-role "WW Bar Staff 5008 0/1 14:00-23:00 (9h) single-neutral-actions" at bounding box center [836, 341] width 115 height 35
click at [957, 410] on app-card-role "WW Bar Staff 5008 0/1 12:00-23:00 (11h) single-neutral-actions" at bounding box center [958, 411] width 115 height 35
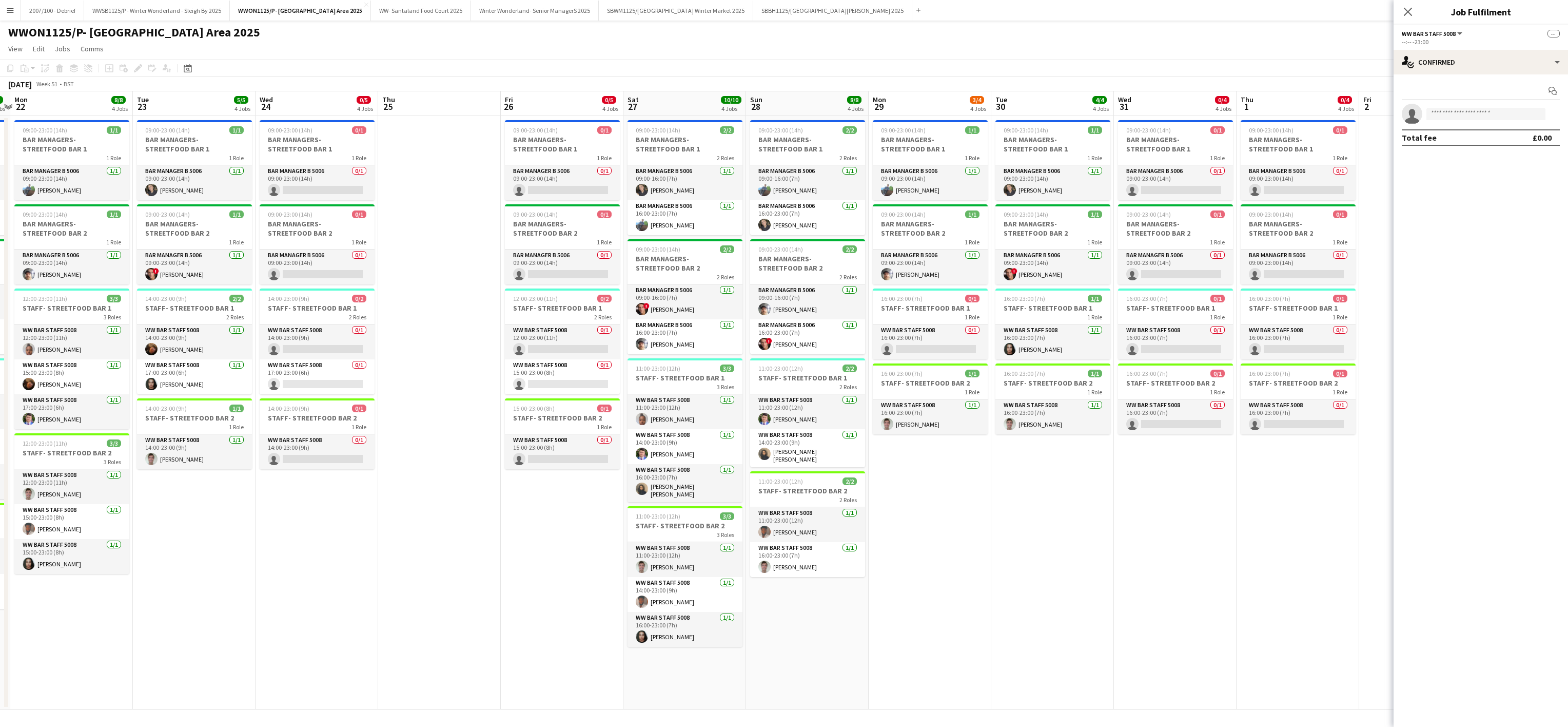
scroll to position [0, 373]
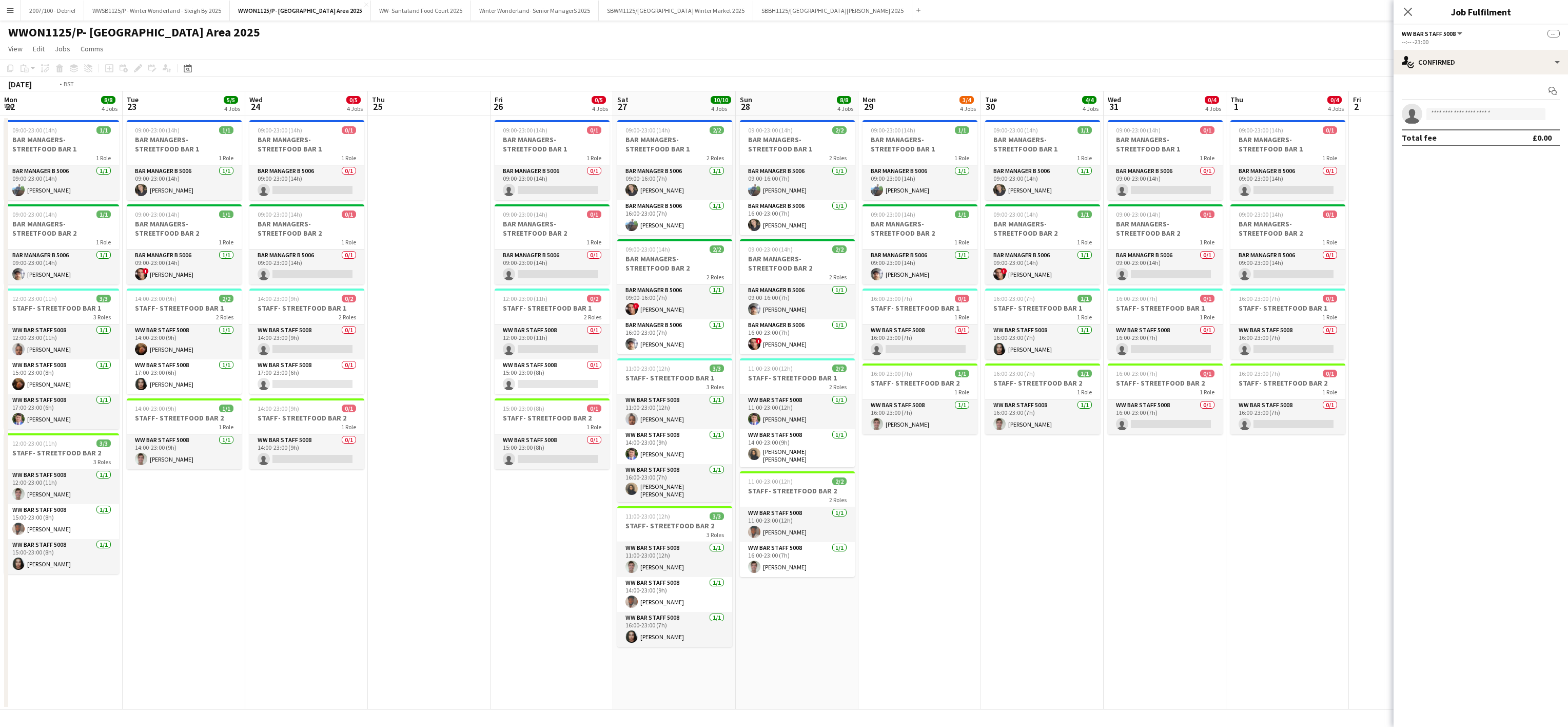
drag, startPoint x: 1305, startPoint y: 620, endPoint x: 206, endPoint y: 480, distance: 1107.9
click at [37, 512] on app-calendar-viewport "Fri 19 9/10 4 Jobs Sat 20 11/12 4 Jobs Sun 21 9/9 4 Jobs Mon 22 8/8 4 Jobs Tue …" at bounding box center [784, 401] width 1568 height 618
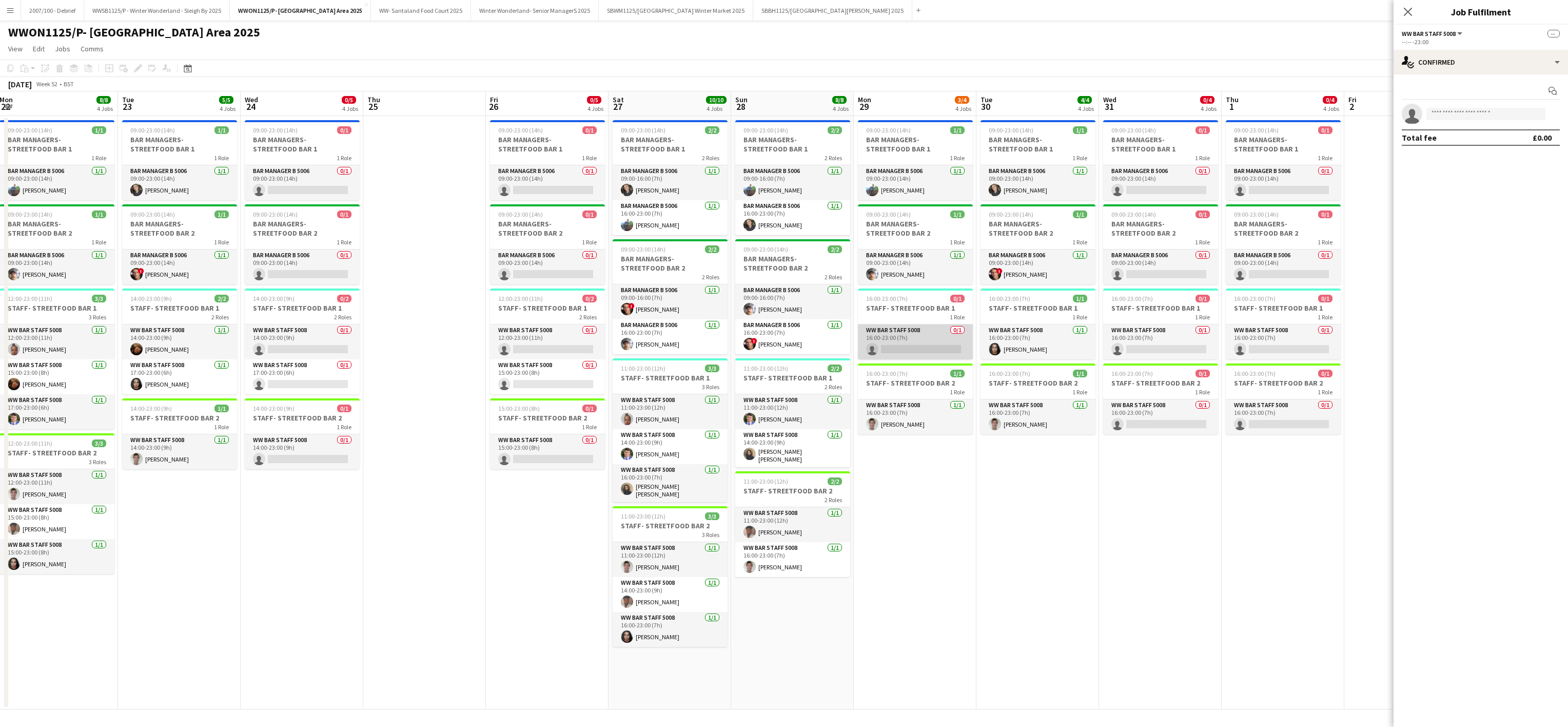
click at [909, 348] on app-card-role "WW Bar Staff 5008 0/1 16:00-23:00 (7h) single-neutral-actions" at bounding box center [916, 341] width 115 height 35
click at [1489, 118] on input at bounding box center [1486, 114] width 119 height 12
type input "******"
click at [1484, 124] on div "Klerisa Muja Active [EMAIL_ADDRESS][DOMAIN_NAME] [PHONE_NUMBER]" at bounding box center [1486, 137] width 119 height 33
click at [1478, 133] on span "Klerisa Muja Active" at bounding box center [1486, 129] width 103 height 9
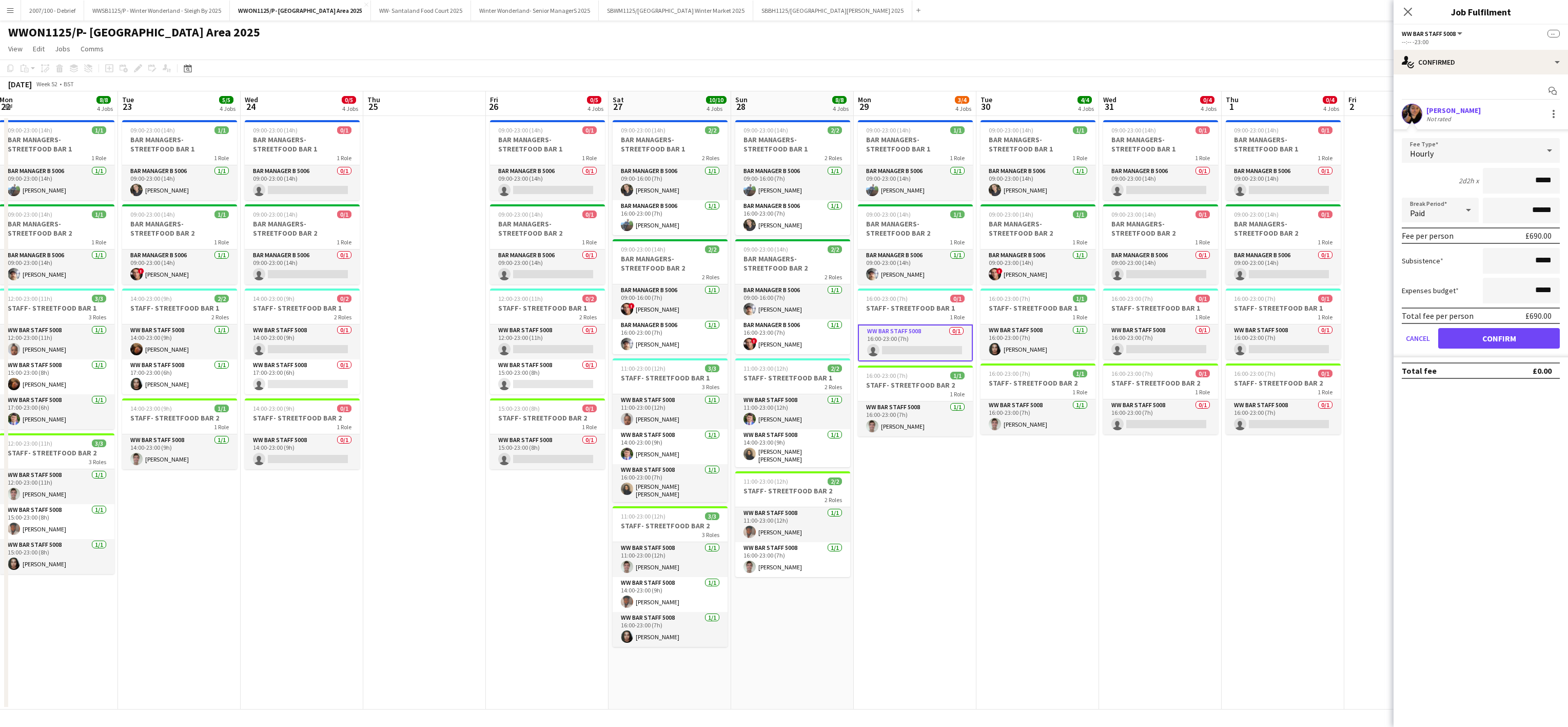
type input "******"
click button "Confirm" at bounding box center [1499, 339] width 122 height 21
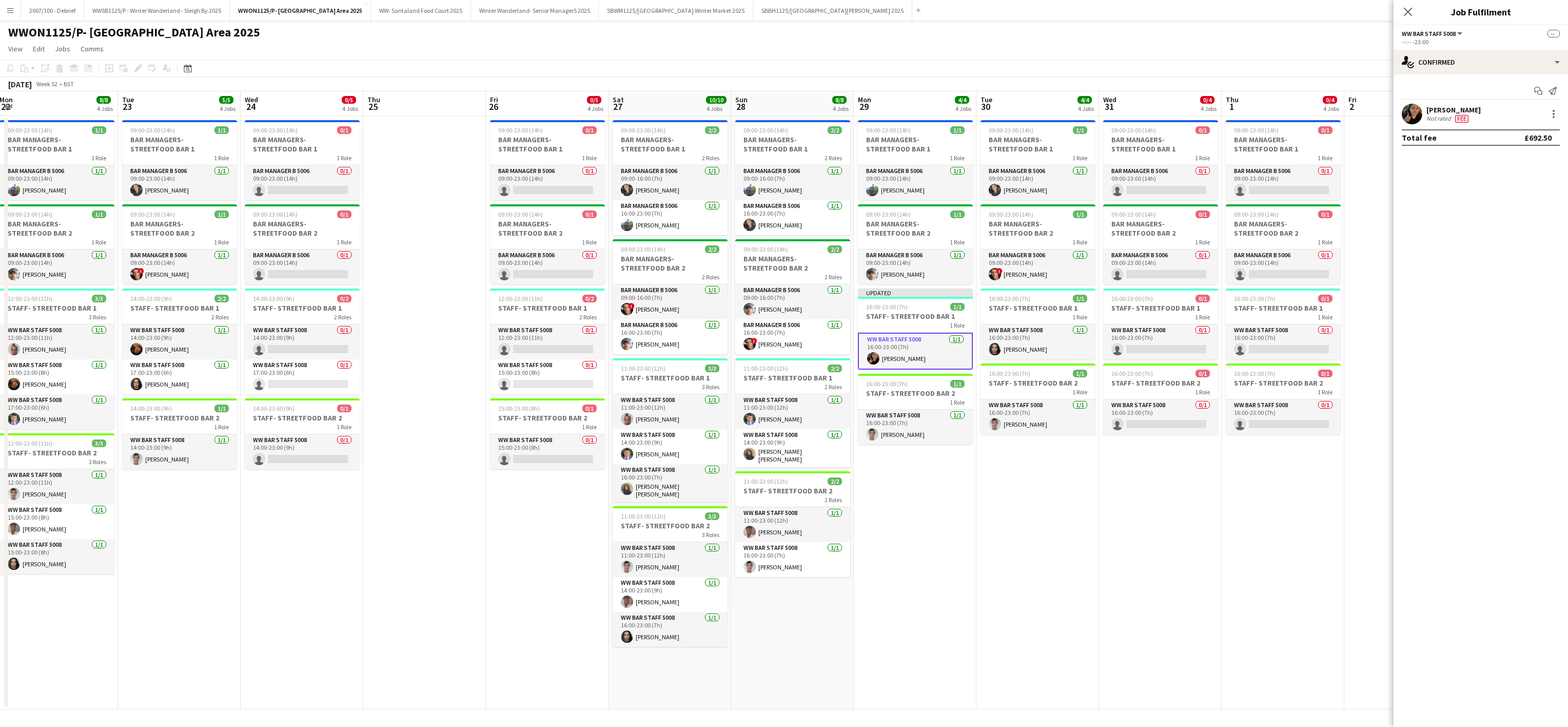
click at [326, 566] on app-date-cell "09:00-23:00 (14h) 0/1 BAR MANAGERS- STREETFOOD BAR 1 1 Role Bar Manager B 5006 …" at bounding box center [302, 413] width 122 height 594
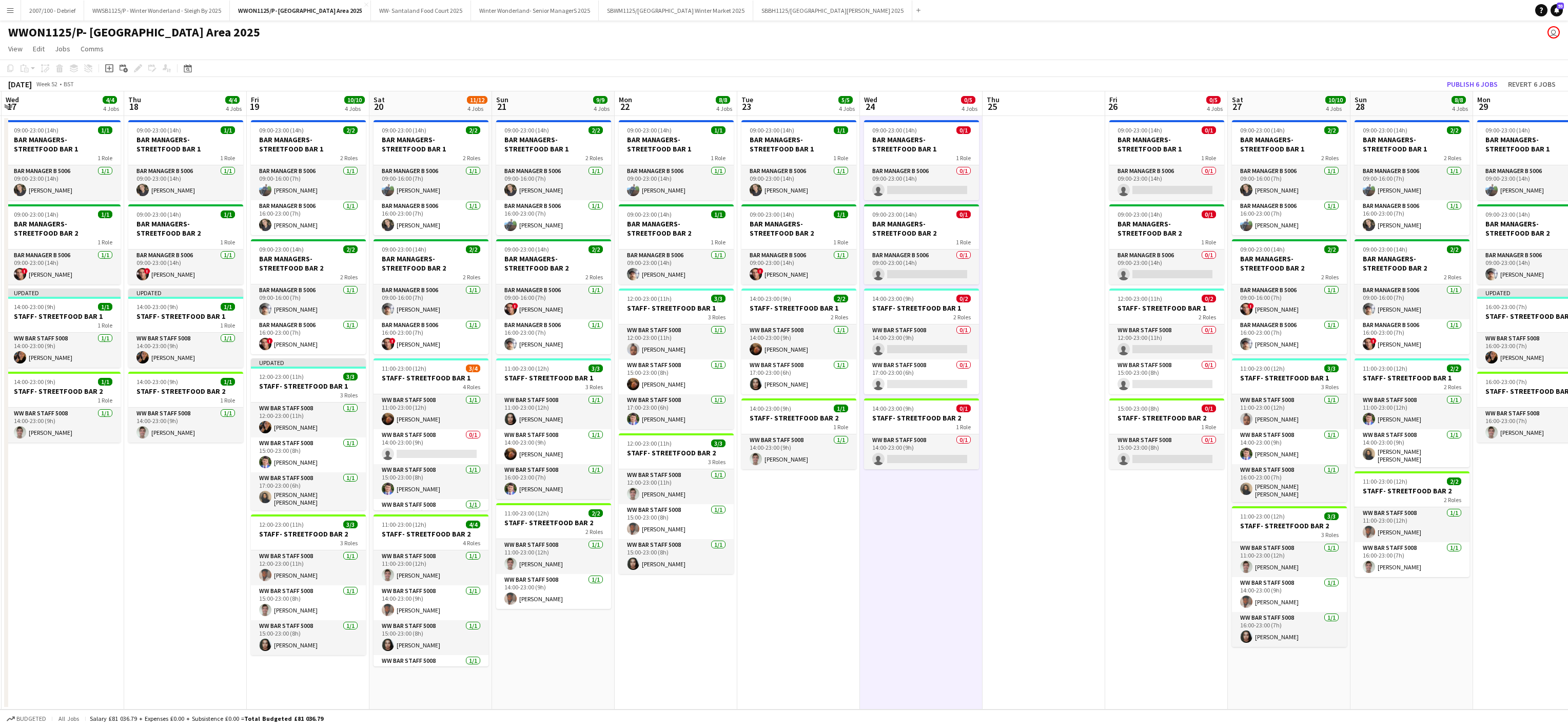
drag, startPoint x: 211, startPoint y: 587, endPoint x: 834, endPoint y: 536, distance: 625.1
click at [842, 536] on app-calendar-viewport "Mon 15 4/4 4 Jobs Tue 16 4/4 4 Jobs Wed 17 4/4 4 Jobs Thu 18 4/4 4 Jobs Fri 19 …" at bounding box center [784, 401] width 1568 height 618
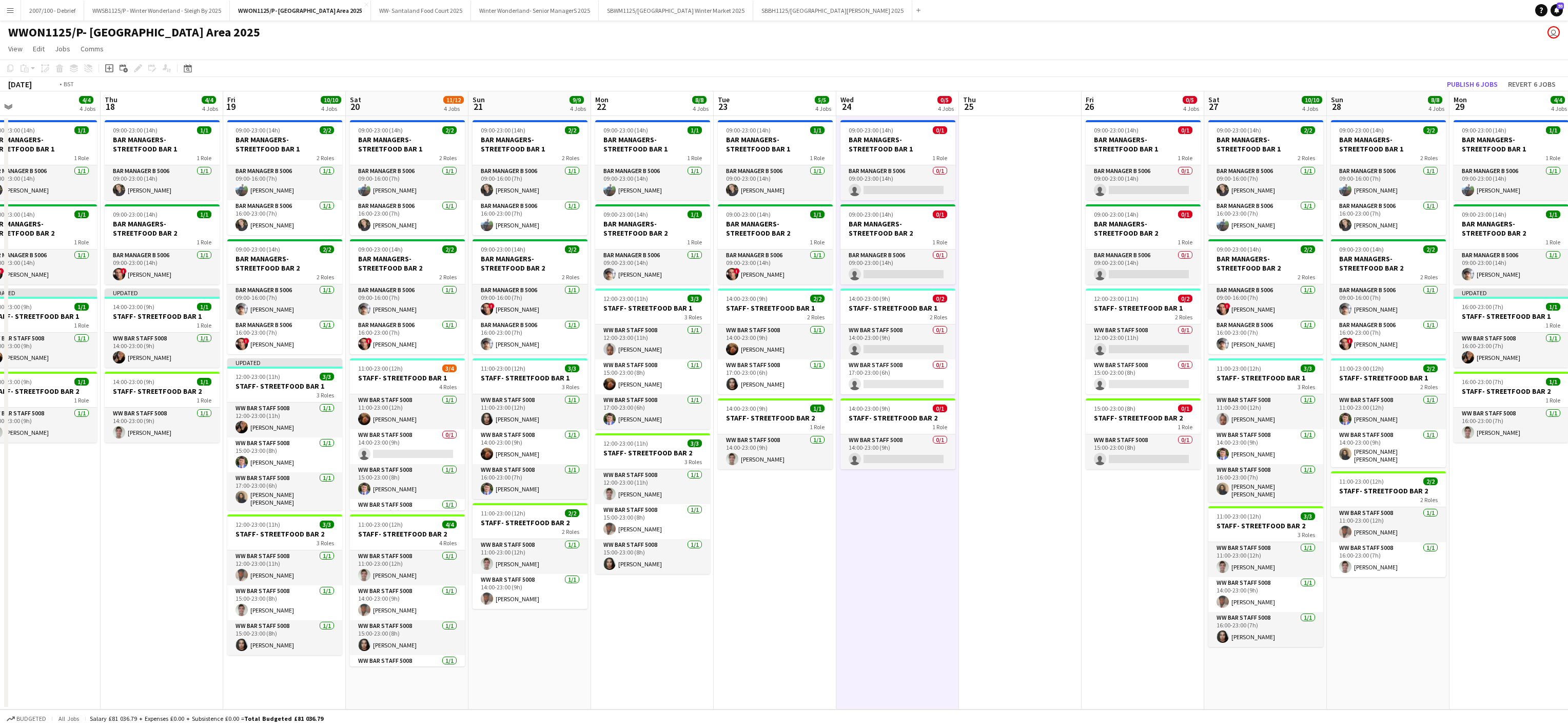
scroll to position [0, 263]
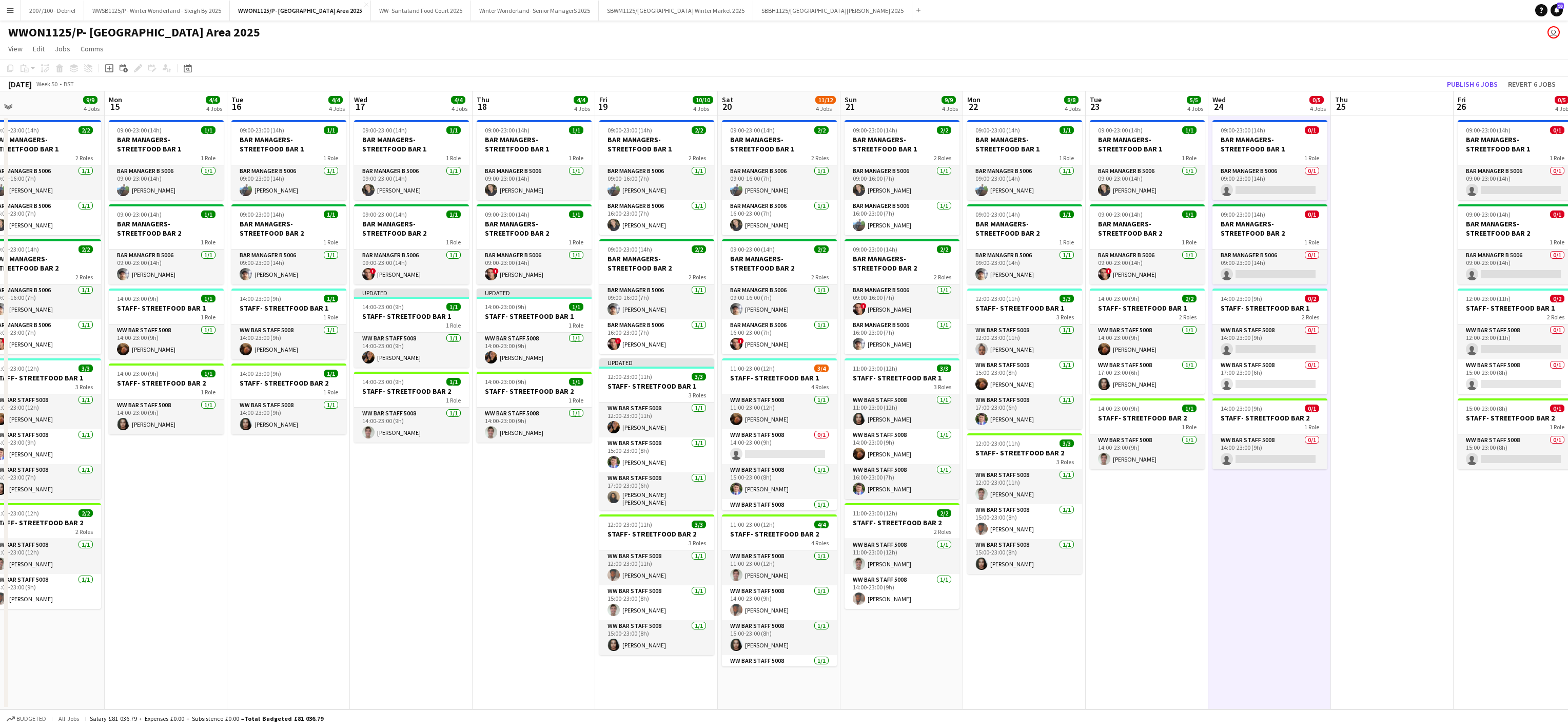
drag, startPoint x: 140, startPoint y: 505, endPoint x: 476, endPoint y: 496, distance: 336.1
click at [476, 496] on app-calendar-viewport "Fri 12 10/10 4 Jobs Sat 13 12/12 4 Jobs Sun 14 9/9 4 Jobs Mon 15 4/4 4 Jobs Tue…" at bounding box center [784, 401] width 1568 height 618
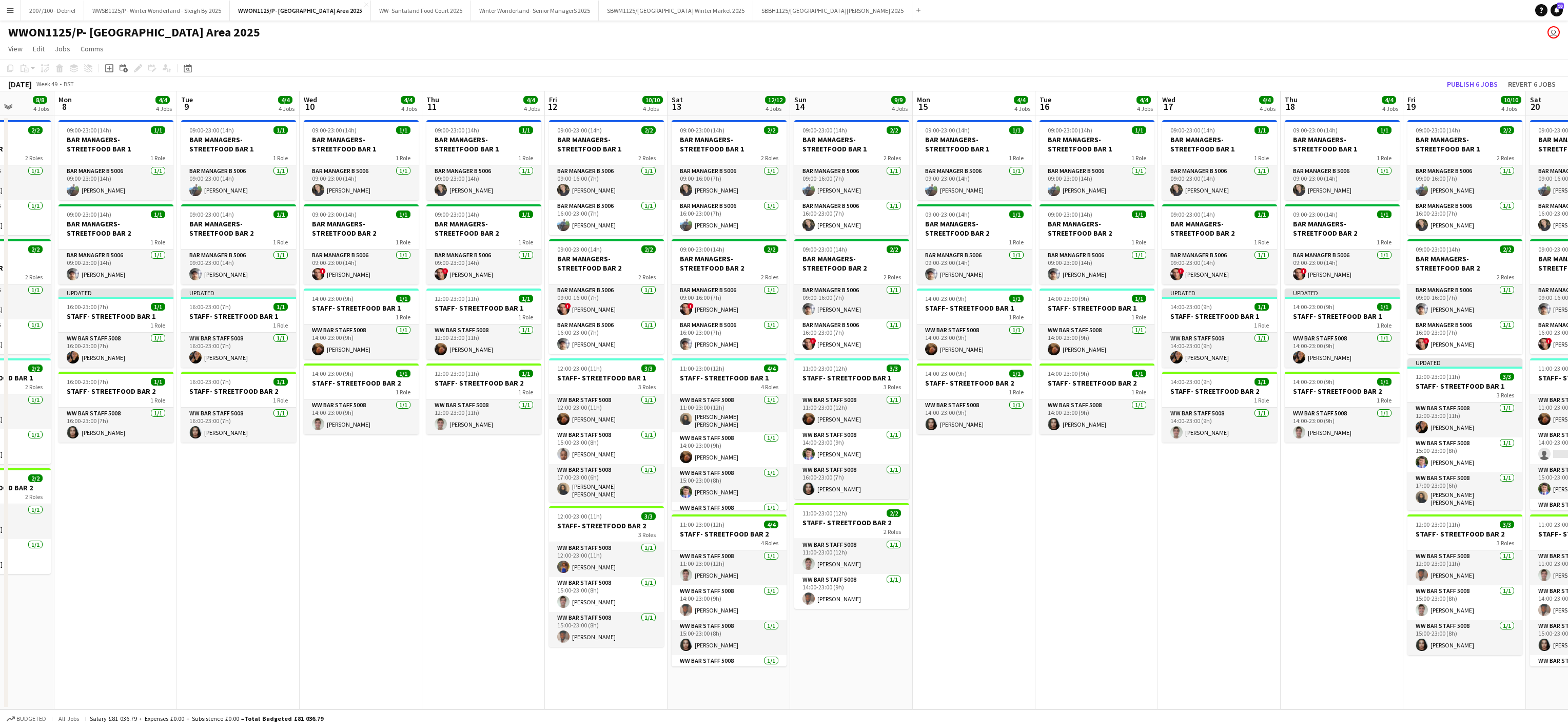
drag, startPoint x: 157, startPoint y: 590, endPoint x: 972, endPoint y: 499, distance: 820.1
click at [971, 499] on app-calendar-viewport "Fri 5 9/10 4 Jobs Sat 6 10/12 4 Jobs Sun 7 8/8 4 Jobs Mon 8 4/4 4 Jobs Tue 9 4/…" at bounding box center [784, 401] width 1568 height 618
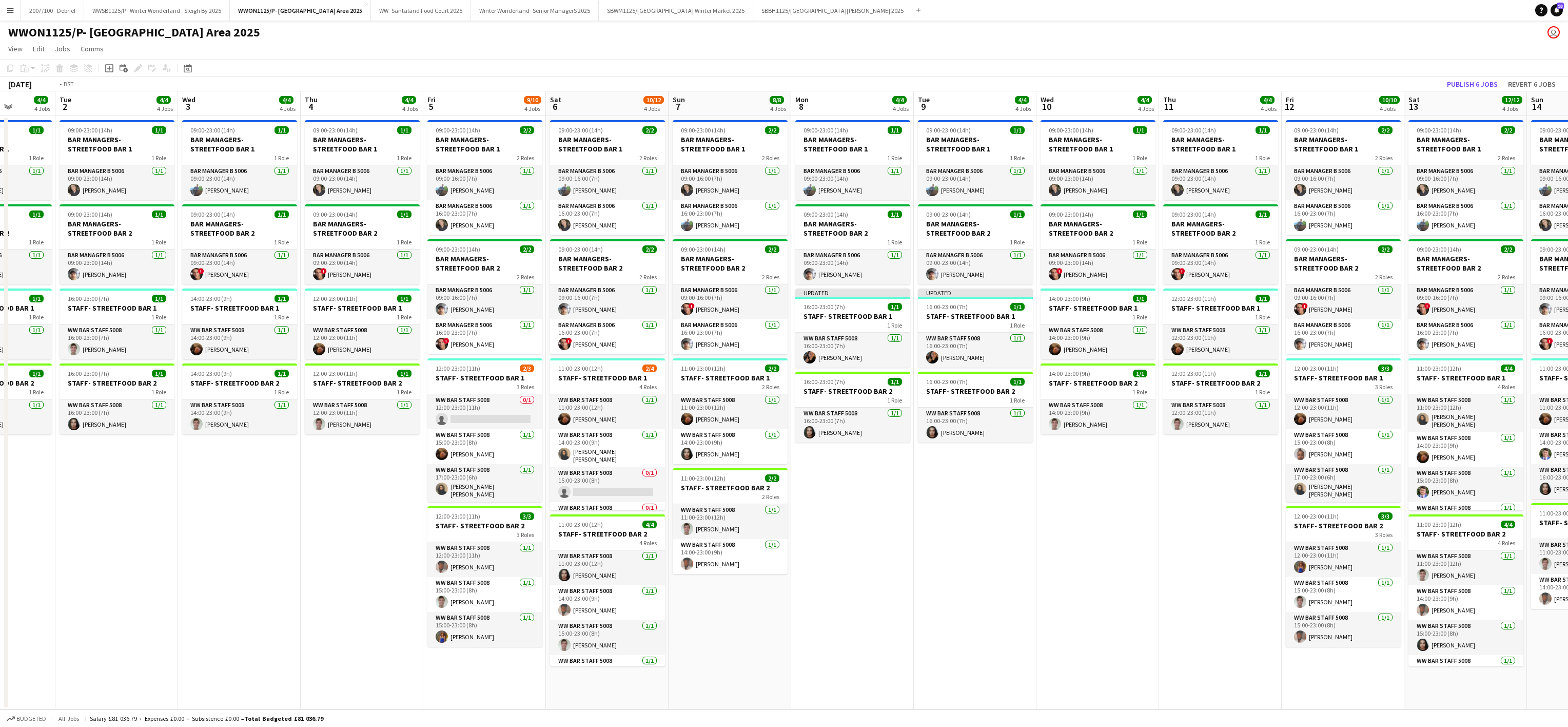
scroll to position [0, 308]
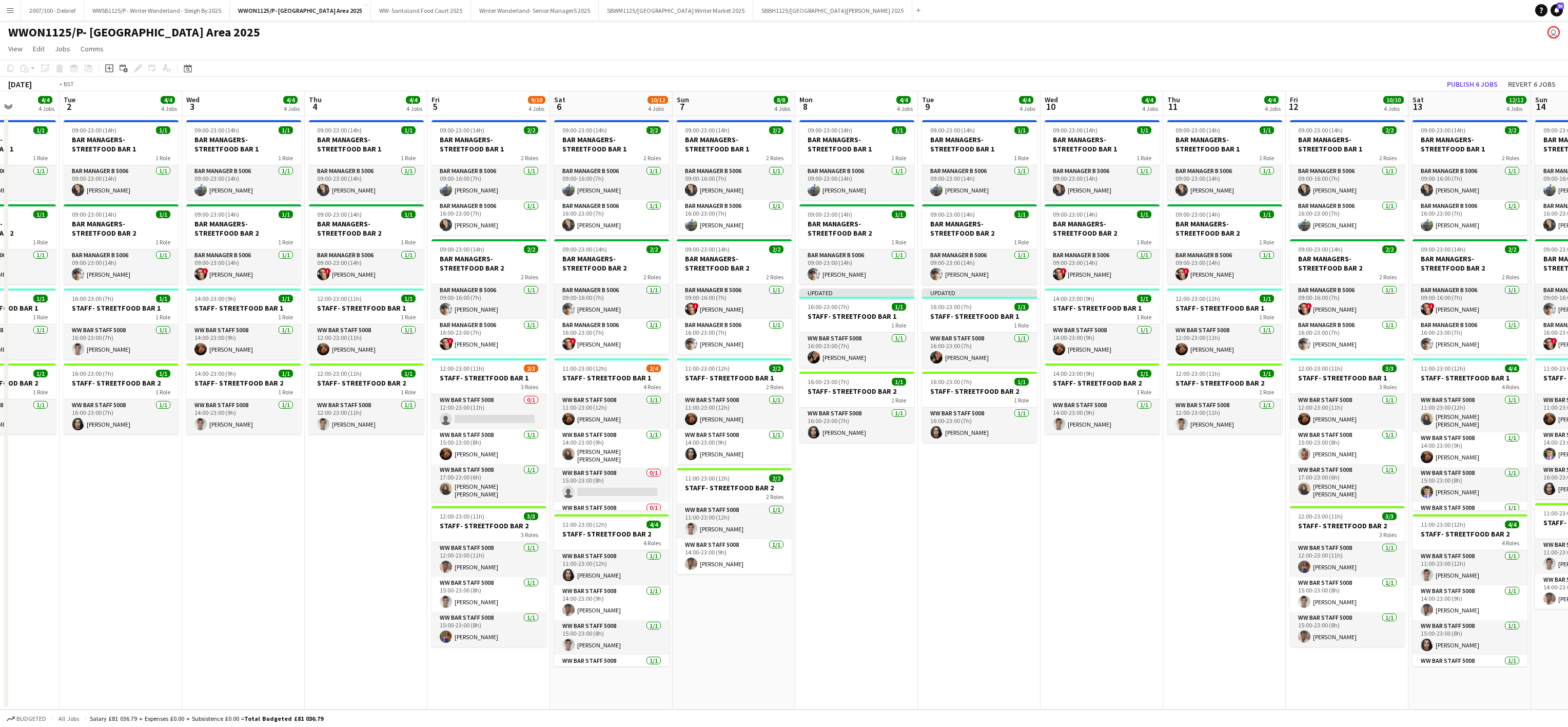
drag, startPoint x: 429, startPoint y: 572, endPoint x: 1134, endPoint y: 468, distance: 712.6
click at [1156, 474] on app-calendar-viewport "Sat 29 11/12 4 Jobs Sun 30 8/8 4 Jobs Mon 1 4/4 4 Jobs Tue 2 4/4 4 Jobs Wed 3 4…" at bounding box center [784, 401] width 1568 height 618
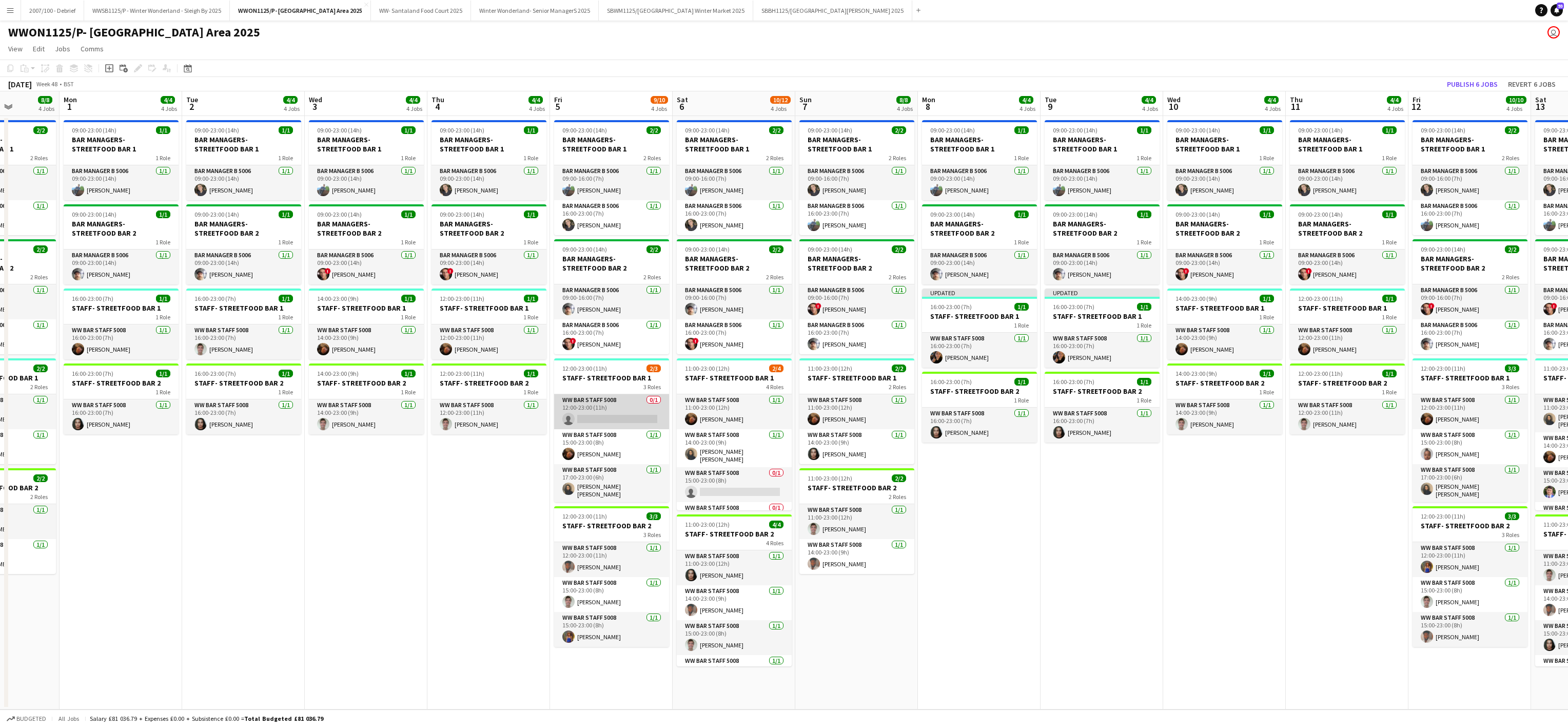
click at [655, 403] on app-card-role "WW Bar Staff 5008 0/1 12:00-23:00 (11h) single-neutral-actions" at bounding box center [611, 411] width 115 height 35
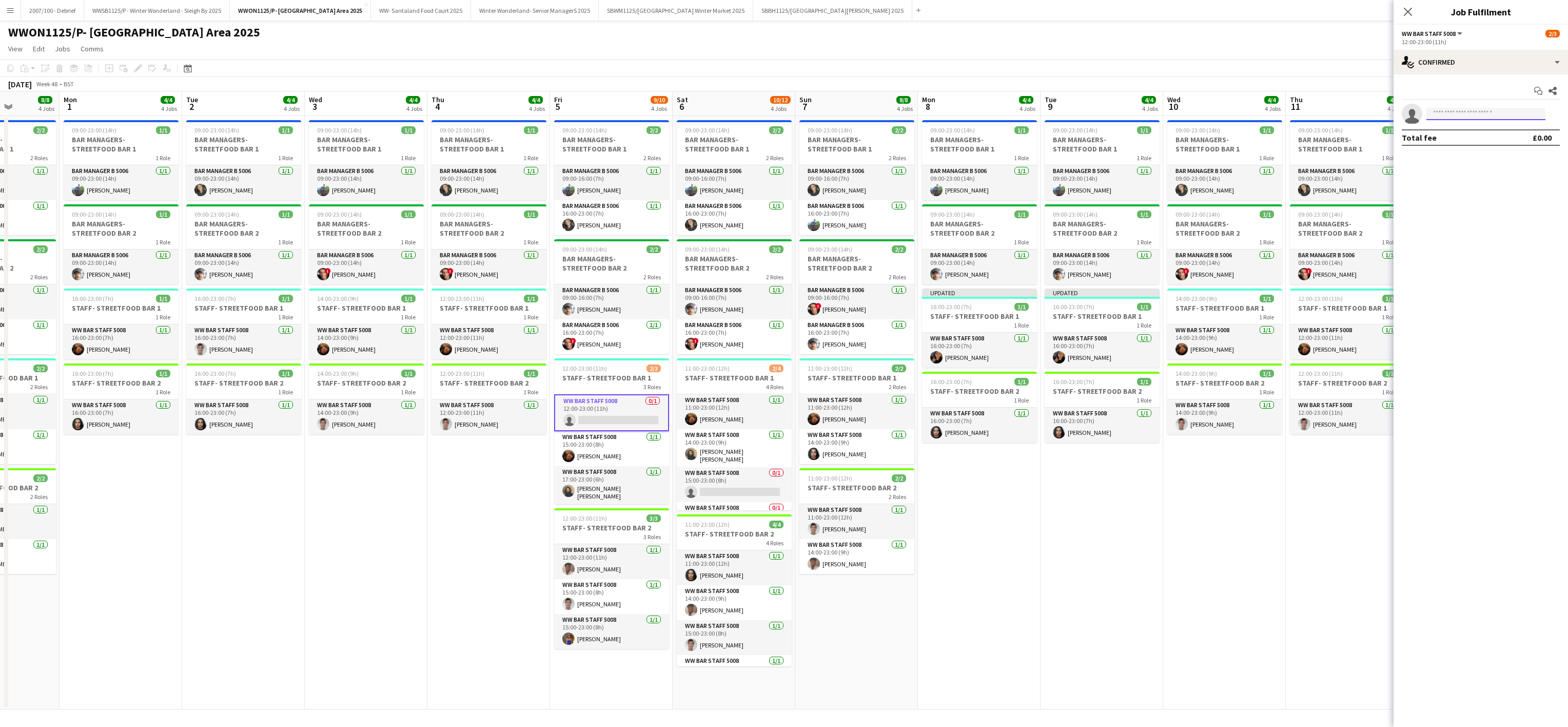
click at [1451, 120] on input at bounding box center [1486, 114] width 119 height 12
type input "****"
click at [1453, 147] on span "[PHONE_NUMBER]" at bounding box center [1486, 146] width 103 height 8
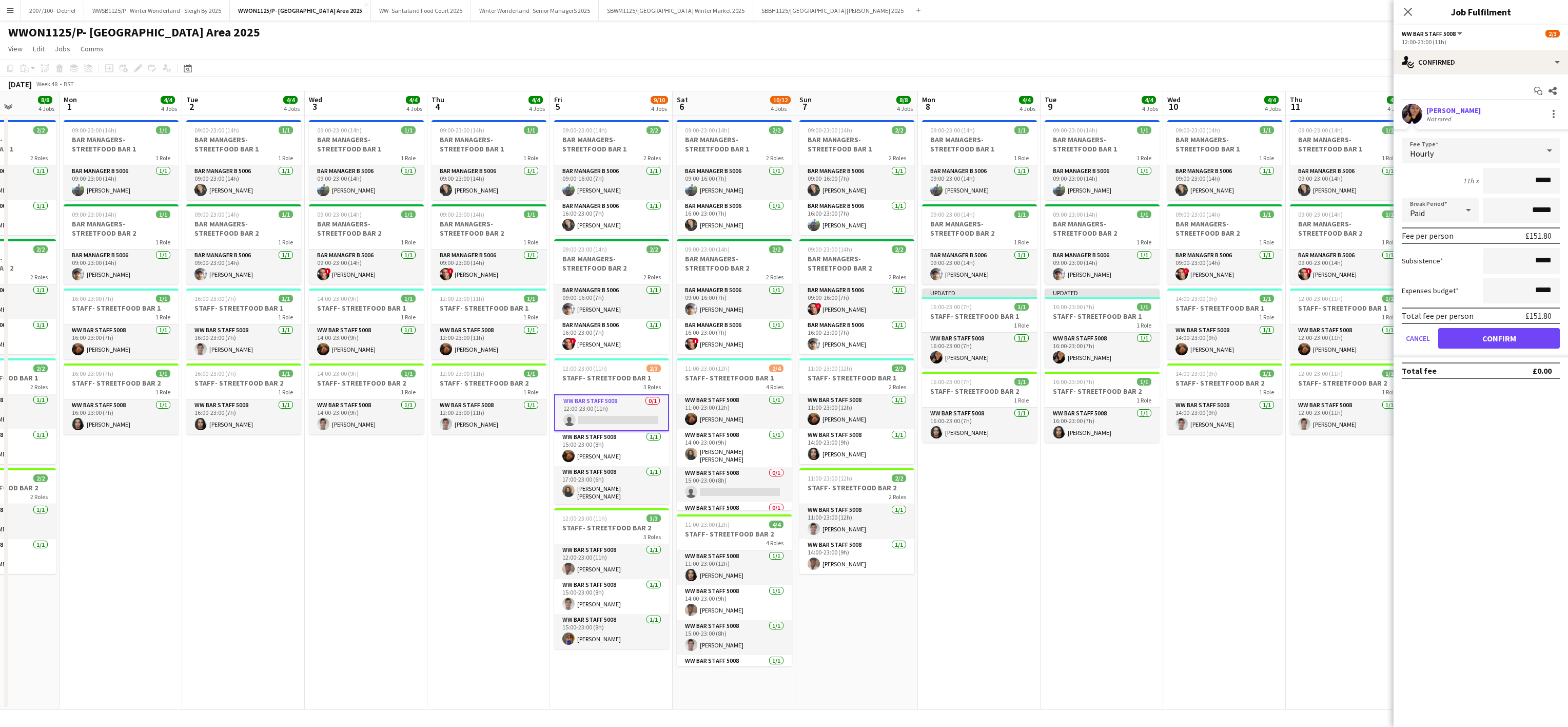
type input "******"
click button "Confirm" at bounding box center [1499, 339] width 122 height 21
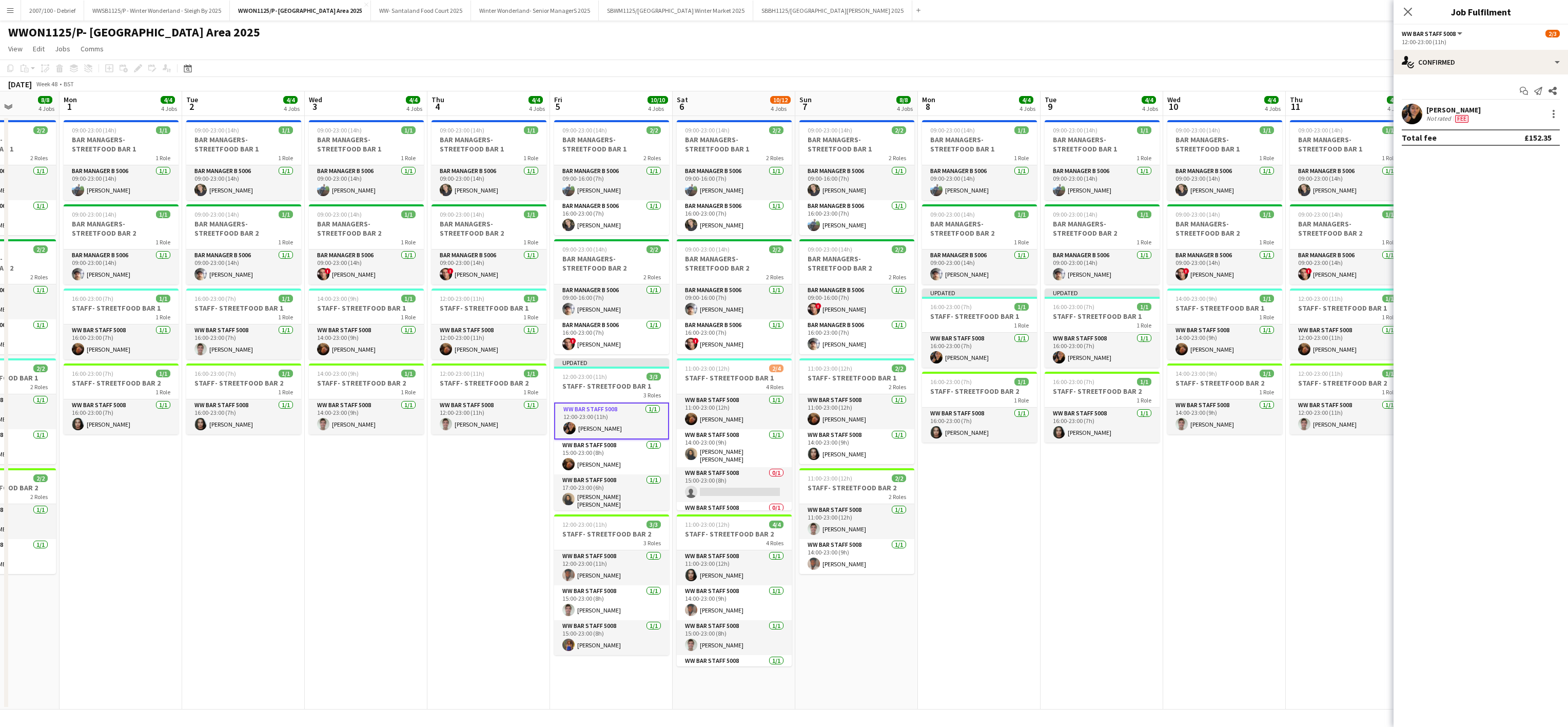
click at [215, 564] on app-date-cell "09:00-23:00 (14h) 1/1 BAR MANAGERS- STREETFOOD BAR 1 1 Role Bar Manager B 5006 …" at bounding box center [243, 413] width 122 height 594
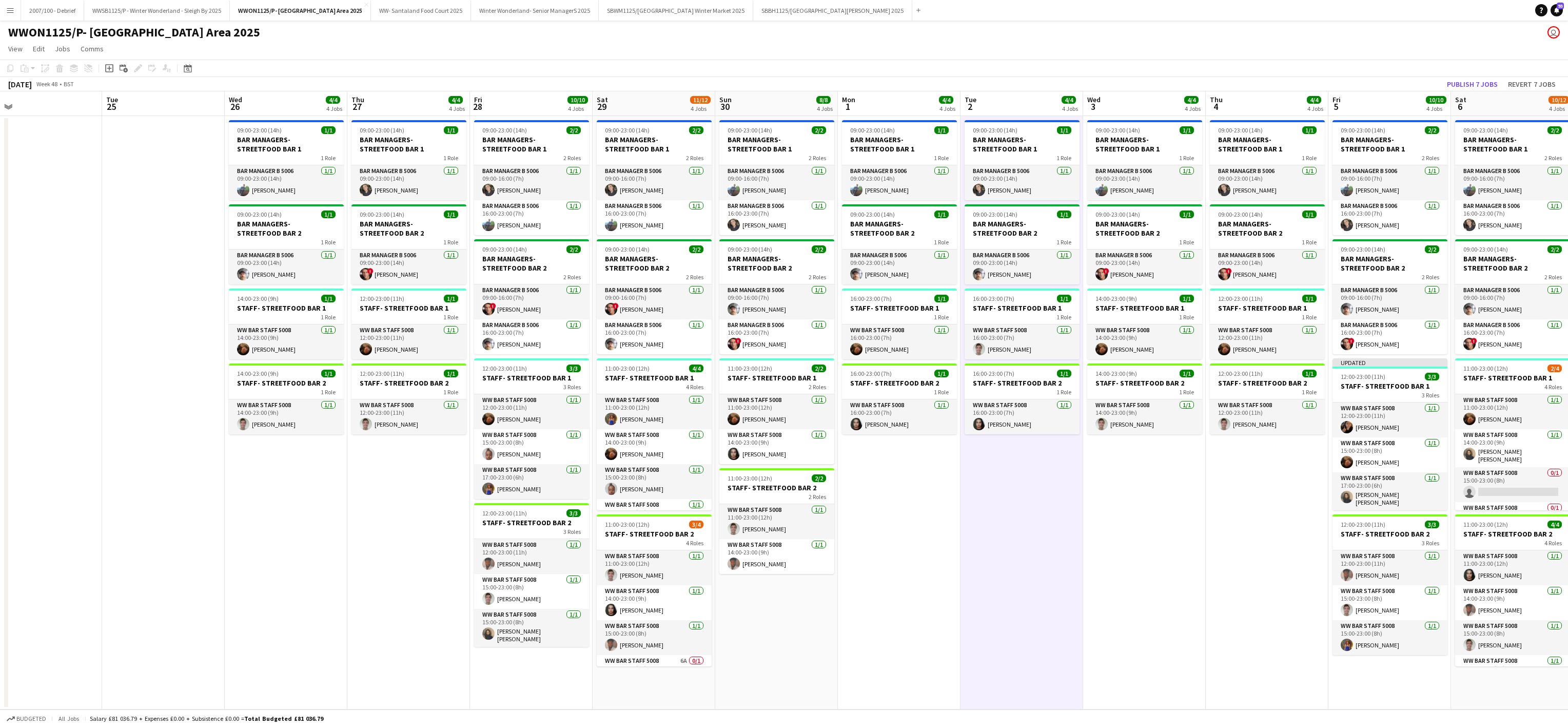
drag, startPoint x: 241, startPoint y: 556, endPoint x: 1020, endPoint y: 519, distance: 779.9
click at [1020, 519] on app-calendar-viewport "Sat 22 10/10 4 Jobs Sun 23 6/6 4 Jobs Mon 24 Tue 25 Wed 26 4/4 4 Jobs Thu 27 4/…" at bounding box center [784, 401] width 1568 height 618
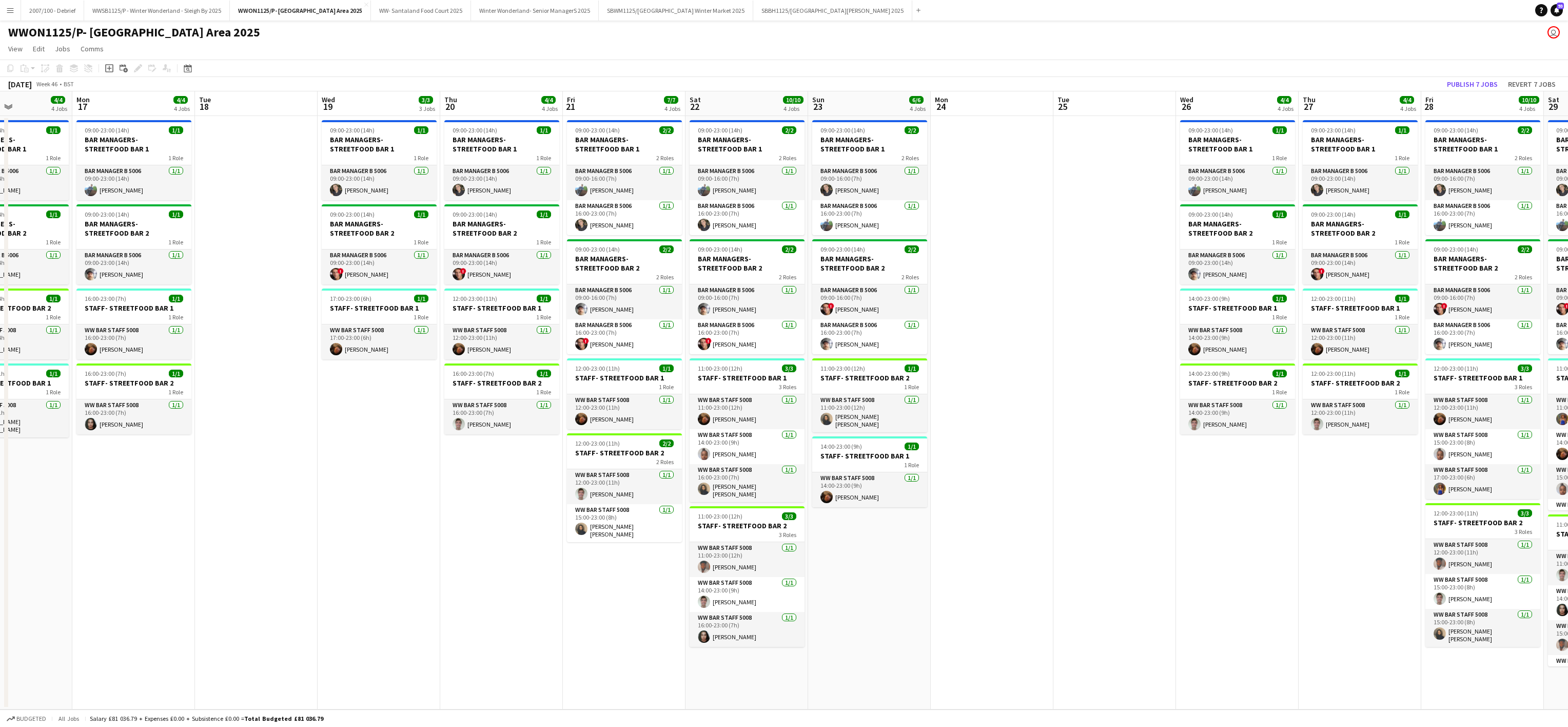
drag, startPoint x: 267, startPoint y: 542, endPoint x: 1221, endPoint y: 467, distance: 956.9
click at [1221, 467] on app-calendar-viewport "Fri 14 6/6 4 Jobs Sat 15 10/10 4 Jobs Sun 16 4/4 4 Jobs Mon 17 4/4 4 Jobs Tue 1…" at bounding box center [784, 401] width 1568 height 618
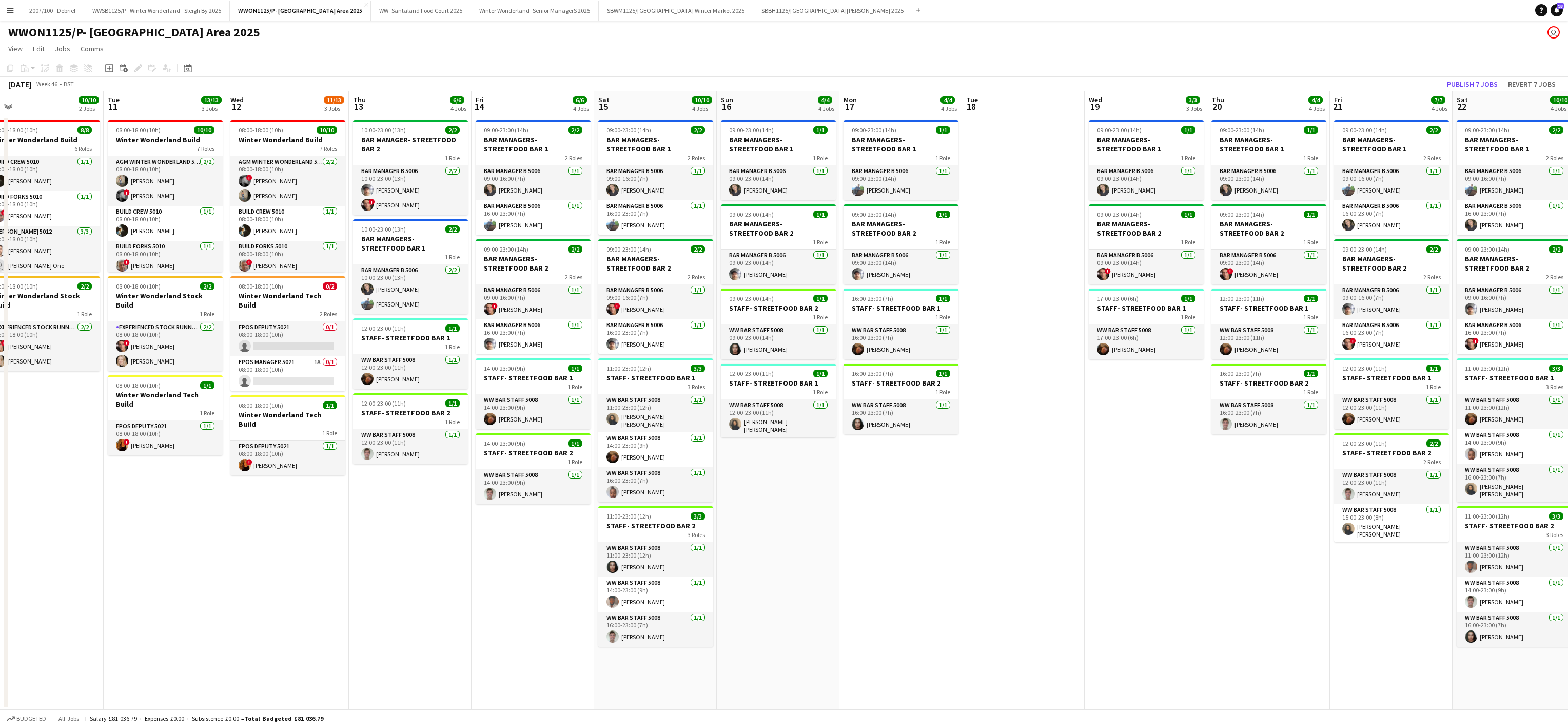
drag, startPoint x: 235, startPoint y: 672, endPoint x: 959, endPoint y: 600, distance: 727.6
click at [1004, 620] on app-calendar-viewport "Sat 8 8/8 1 Job Sun 9 8/8 1 Job Mon 10 10/10 2 Jobs Tue 11 13/13 3 Jobs Wed 12 …" at bounding box center [784, 401] width 1568 height 618
click at [322, 356] on app-card-role "EPOS Manager 5021 1A 0/1 08:00-18:00 (10h) single-neutral-actions" at bounding box center [291, 373] width 115 height 35
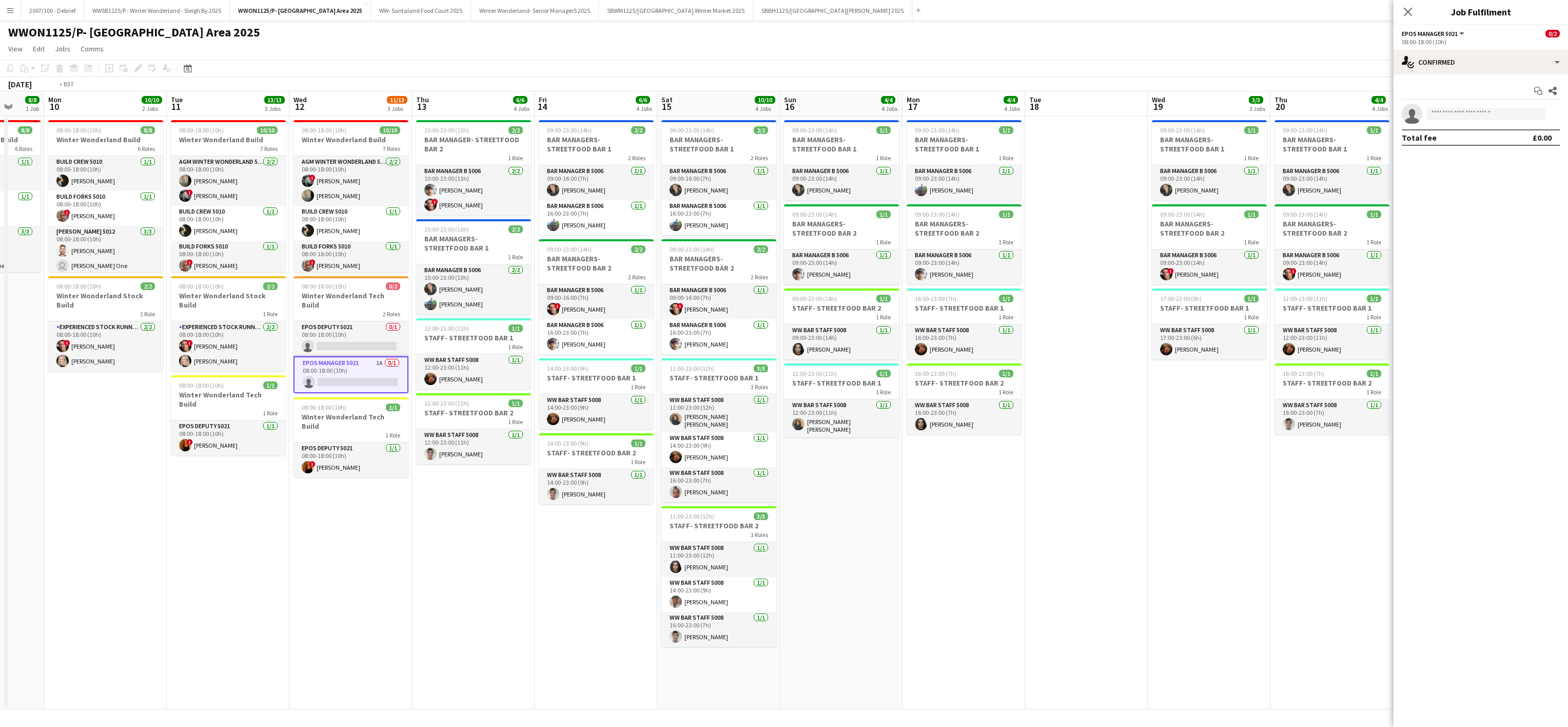
scroll to position [0, 440]
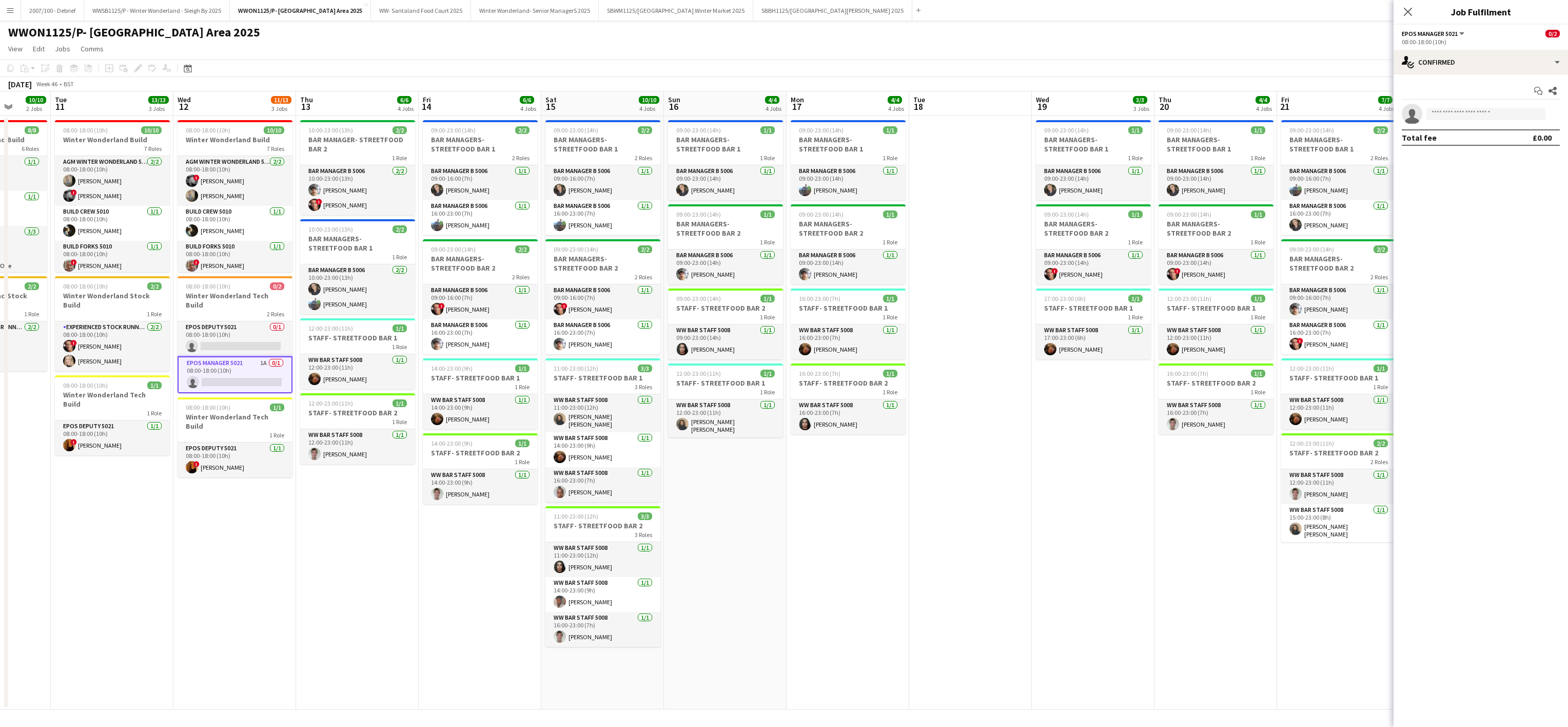
drag, startPoint x: 215, startPoint y: 598, endPoint x: 152, endPoint y: 600, distance: 63.0
click at [152, 600] on app-calendar-viewport "Fri 7 7/7 1 Job Sat 8 8/8 1 Job Sun 9 8/8 1 Job Mon 10 10/10 2 Jobs Tue 11 13/1…" at bounding box center [784, 401] width 1568 height 618
click at [235, 336] on app-card-role "EPOS Deputy 5021 0/1 08:00-18:00 (10h) single-neutral-actions" at bounding box center [235, 339] width 115 height 35
click at [1484, 110] on input at bounding box center [1486, 114] width 119 height 12
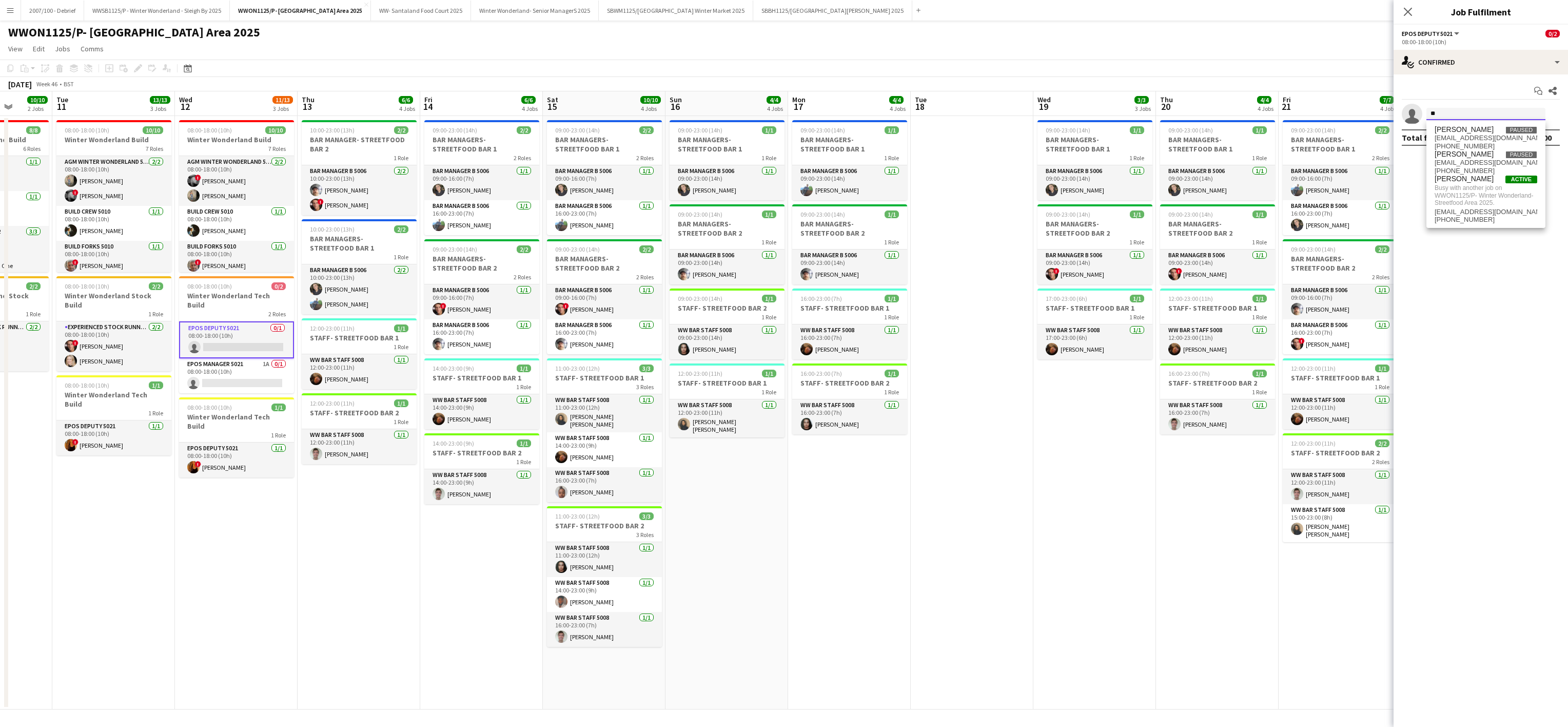
type input "*"
click at [957, 572] on app-date-cell at bounding box center [972, 413] width 122 height 594
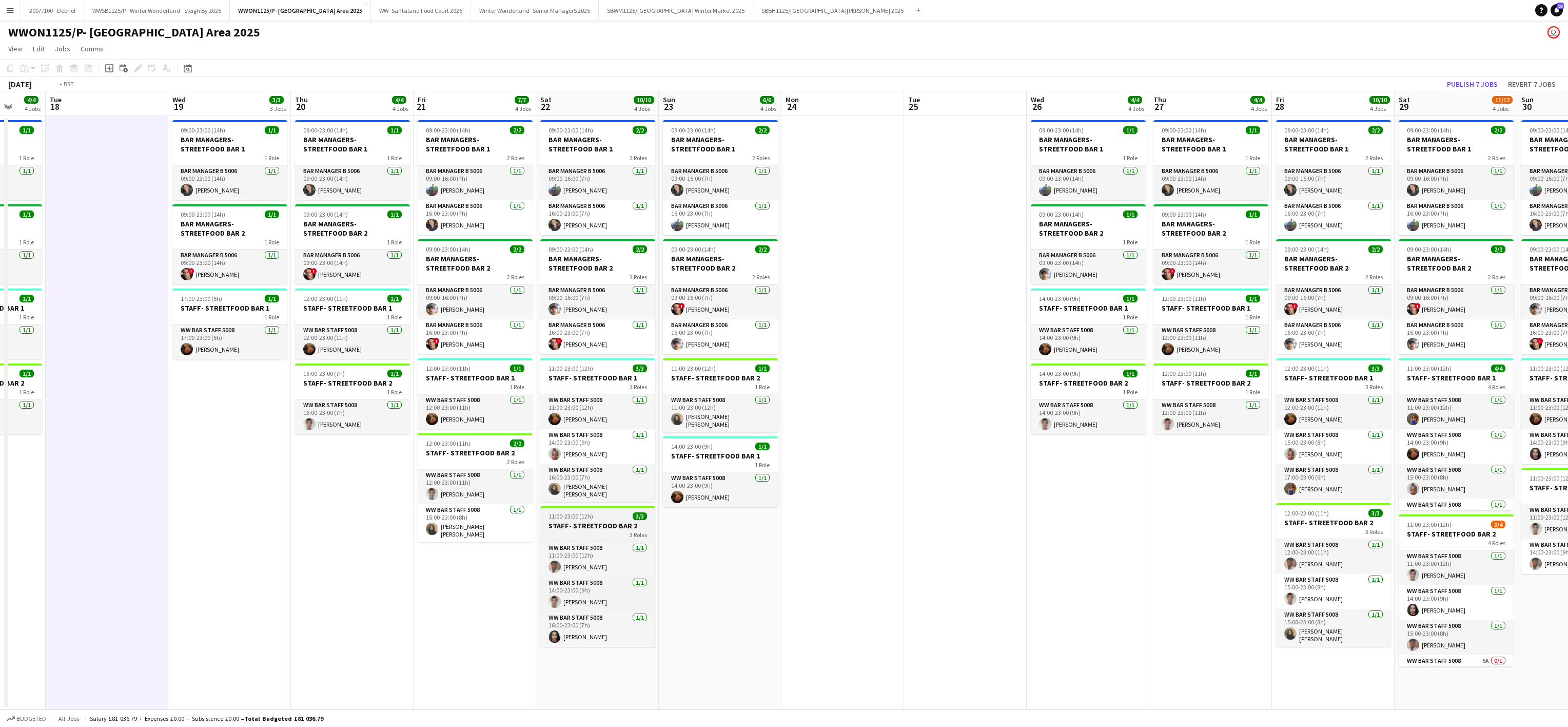
drag, startPoint x: 474, startPoint y: 484, endPoint x: 570, endPoint y: 525, distance: 104.4
click at [349, 501] on app-calendar-viewport "Fri 14 6/6 4 Jobs Sat 15 10/10 4 Jobs Sun 16 4/4 4 Jobs Mon 17 4/4 4 Jobs Tue 1…" at bounding box center [784, 401] width 1568 height 618
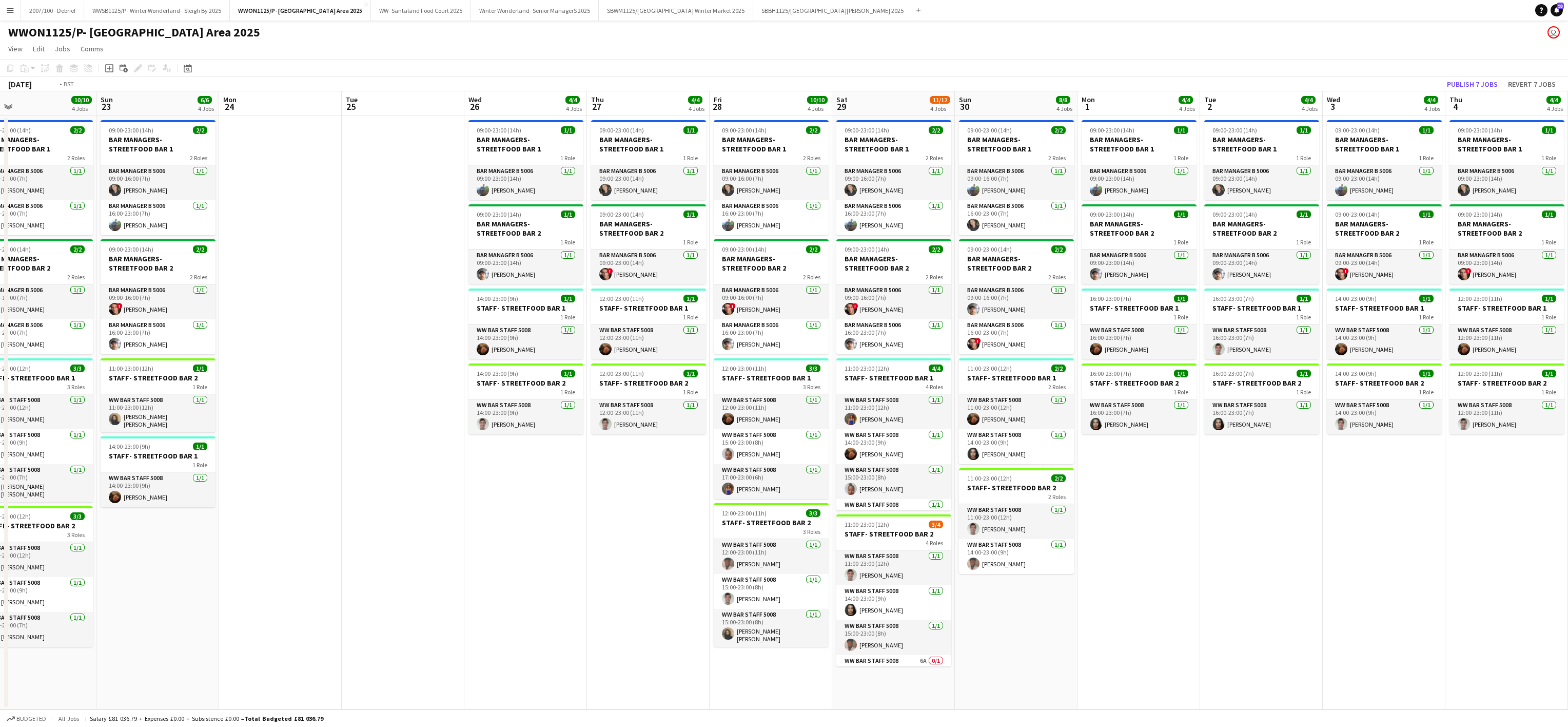
scroll to position [0, 271]
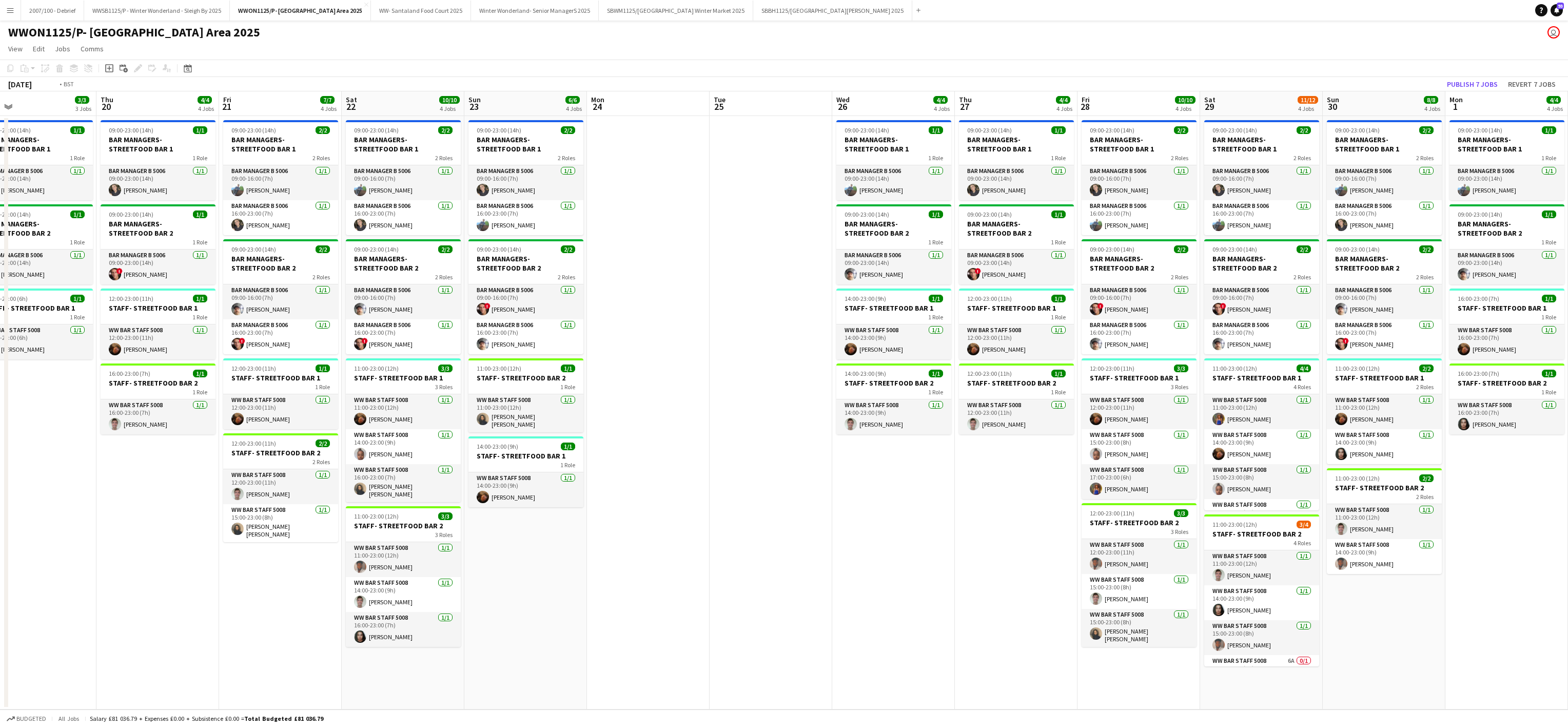
drag, startPoint x: 1121, startPoint y: 518, endPoint x: 6, endPoint y: 559, distance: 1115.8
click at [0, 570] on html "Menu Boards Boards Boards All jobs Status Workforce Workforce My Workforce Recr…" at bounding box center [784, 363] width 1568 height 727
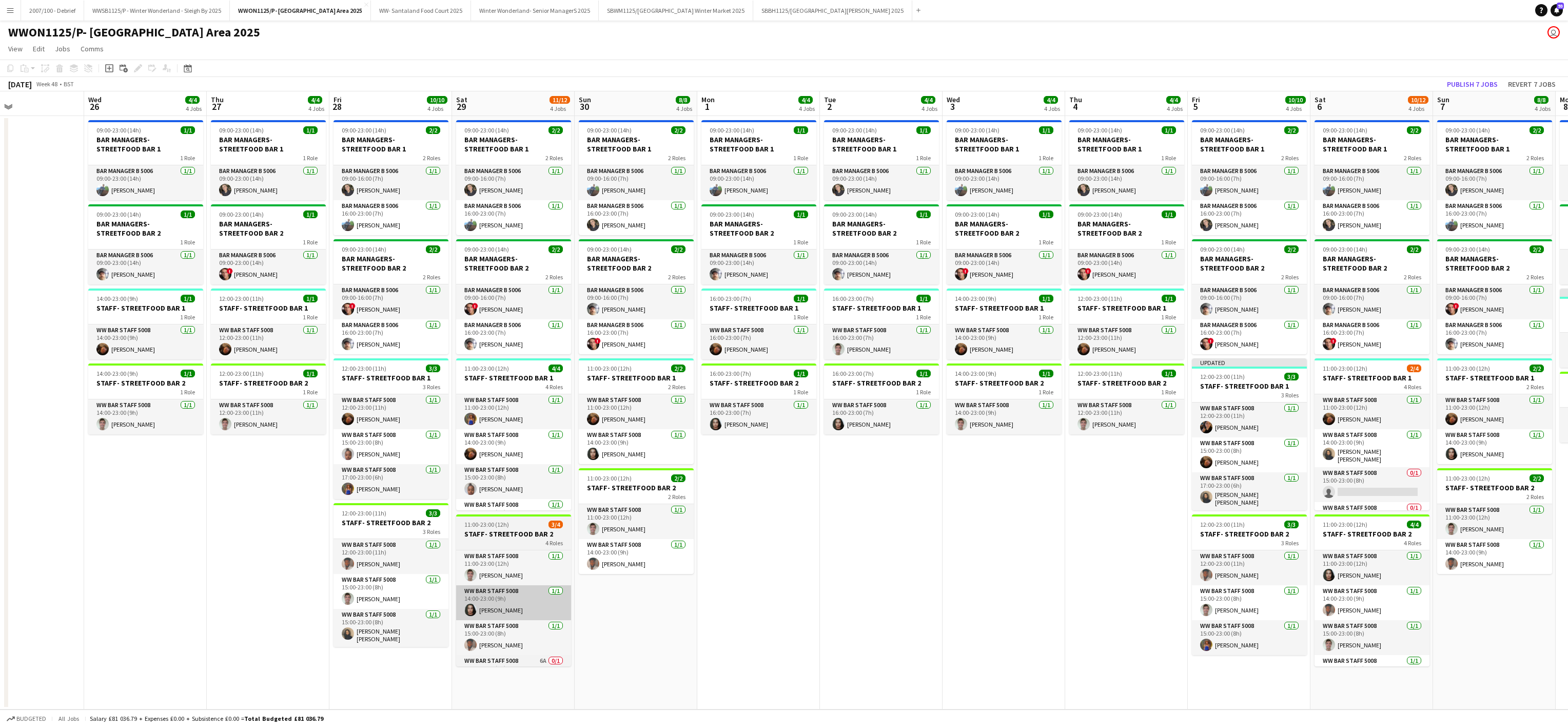
drag, startPoint x: 585, startPoint y: 592, endPoint x: 535, endPoint y: 600, distance: 50.6
click at [560, 633] on app-calendar-viewport "Sun 23 6/6 4 Jobs Mon 24 Tue 25 Wed 26 4/4 4 Jobs Thu 27 4/4 4 Jobs Fri 28 10/1…" at bounding box center [784, 401] width 1568 height 618
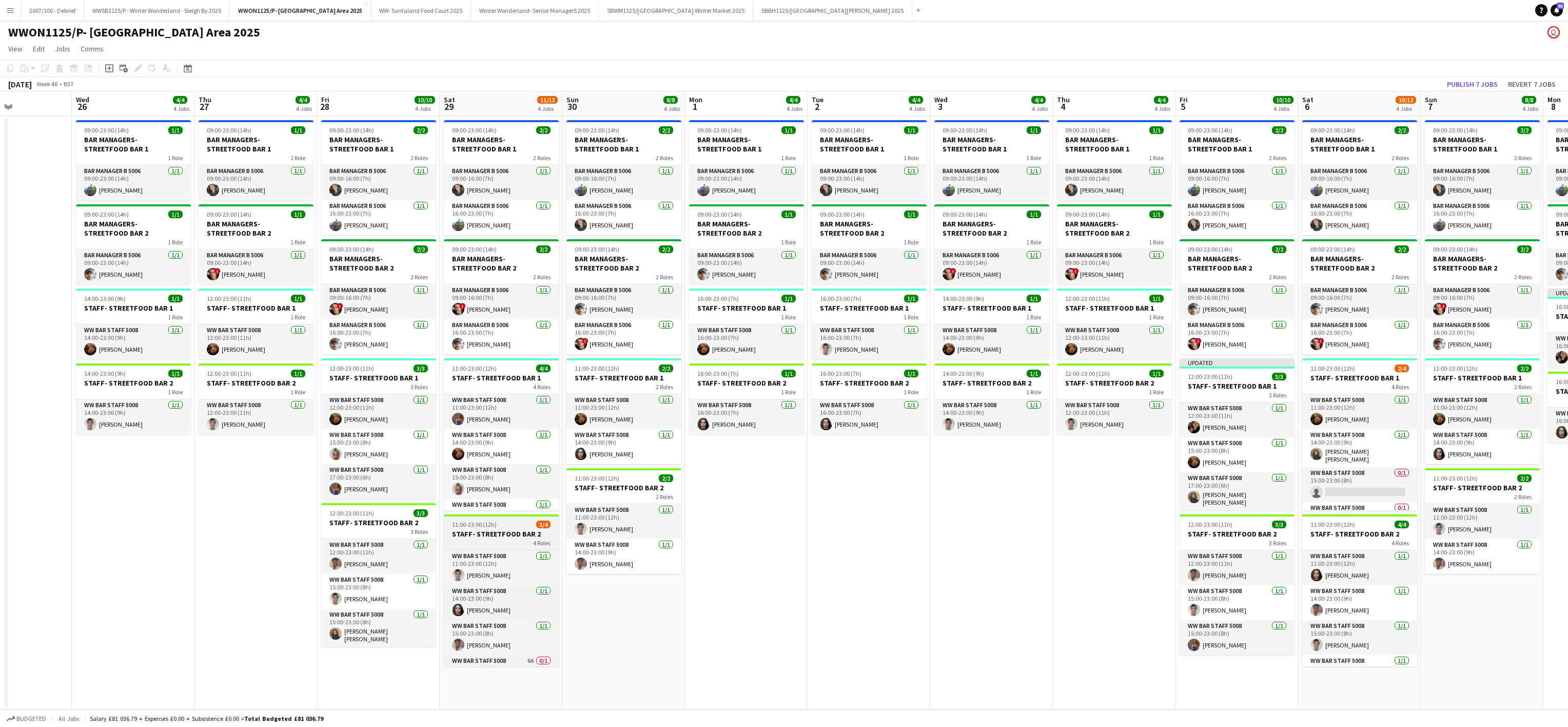
scroll to position [26, 0]
click at [501, 645] on app-card-role "WW Bar Staff 5008 6A 0/1 16:00-23:00 (7h) single-neutral-actions" at bounding box center [501, 648] width 115 height 35
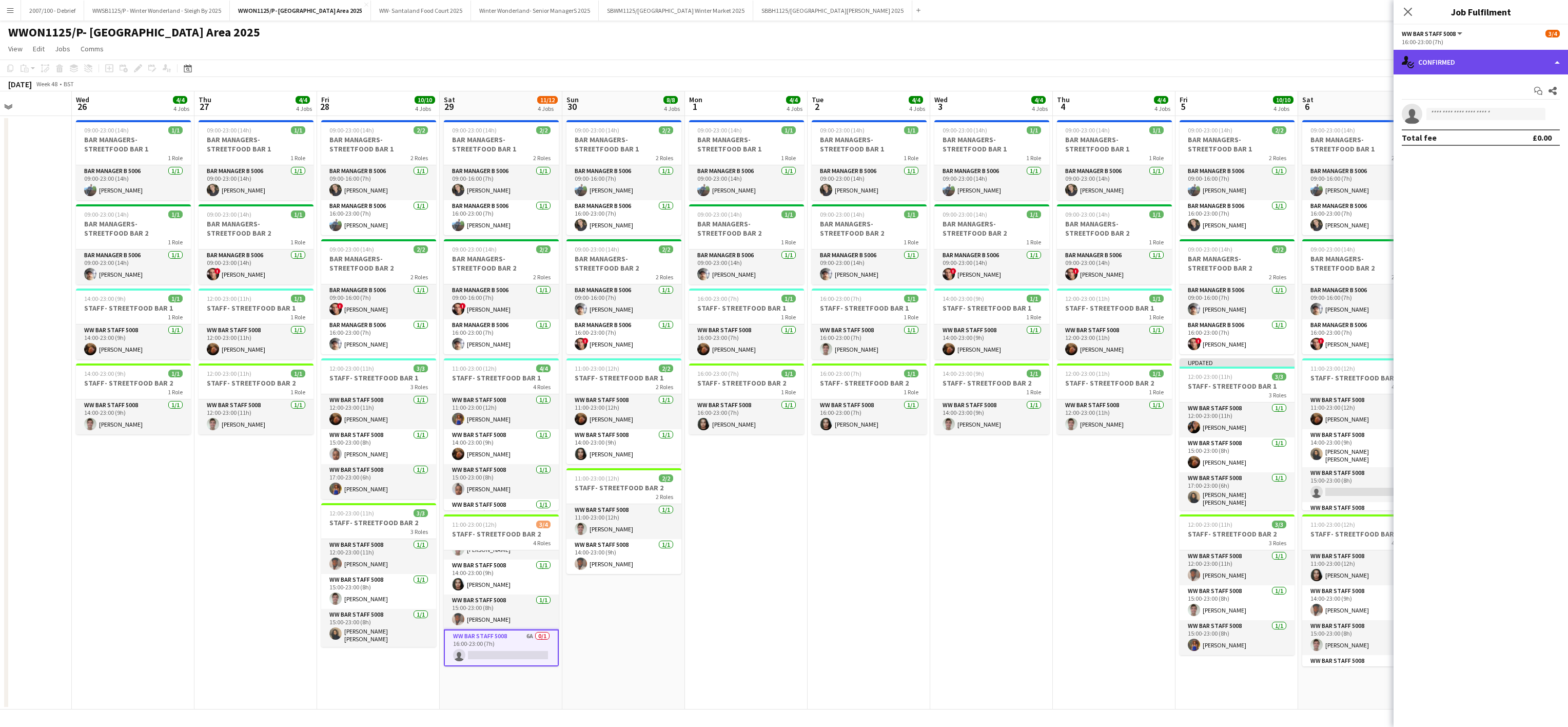
click at [1455, 61] on div "single-neutral-actions-check-2 Confirmed" at bounding box center [1480, 62] width 174 height 25
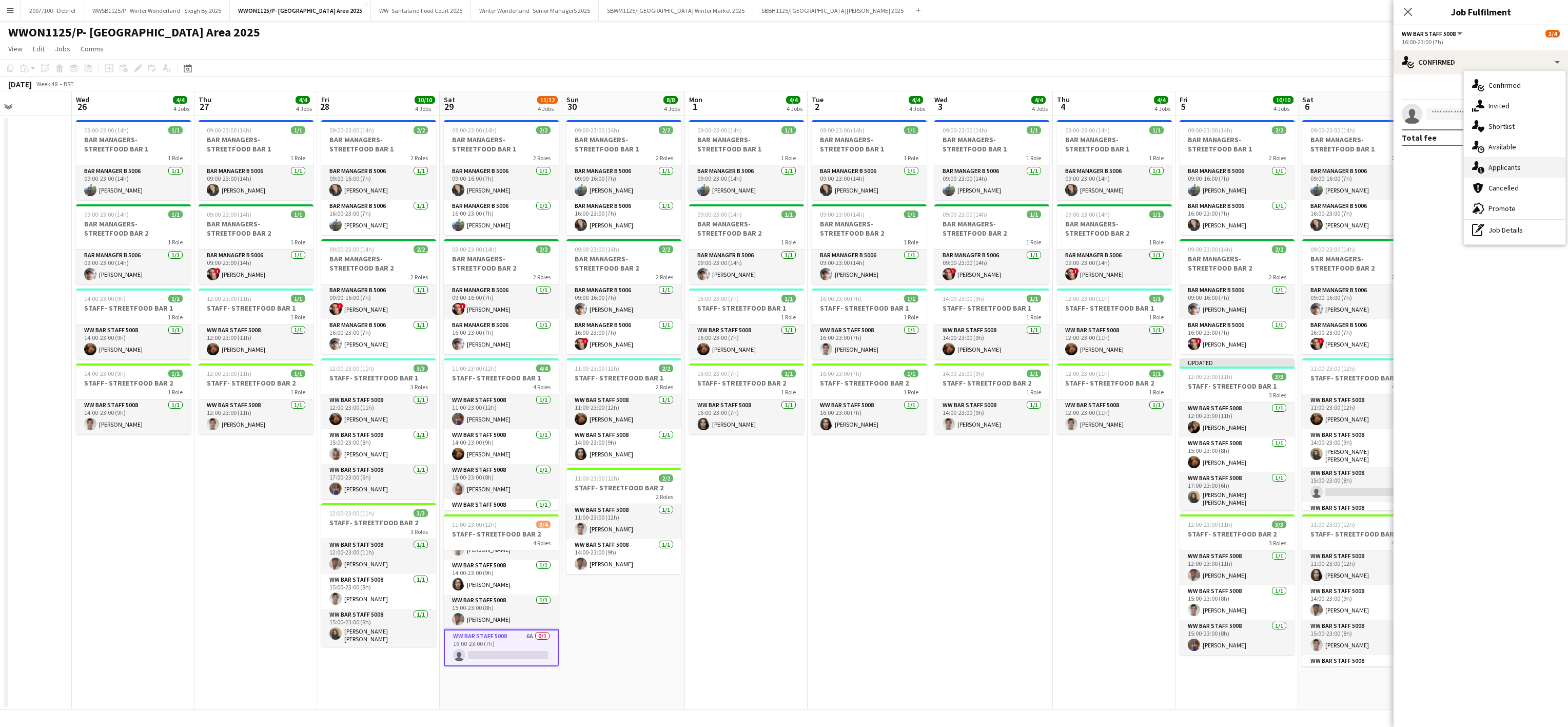
click at [1511, 172] on span "Applicants" at bounding box center [1504, 168] width 32 height 10
click at [1023, 551] on app-date-cell "09:00-23:00 (14h) 1/1 BAR MANAGERS- STREETFOOD BAR 1 1 Role Bar Manager B 5006 …" at bounding box center [992, 413] width 122 height 594
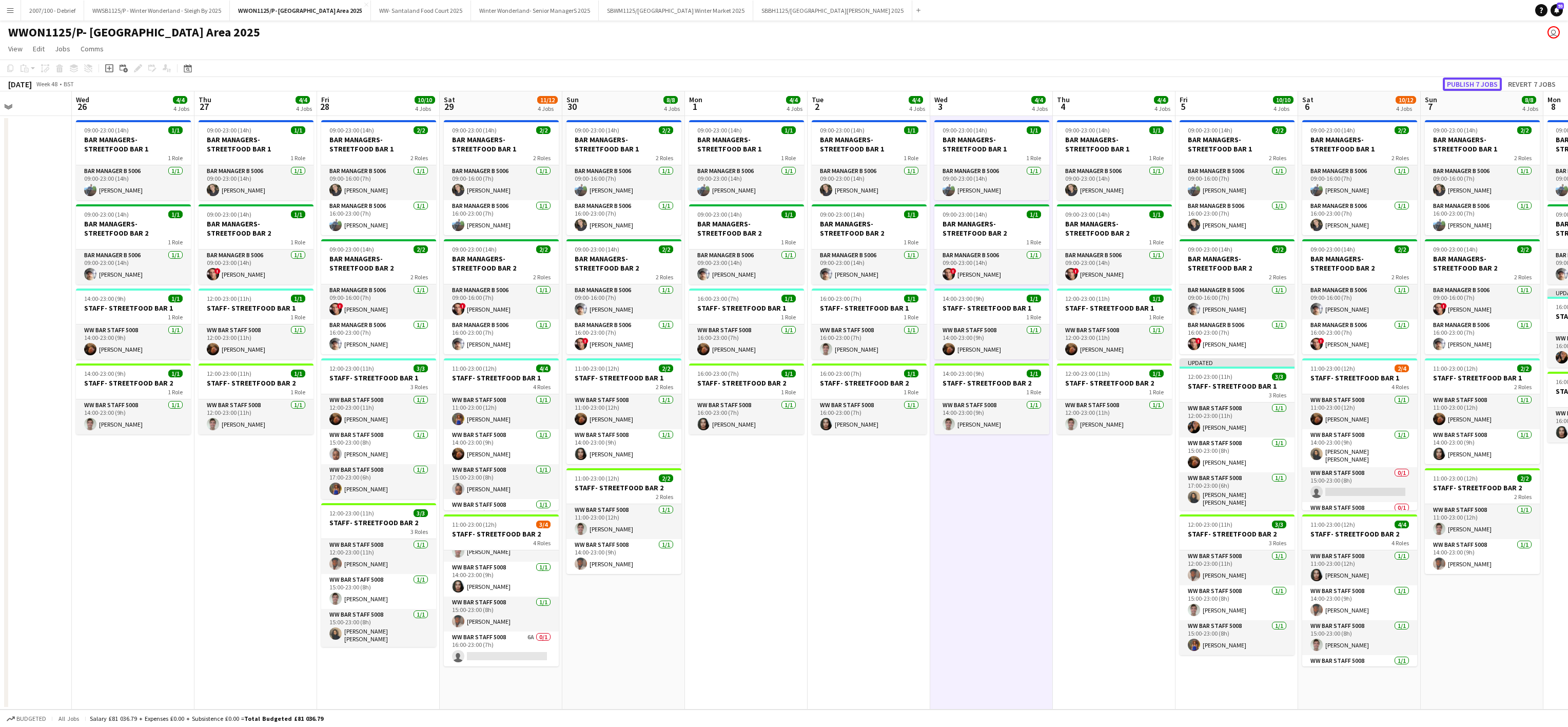
click at [1467, 87] on button "Publish 7 jobs" at bounding box center [1472, 84] width 59 height 14
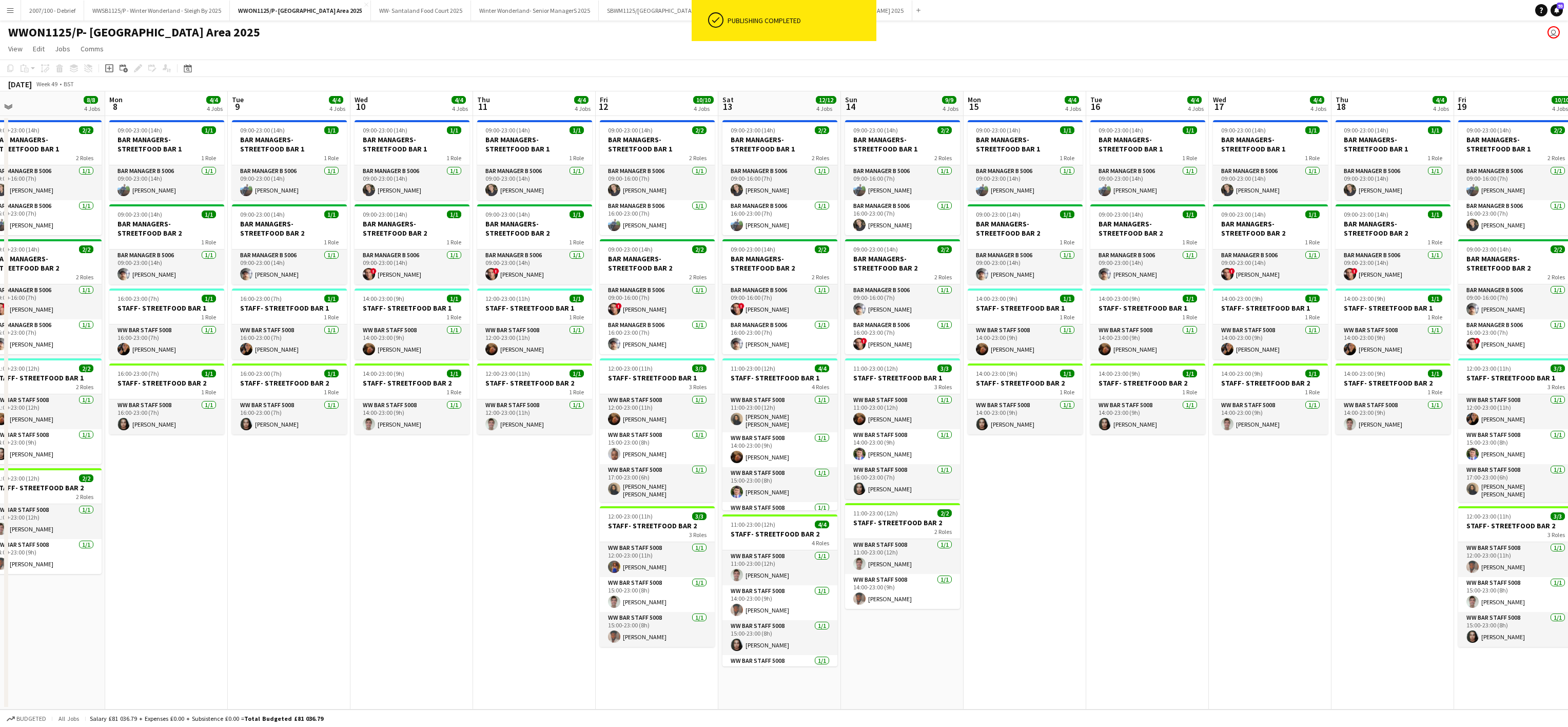
drag, startPoint x: 1543, startPoint y: 590, endPoint x: 416, endPoint y: 593, distance: 1127.0
click at [107, 572] on app-calendar-viewport "Wed 3 4/4 4 Jobs Thu 4 4/4 4 Jobs Fri 5 10/10 4 Jobs Sat 6 10/12 4 Jobs Sun 7 8…" at bounding box center [784, 401] width 1568 height 618
